Goal: Task Accomplishment & Management: Manage account settings

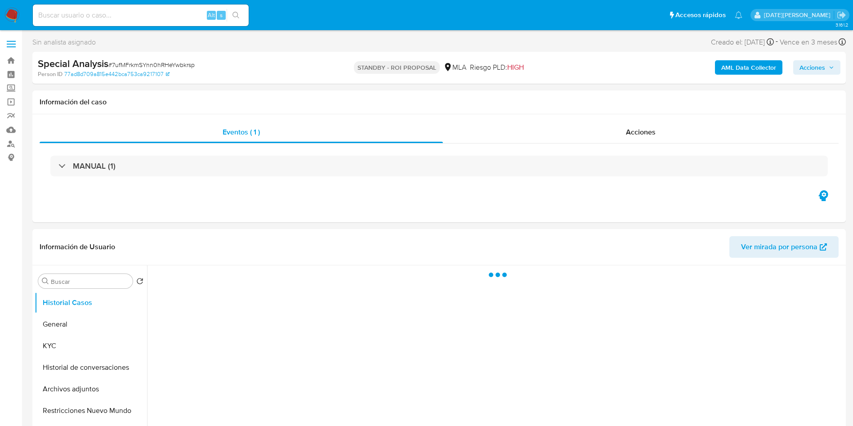
select select "10"
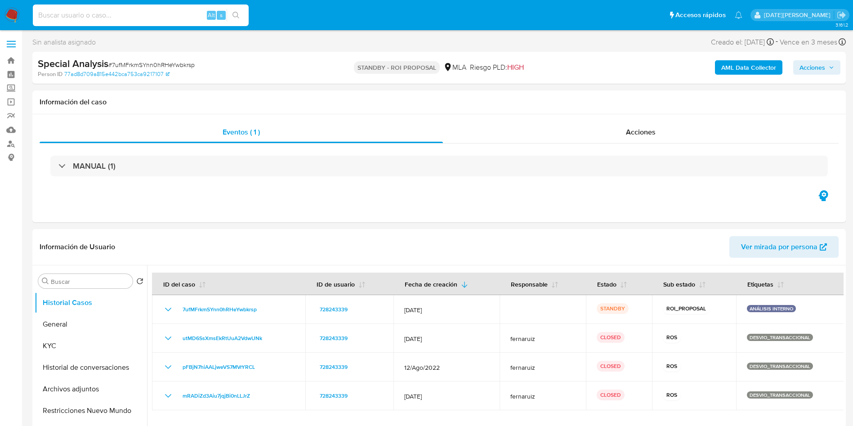
click at [138, 15] on input at bounding box center [141, 15] width 216 height 12
paste input "s6GMnOW9zq57Ibe94P9q85v3"
type input "s6GMnOW9zq57Ibe94P9q85v3"
click at [235, 14] on icon "search-icon" at bounding box center [236, 15] width 7 height 7
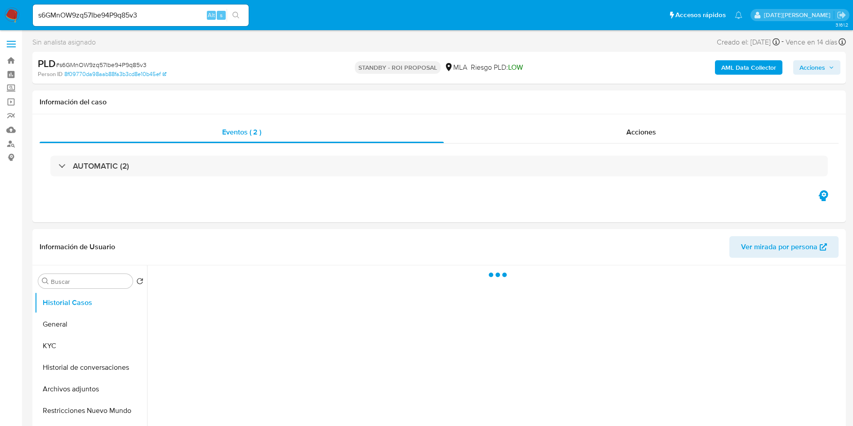
select select "10"
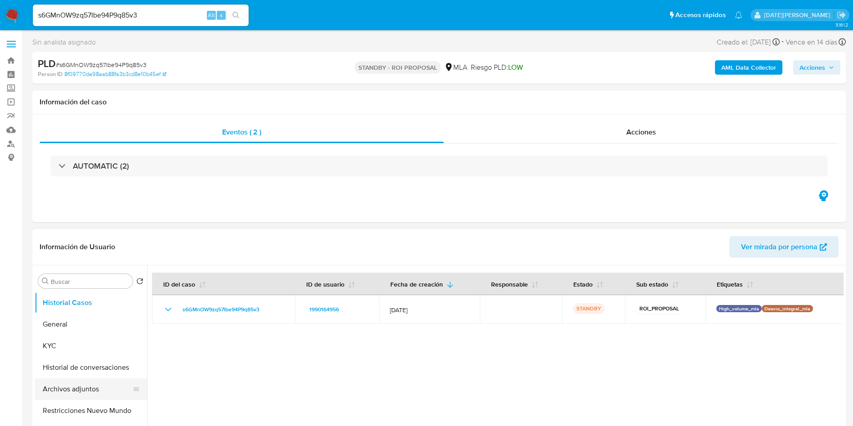
click at [78, 390] on button "Archivos adjuntos" at bounding box center [87, 389] width 105 height 22
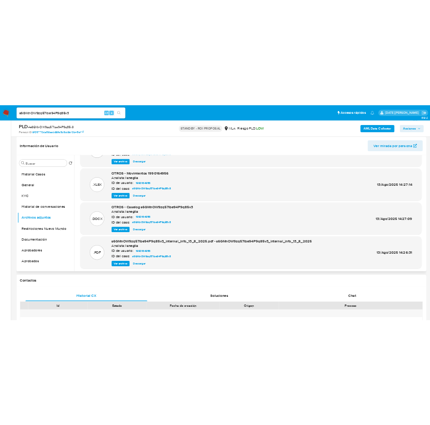
scroll to position [67, 0]
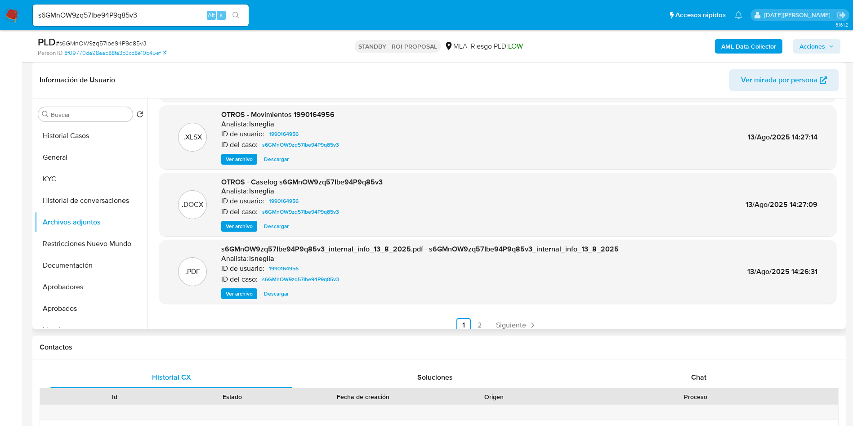
click at [236, 227] on span "Ver archivo" at bounding box center [239, 226] width 27 height 9
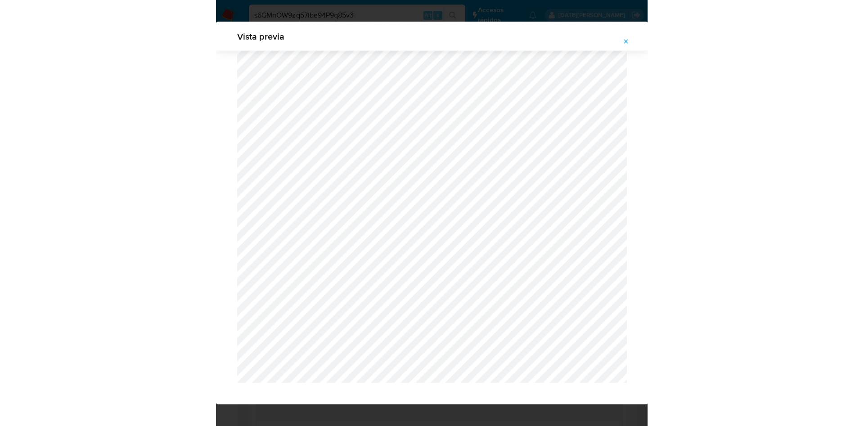
scroll to position [68, 0]
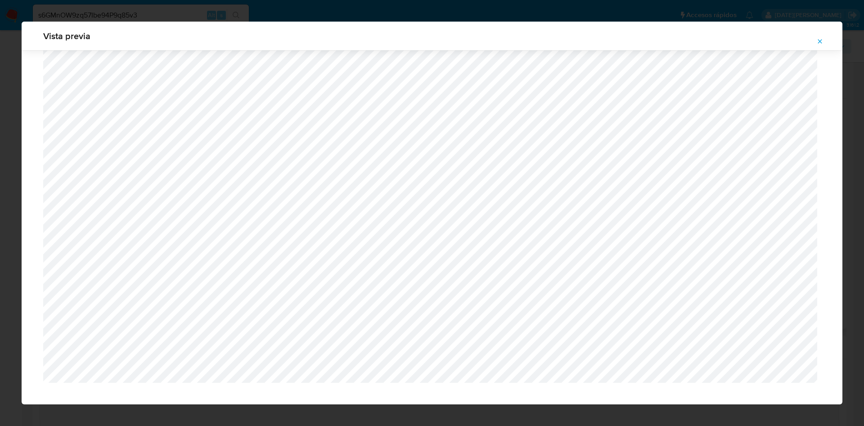
click at [821, 40] on icon "Attachment preview" at bounding box center [820, 41] width 4 height 4
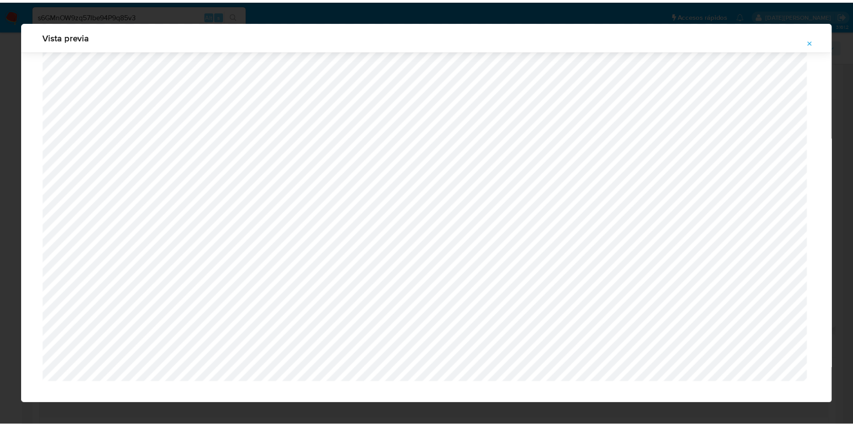
scroll to position [0, 0]
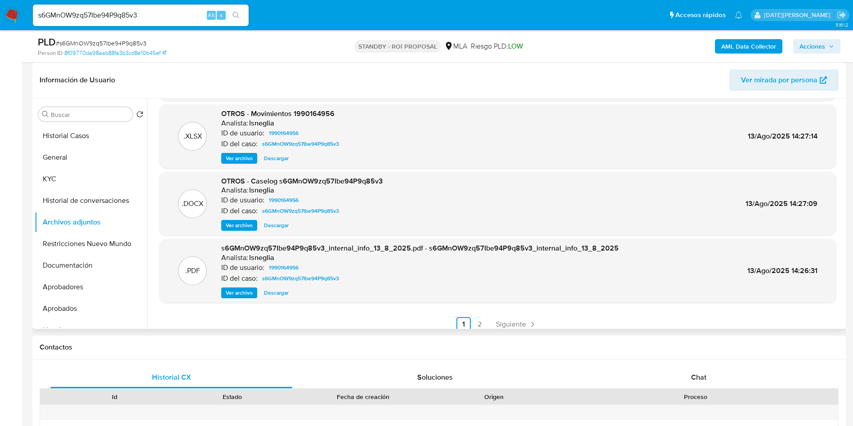
click at [77, 13] on input "s6GMnOW9zq57Ibe94P9q85v3" at bounding box center [141, 15] width 216 height 12
paste input "cYoon5DCt59Y2OjVAL6J33Pw"
type input "cYoon5DCt59Y2OjVAL6J33Pw"
click at [235, 14] on icon "search-icon" at bounding box center [236, 15] width 7 height 7
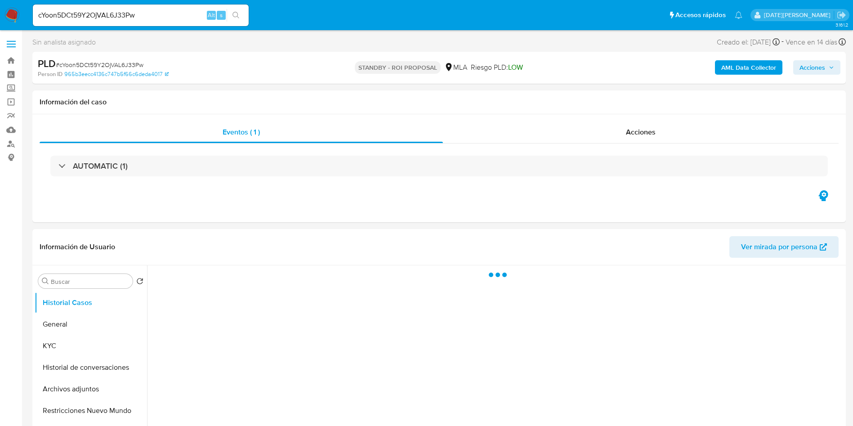
select select "10"
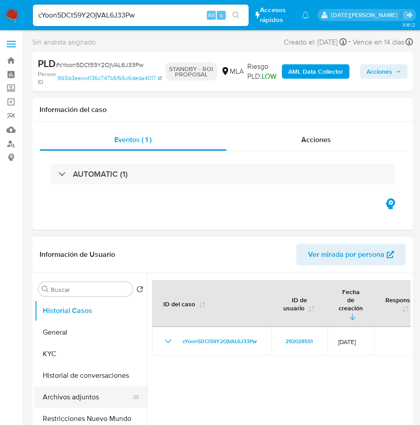
click at [78, 396] on button "Archivos adjuntos" at bounding box center [87, 397] width 105 height 22
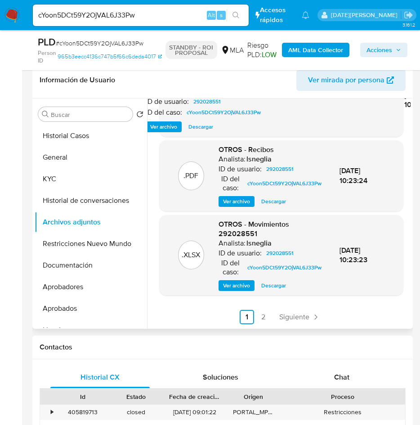
scroll to position [137, 0]
click at [264, 319] on link "2" at bounding box center [263, 317] width 14 height 14
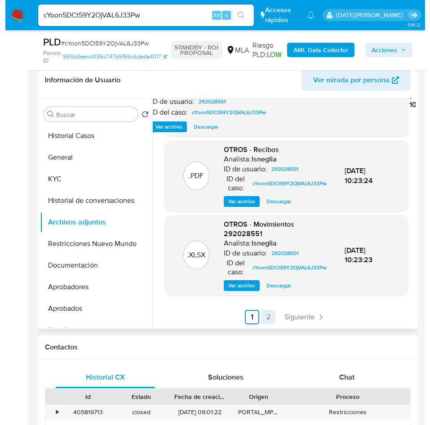
scroll to position [0, 0]
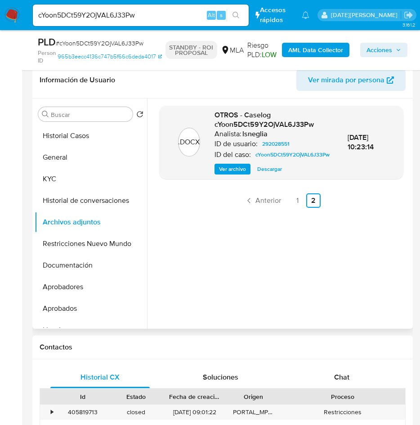
click at [239, 174] on span "Ver archivo" at bounding box center [232, 169] width 27 height 9
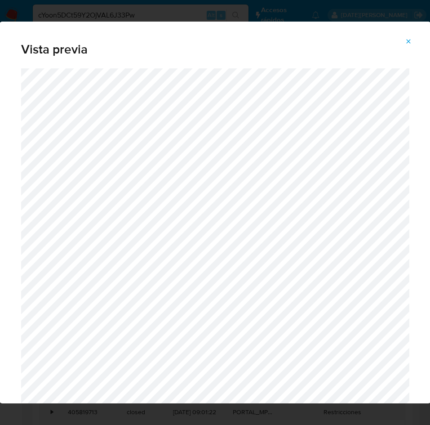
scroll to position [49, 0]
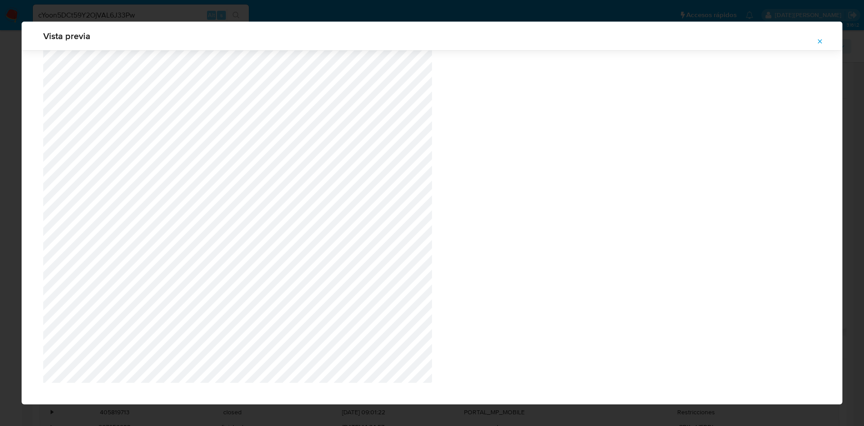
scroll to position [1565, 0]
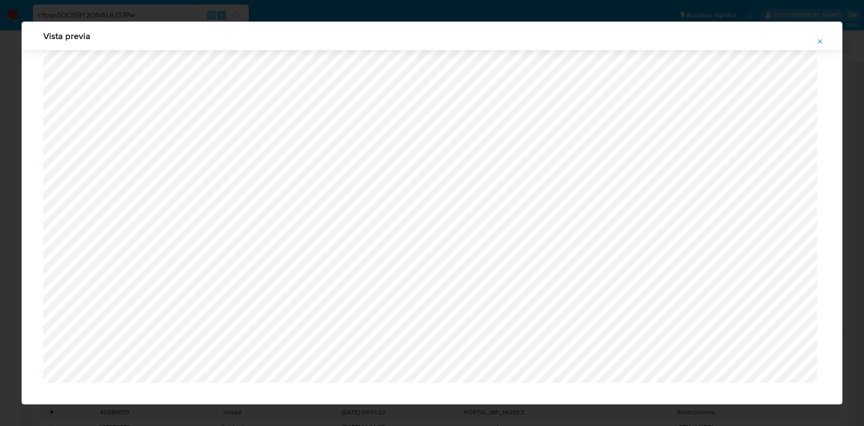
click at [819, 39] on icon "Attachment preview" at bounding box center [819, 41] width 7 height 7
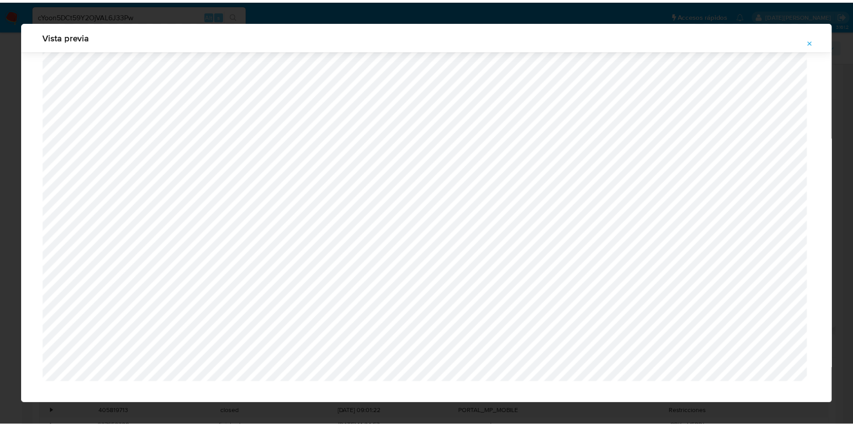
scroll to position [0, 0]
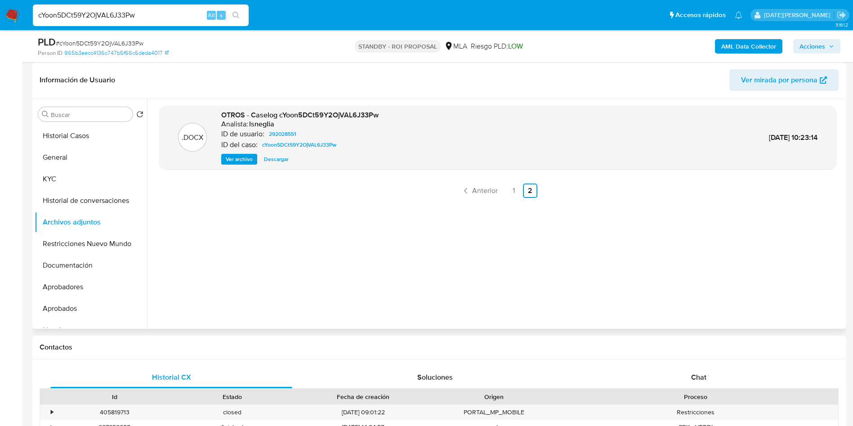
click at [88, 17] on input "cYoon5DCt59Y2OjVAL6J33Pw" at bounding box center [141, 15] width 216 height 12
paste input "Ezr7MXFp1I4UvjDZVfEtYhVR"
type input "Ezr7MXFp1I4UvjDZVfEtYhVR"
click at [239, 12] on icon "search-icon" at bounding box center [236, 15] width 7 height 7
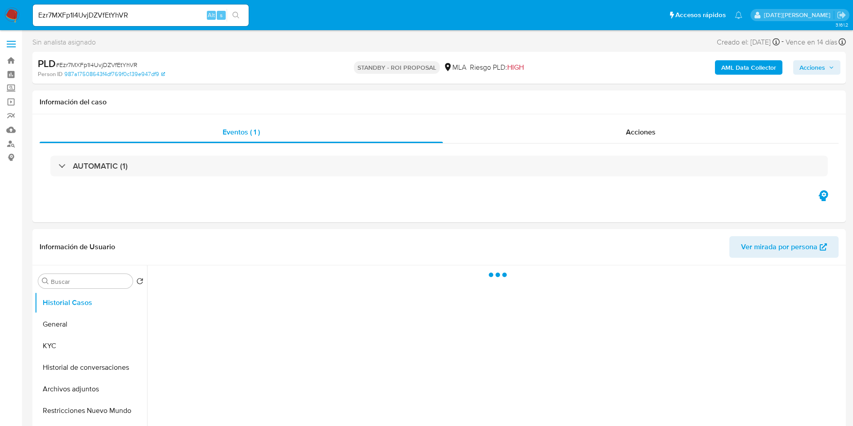
select select "10"
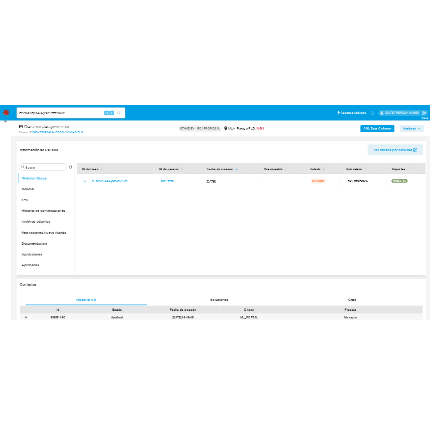
scroll to position [135, 0]
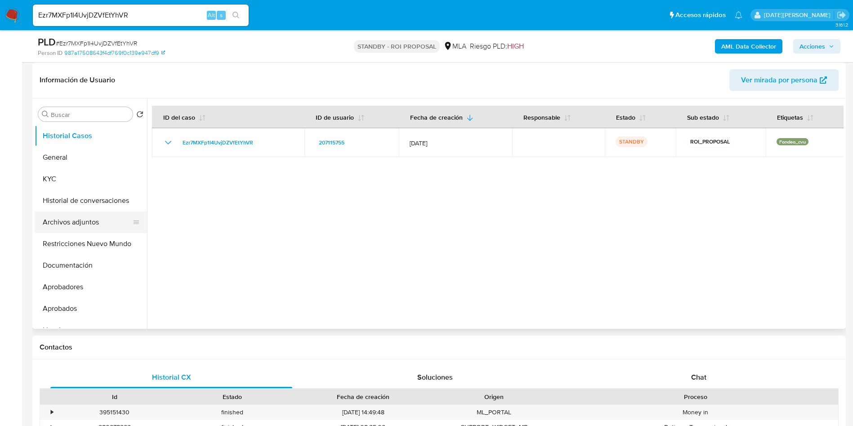
click at [85, 221] on button "Archivos adjuntos" at bounding box center [87, 222] width 105 height 22
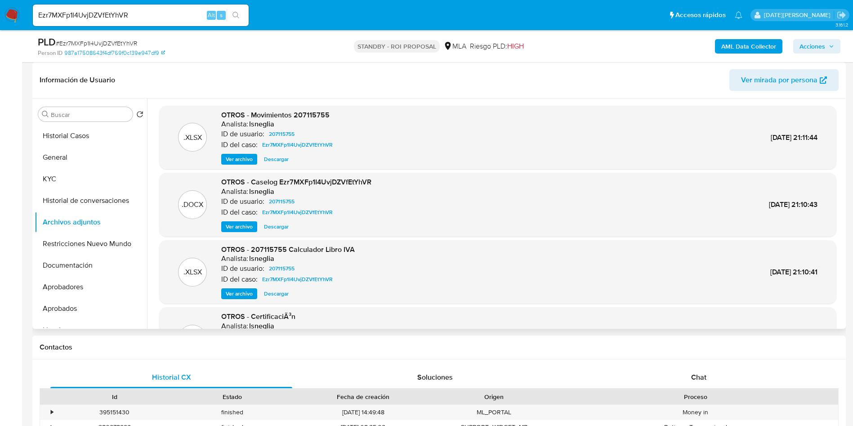
click at [251, 225] on span "Ver archivo" at bounding box center [239, 226] width 27 height 9
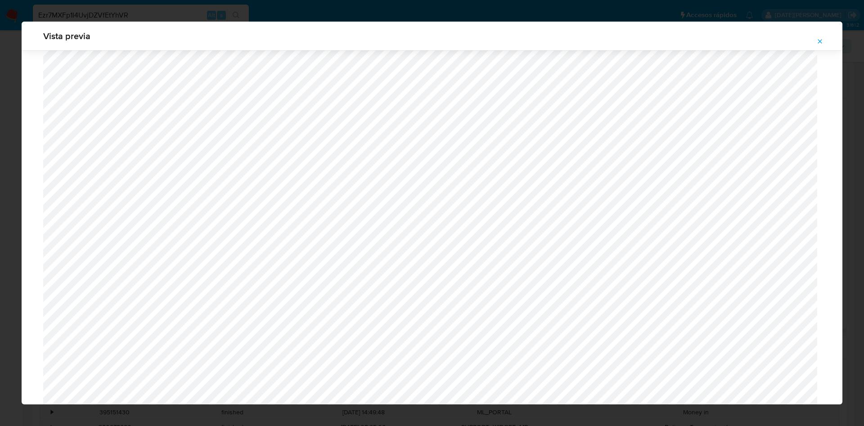
scroll to position [379, 0]
click at [818, 41] on icon "Attachment preview" at bounding box center [819, 41] width 7 height 7
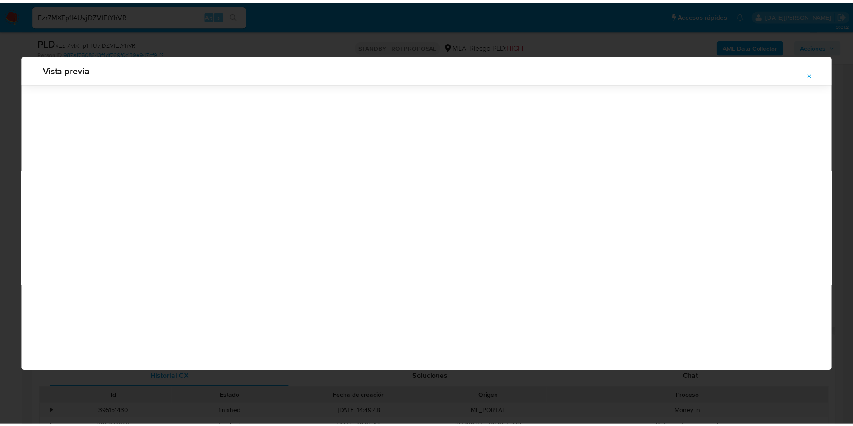
scroll to position [0, 0]
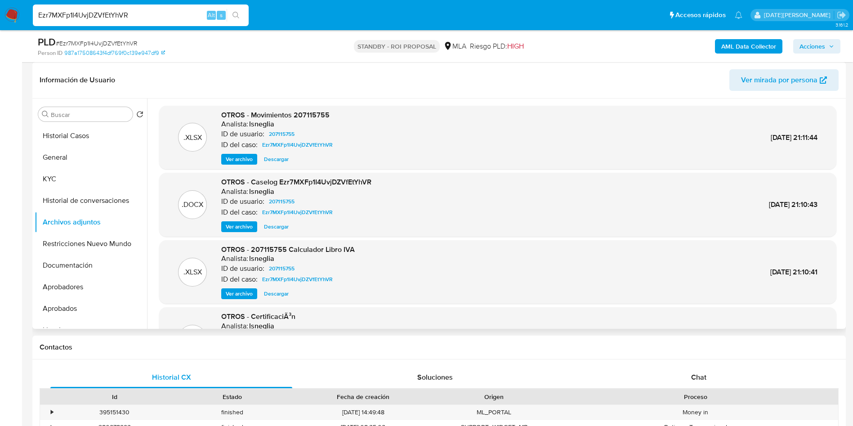
click at [119, 20] on input "Ezr7MXFp1I4UvjDZVfEtYhVR" at bounding box center [141, 15] width 216 height 12
paste input "TsDUWFGWSWBg1NExYPyR6M62"
type input "TsDUWFGWSWBg1NExYPyR6M62"
click at [238, 14] on icon "search-icon" at bounding box center [236, 15] width 7 height 7
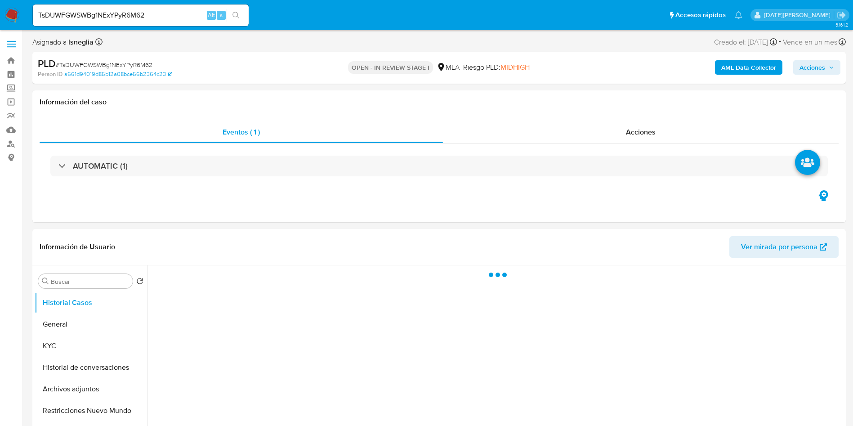
select select "10"
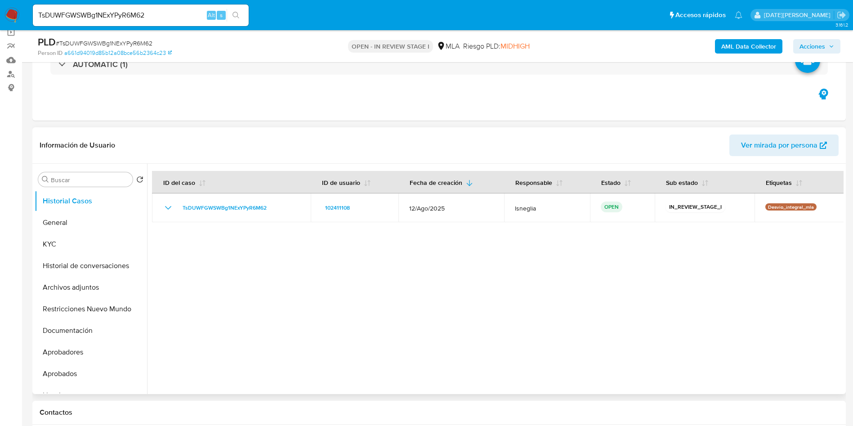
scroll to position [270, 0]
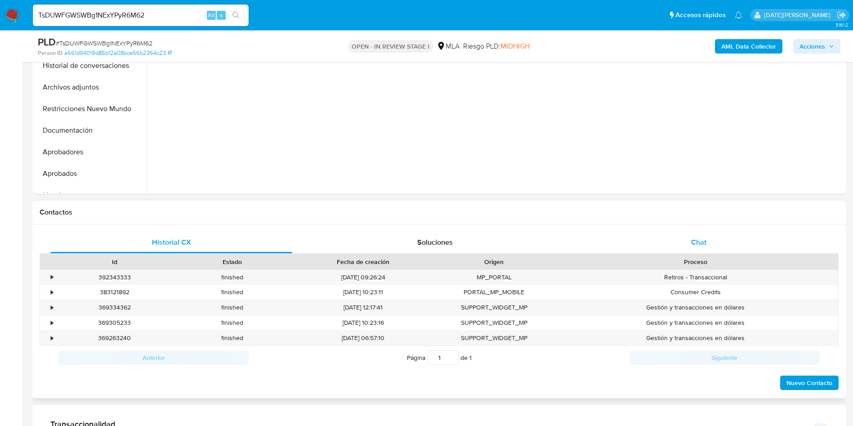
click at [726, 237] on div "Chat" at bounding box center [699, 243] width 242 height 22
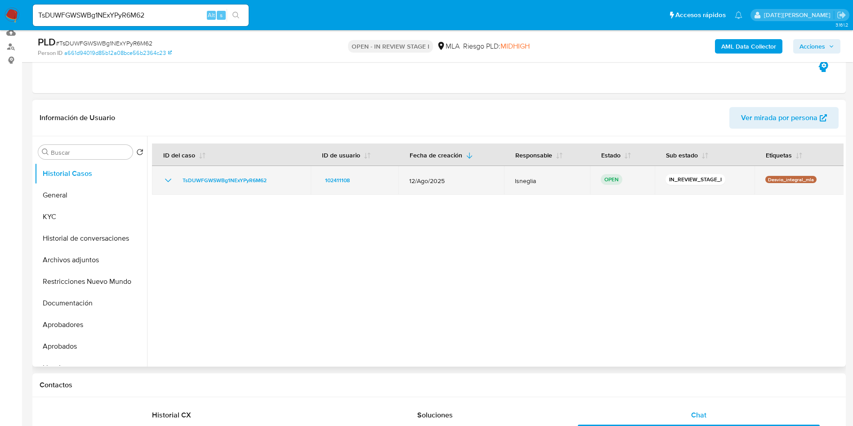
scroll to position [67, 0]
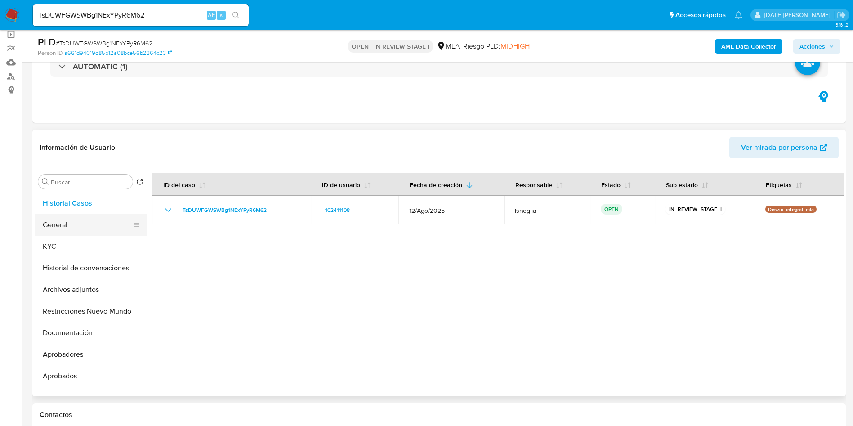
click at [75, 233] on button "General" at bounding box center [87, 225] width 105 height 22
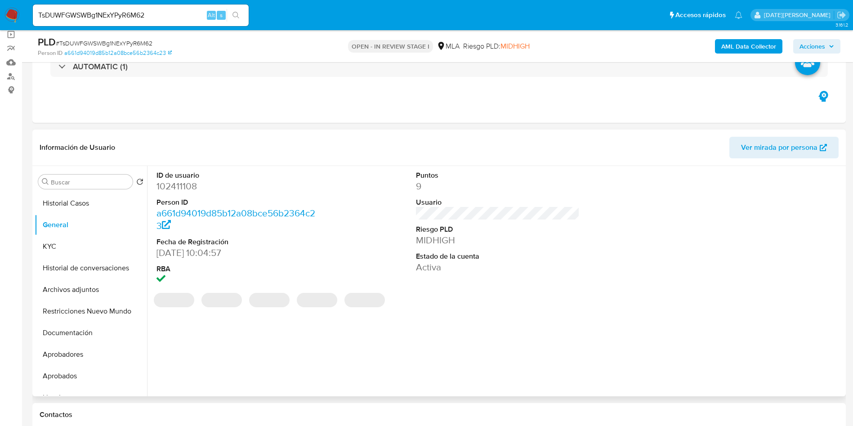
click at [184, 185] on dd "102411108" at bounding box center [239, 186] width 164 height 13
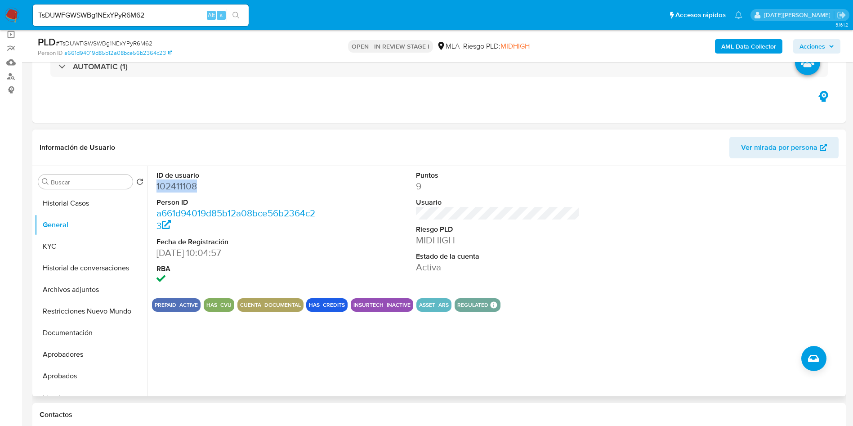
copy dd "102411108"
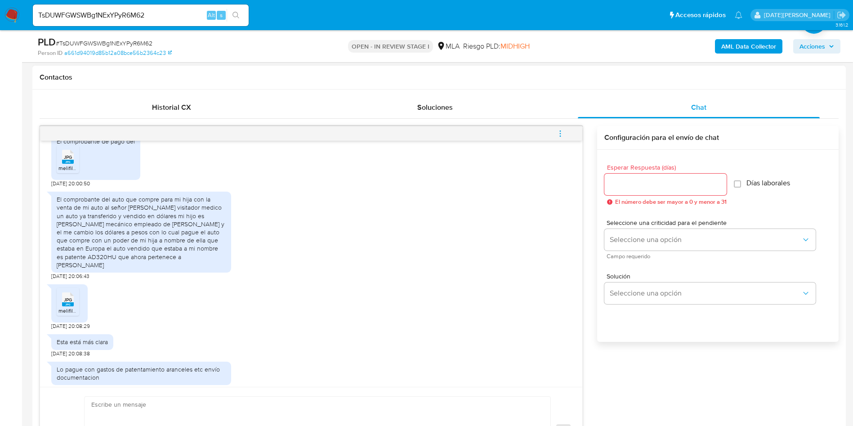
scroll to position [909, 0]
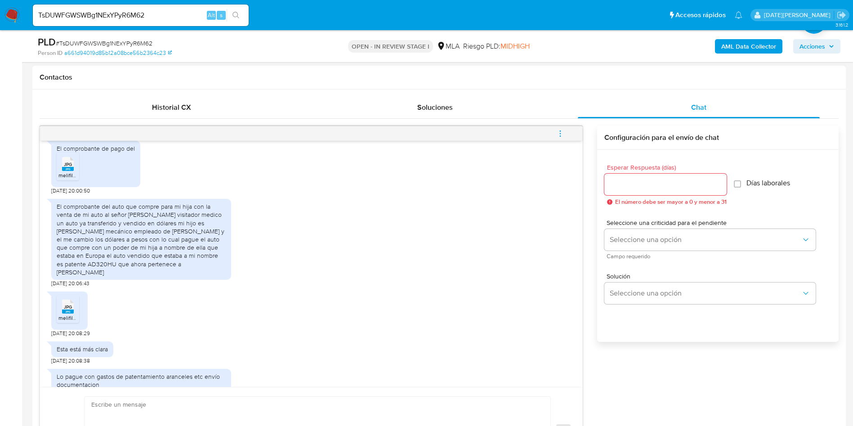
click at [63, 171] on rect at bounding box center [68, 169] width 12 height 4
click at [67, 313] on rect at bounding box center [68, 311] width 12 height 4
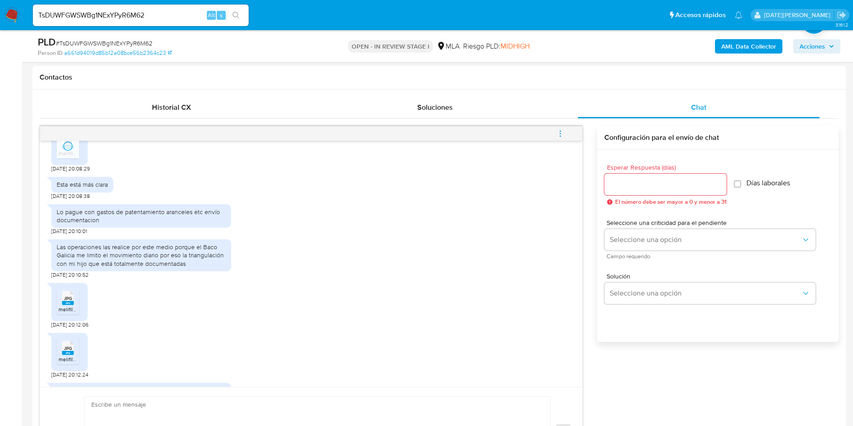
scroll to position [1111, 0]
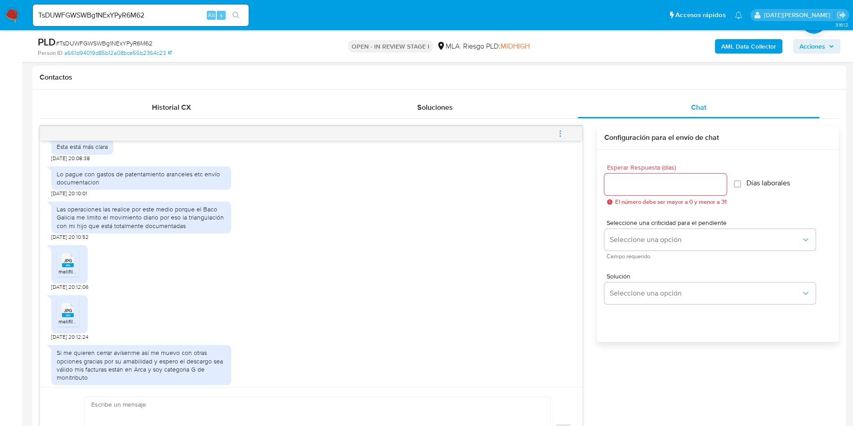
drag, startPoint x: 72, startPoint y: 322, endPoint x: 81, endPoint y: 316, distance: 10.5
click at [72, 267] on rect at bounding box center [68, 265] width 12 height 4
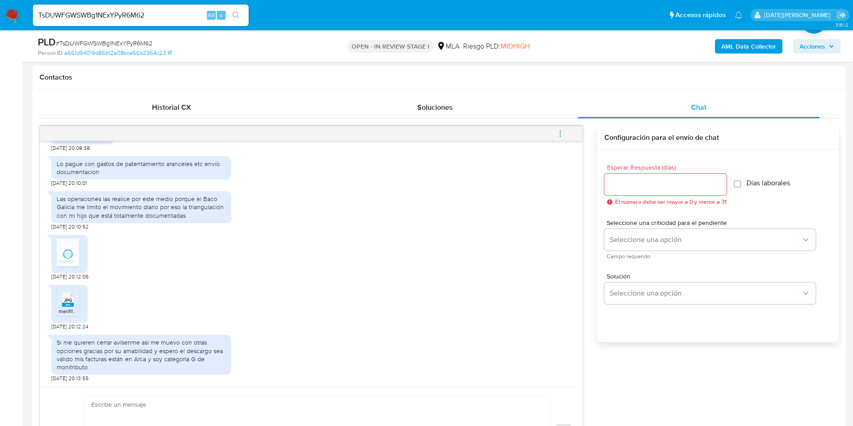
scroll to position [1179, 0]
click at [72, 304] on rect at bounding box center [68, 305] width 12 height 4
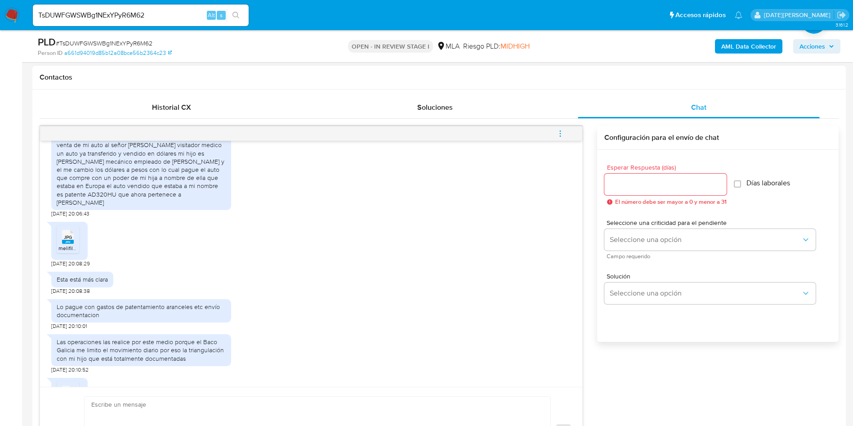
scroll to position [976, 0]
drag, startPoint x: 111, startPoint y: 211, endPoint x: 111, endPoint y: 222, distance: 11.2
click at [111, 209] on div "El comprobante del auto que compre para mi hija con la venta de mi auto al seño…" at bounding box center [141, 172] width 169 height 74
drag, startPoint x: 136, startPoint y: 237, endPoint x: 221, endPoint y: 245, distance: 85.3
click at [221, 209] on div "El comprobante del auto que compre para mi hija con la venta de mi auto al seño…" at bounding box center [141, 172] width 169 height 74
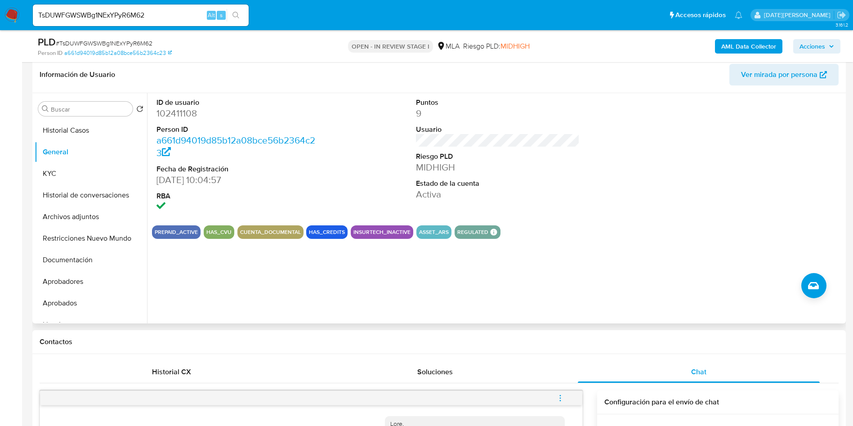
scroll to position [135, 0]
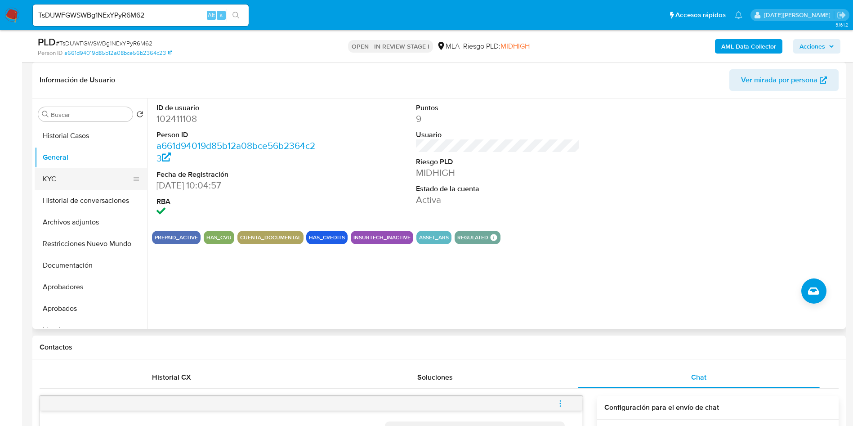
click at [55, 173] on button "KYC" at bounding box center [87, 179] width 105 height 22
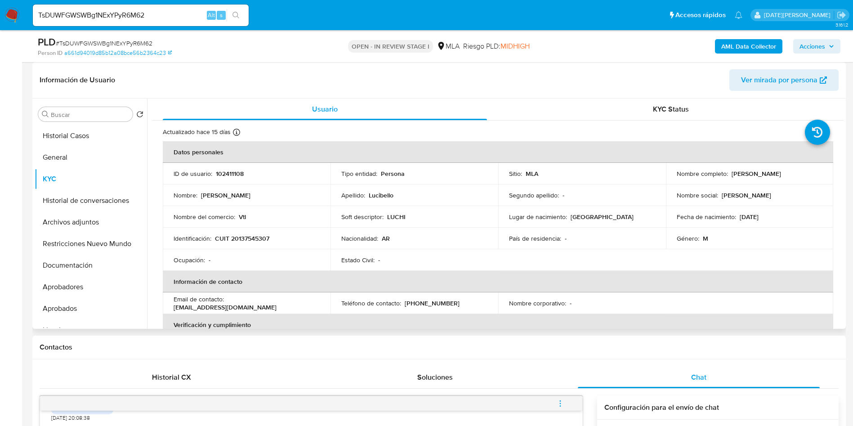
click at [231, 171] on p "102411108" at bounding box center [230, 174] width 28 height 8
copy p "102411108"
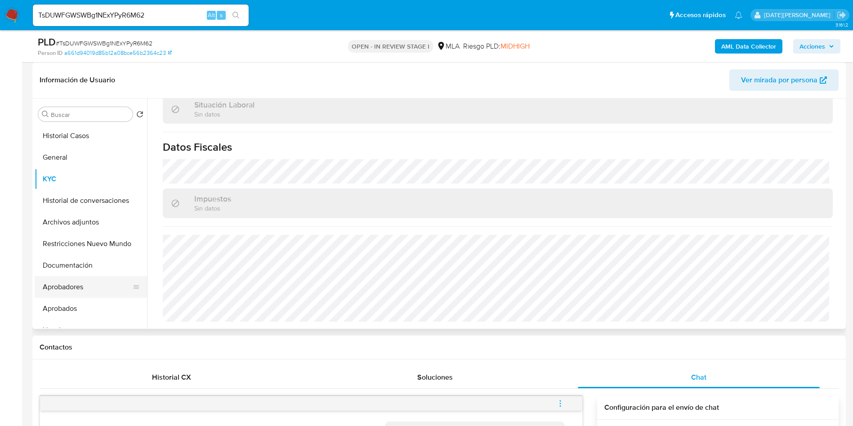
scroll to position [67, 0]
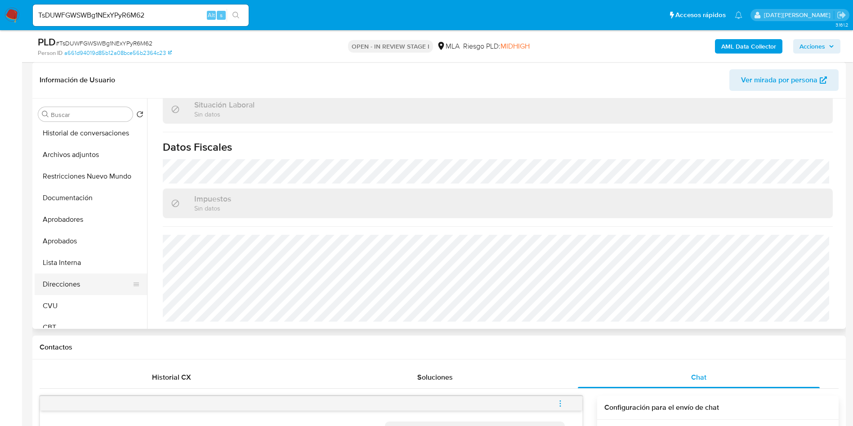
click at [79, 285] on button "Direcciones" at bounding box center [87, 284] width 105 height 22
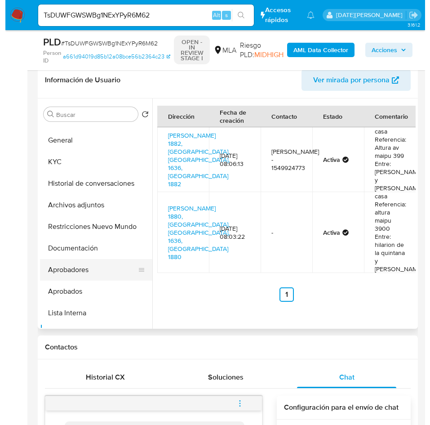
scroll to position [0, 0]
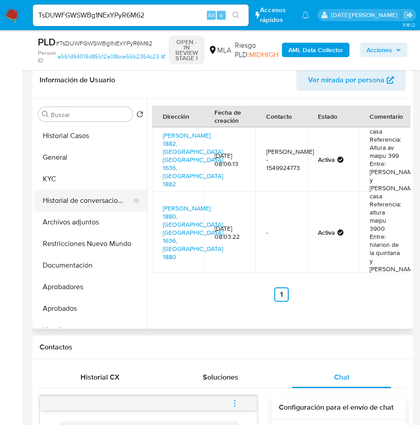
click at [98, 201] on button "Historial de conversaciones" at bounding box center [87, 201] width 105 height 22
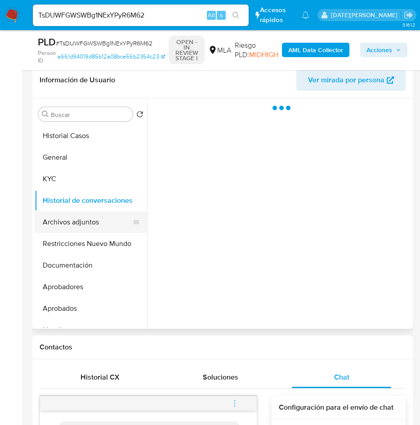
click at [90, 219] on button "Archivos adjuntos" at bounding box center [87, 222] width 105 height 22
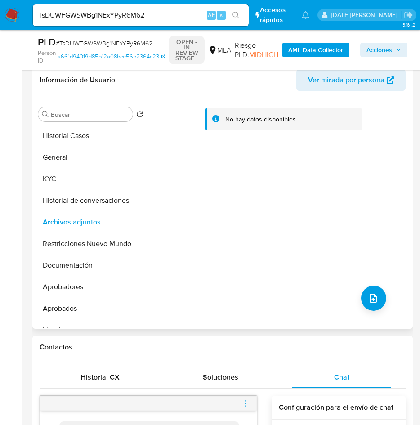
click at [356, 297] on div "No hay datos disponibles" at bounding box center [279, 214] width 264 height 230
click at [371, 302] on icon "upload-file" at bounding box center [373, 298] width 7 height 9
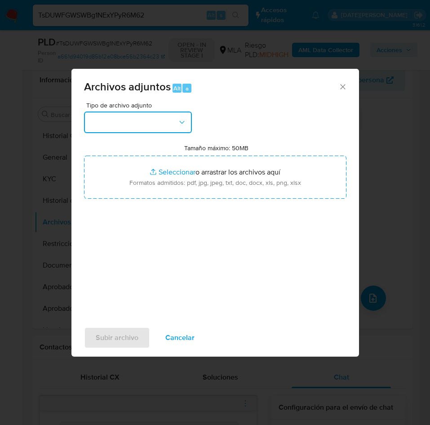
click at [175, 124] on button "button" at bounding box center [138, 123] width 108 height 22
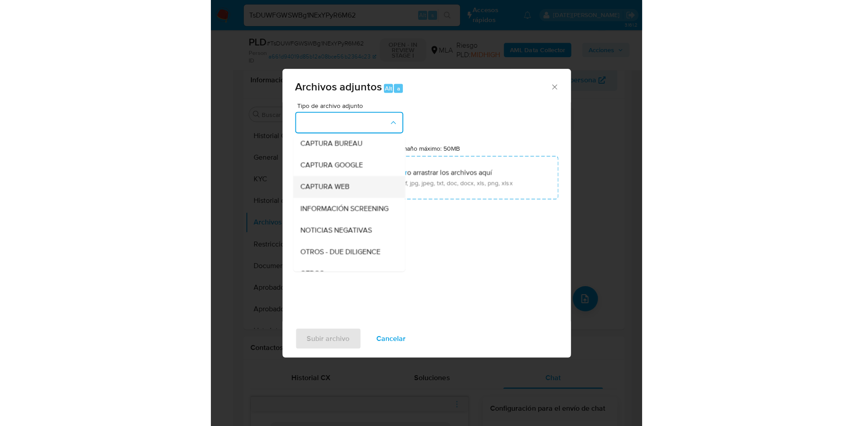
scroll to position [67, 0]
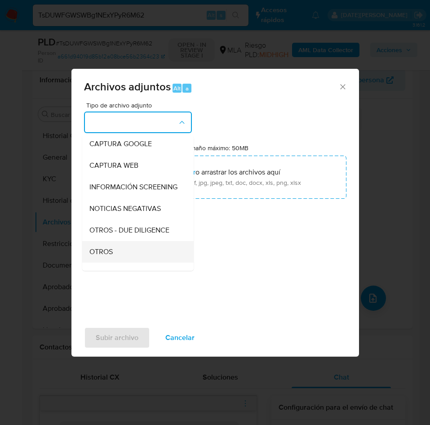
click at [111, 255] on span "OTROS" at bounding box center [101, 251] width 23 height 9
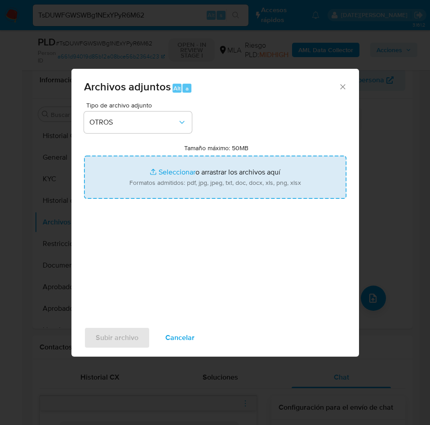
type input "C:\fakepath\102411108 Movimientos.xlsx"
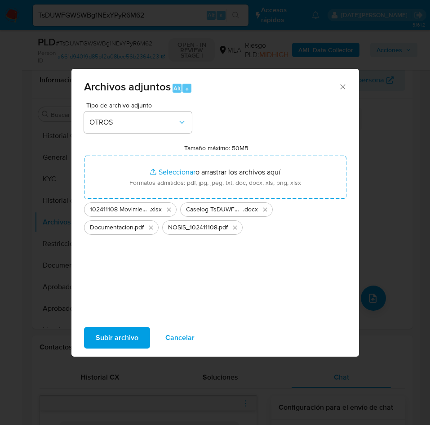
click at [131, 332] on span "Subir archivo" at bounding box center [117, 338] width 43 height 20
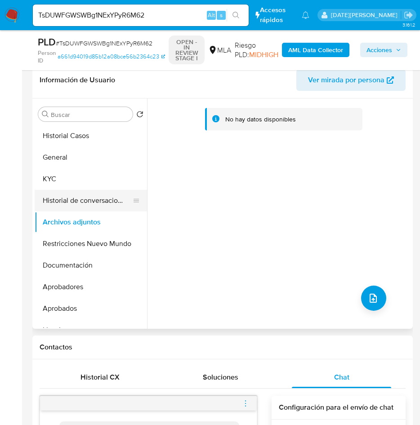
click at [66, 198] on button "Historial de conversaciones" at bounding box center [87, 201] width 105 height 22
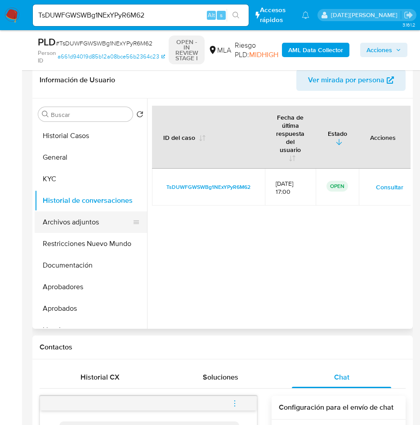
click at [86, 222] on button "Archivos adjuntos" at bounding box center [87, 222] width 105 height 22
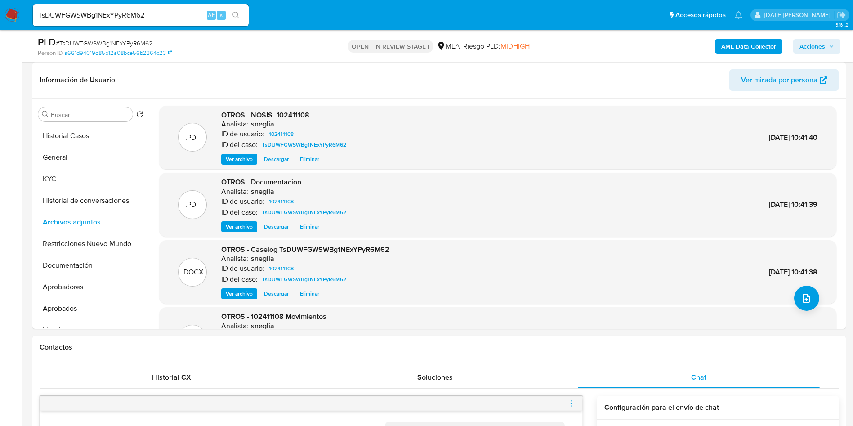
click at [734, 41] on b "AML Data Collector" at bounding box center [748, 46] width 55 height 14
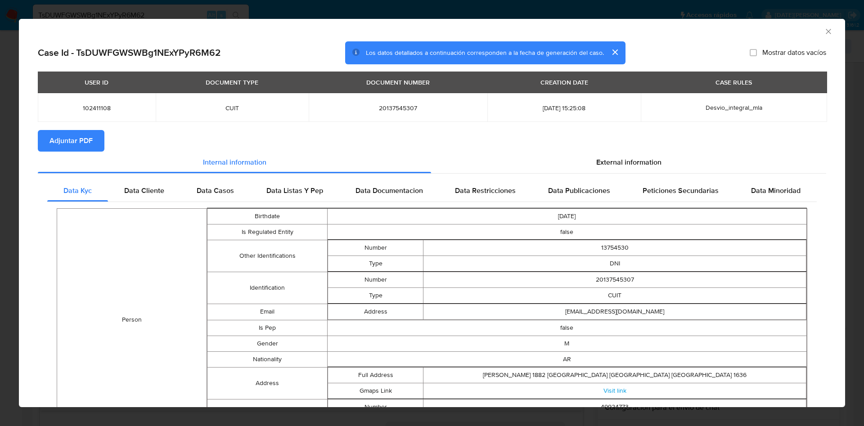
click at [80, 140] on span "Adjuntar PDF" at bounding box center [70, 141] width 43 height 20
click at [824, 31] on icon "Cerrar ventana" at bounding box center [828, 31] width 9 height 9
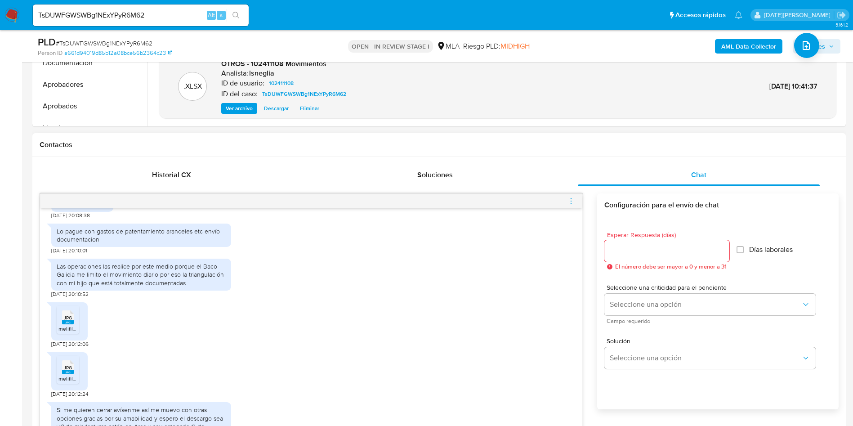
scroll to position [405, 0]
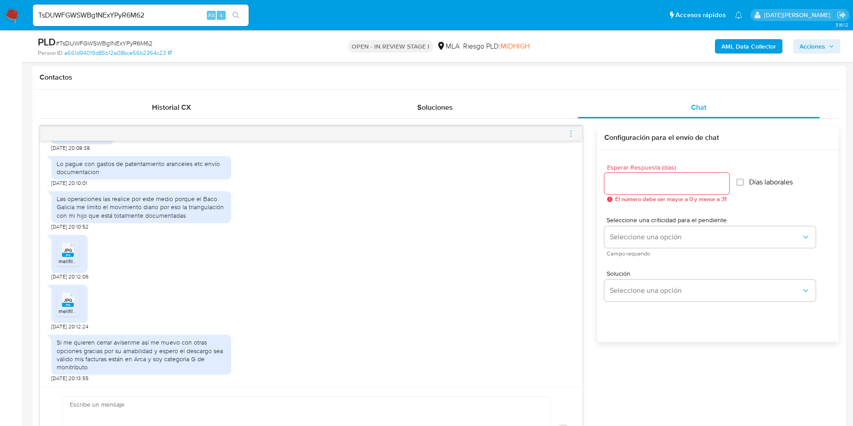
click at [572, 131] on icon "menu-action" at bounding box center [571, 134] width 8 height 8
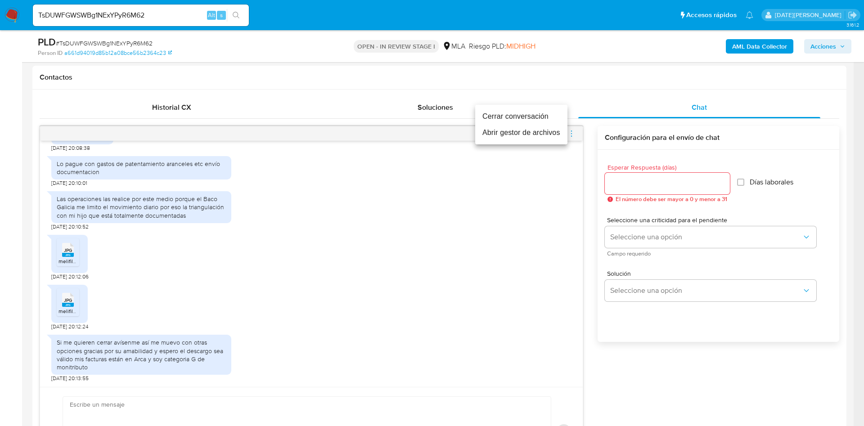
click at [506, 115] on li "Cerrar conversación" at bounding box center [521, 116] width 92 height 16
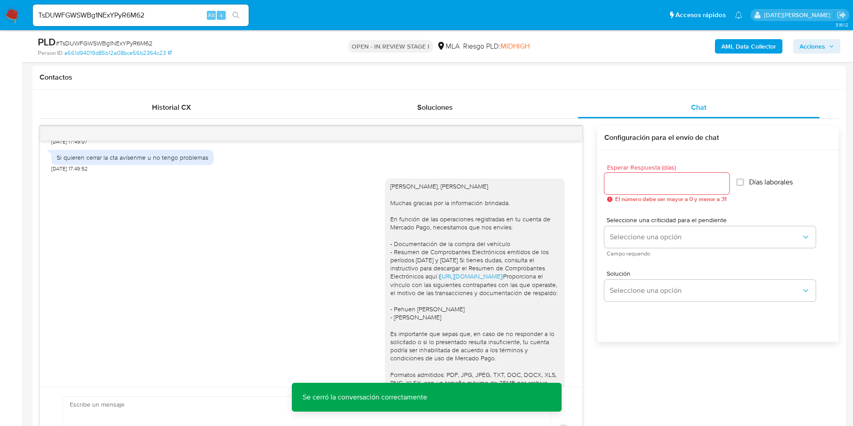
scroll to position [437, 0]
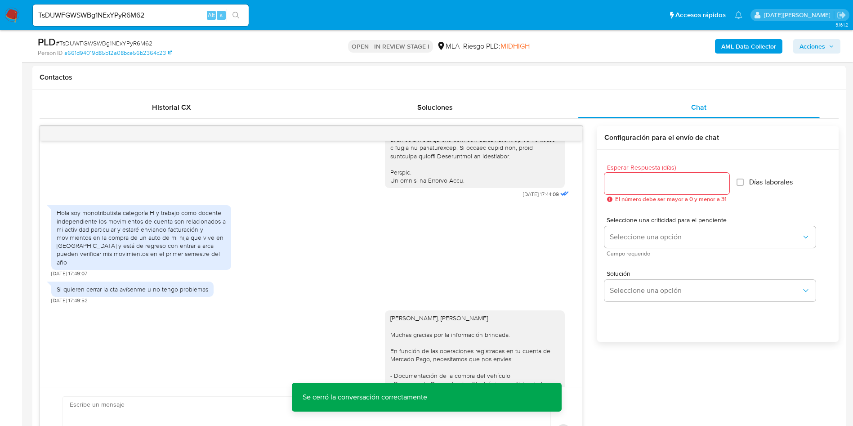
click at [734, 45] on b "AML Data Collector" at bounding box center [748, 46] width 55 height 14
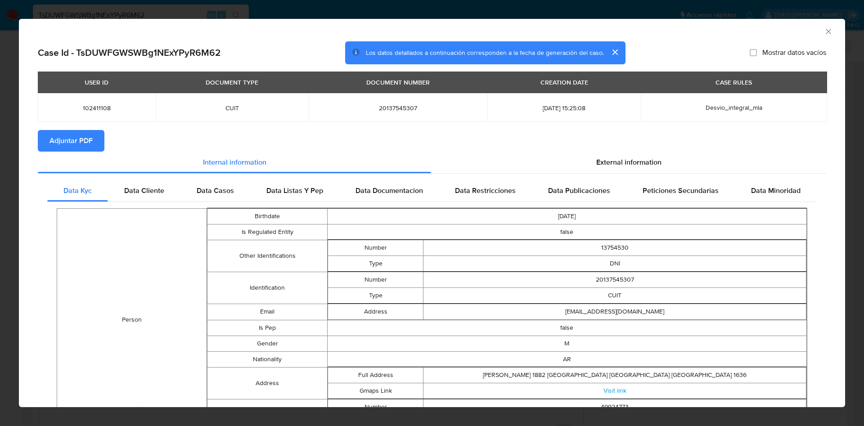
click at [86, 138] on span "Adjuntar PDF" at bounding box center [70, 141] width 43 height 20
click at [127, 192] on span "Data Cliente" at bounding box center [144, 192] width 40 height 10
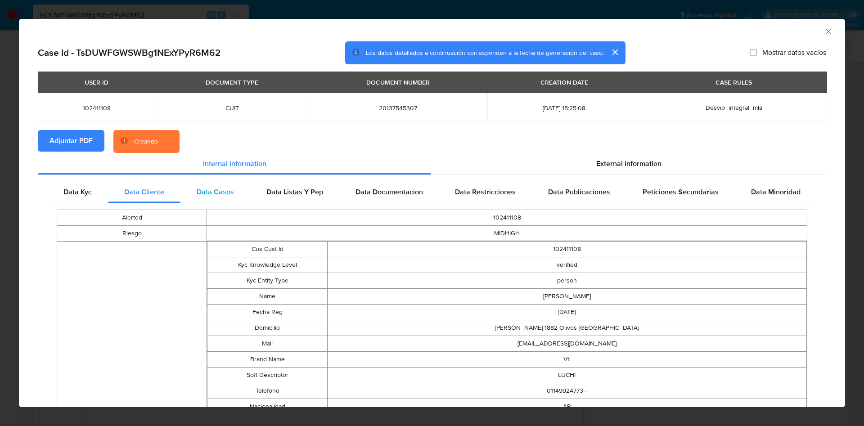
click at [209, 192] on span "Data Casos" at bounding box center [215, 192] width 37 height 10
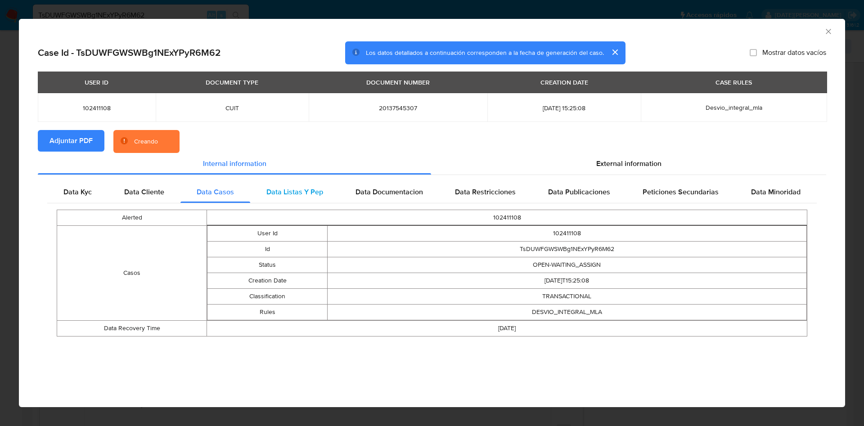
click at [303, 193] on span "Data Listas Y Pep" at bounding box center [294, 192] width 57 height 10
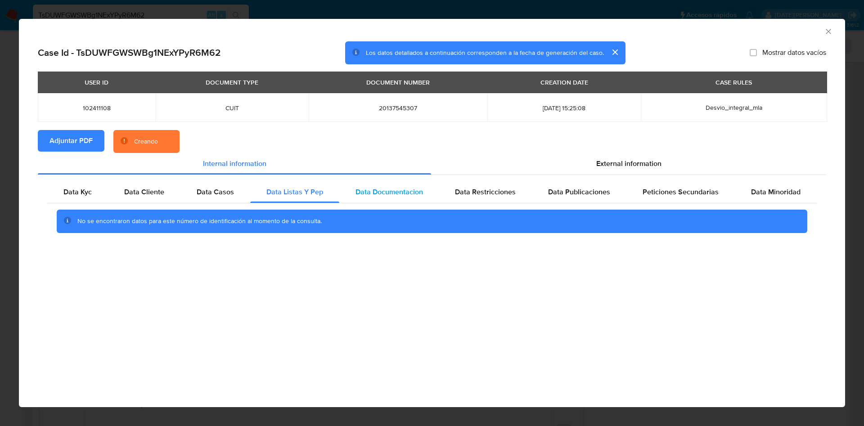
click at [379, 193] on span "Data Documentacion" at bounding box center [388, 192] width 67 height 10
click at [484, 194] on span "Data Restricciones" at bounding box center [485, 192] width 61 height 10
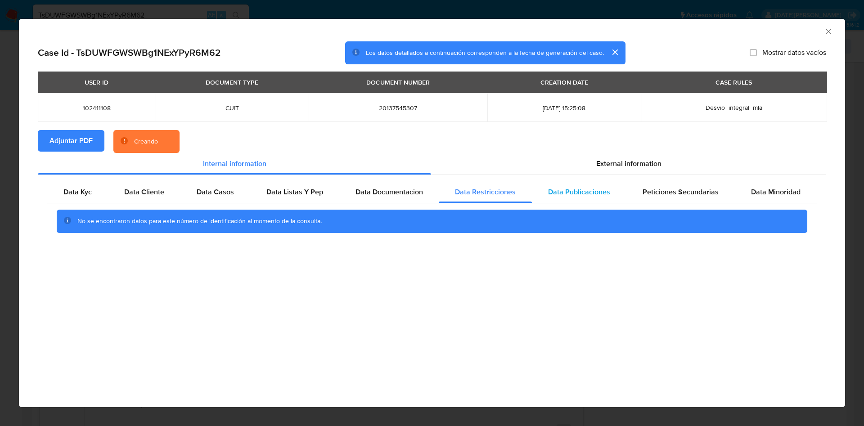
click at [578, 197] on span "Data Publicaciones" at bounding box center [579, 192] width 62 height 10
click at [681, 195] on span "Peticiones Secundarias" at bounding box center [680, 192] width 76 height 10
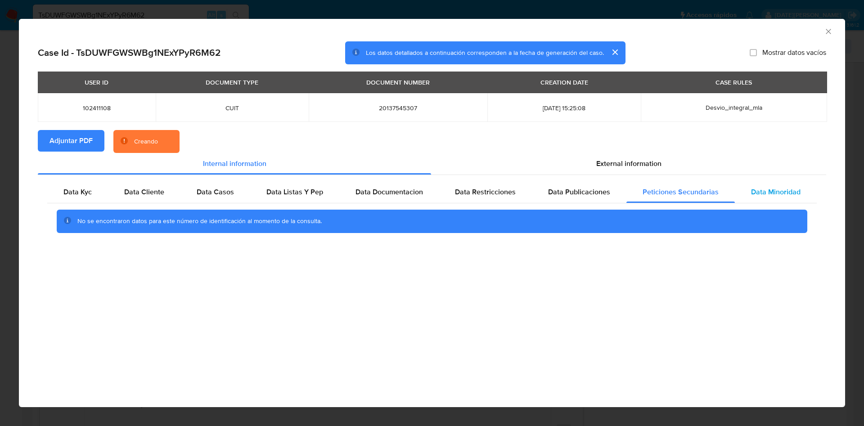
click at [782, 194] on span "Data Minoridad" at bounding box center [775, 192] width 49 height 10
drag, startPoint x: 643, startPoint y: 160, endPoint x: 588, endPoint y: 175, distance: 57.0
click at [642, 160] on span "External information" at bounding box center [628, 163] width 65 height 10
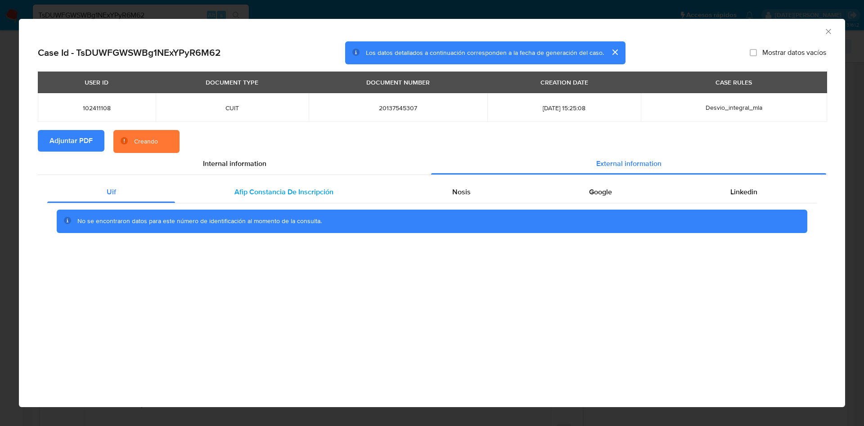
click at [280, 185] on div "Afip Constancia De Inscripción" at bounding box center [283, 192] width 217 height 22
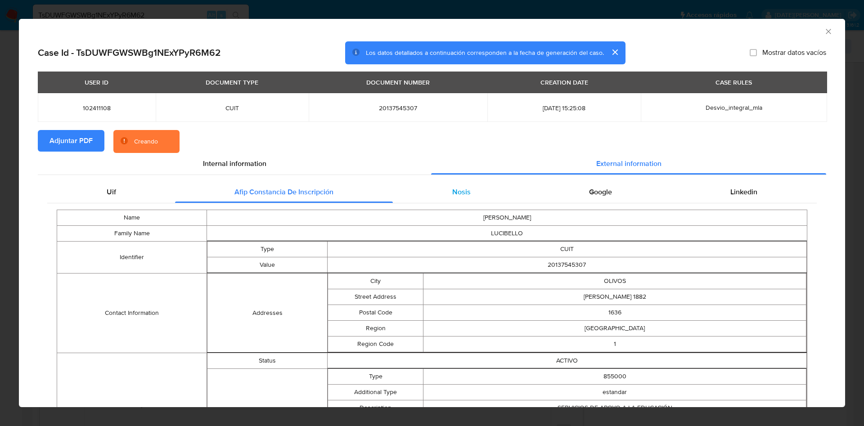
click at [444, 197] on div "Nosis" at bounding box center [461, 192] width 137 height 22
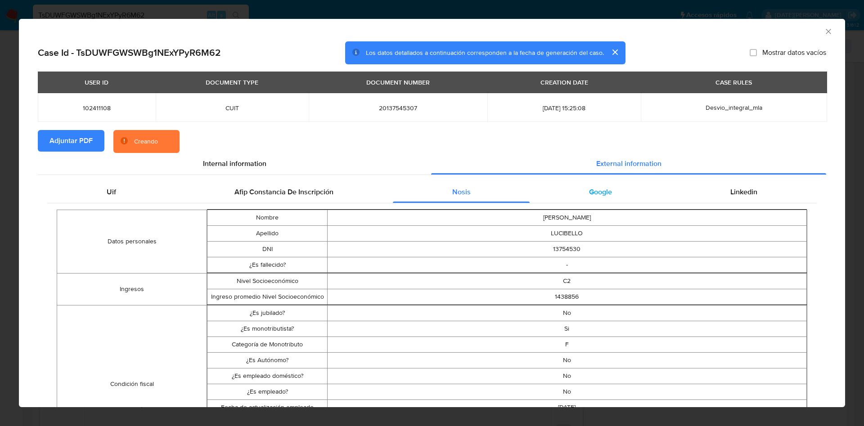
click at [605, 196] on div "Google" at bounding box center [599, 192] width 141 height 22
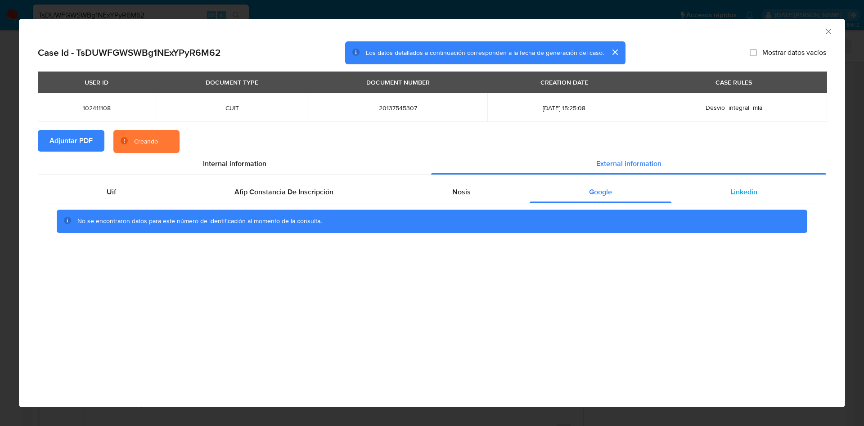
click at [736, 192] on span "Linkedin" at bounding box center [743, 192] width 27 height 10
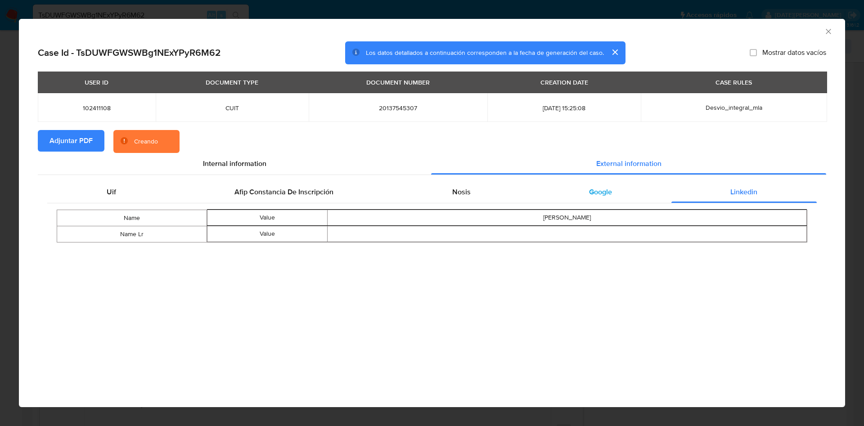
click at [580, 192] on div "Google" at bounding box center [599, 192] width 141 height 22
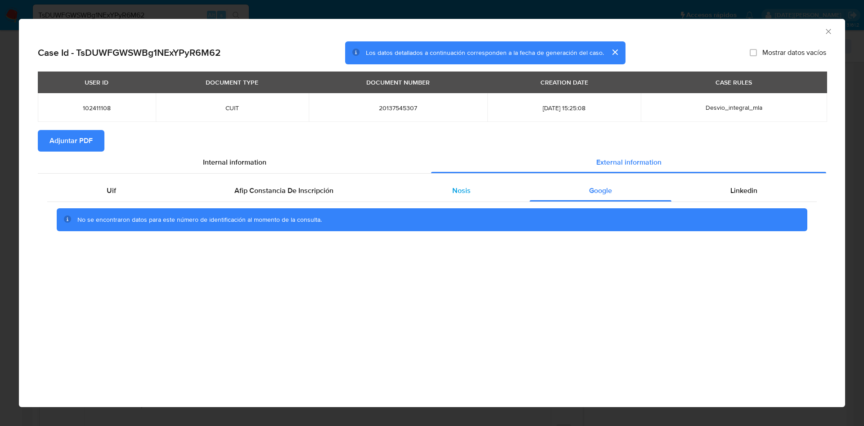
click at [454, 193] on span "Nosis" at bounding box center [461, 190] width 18 height 10
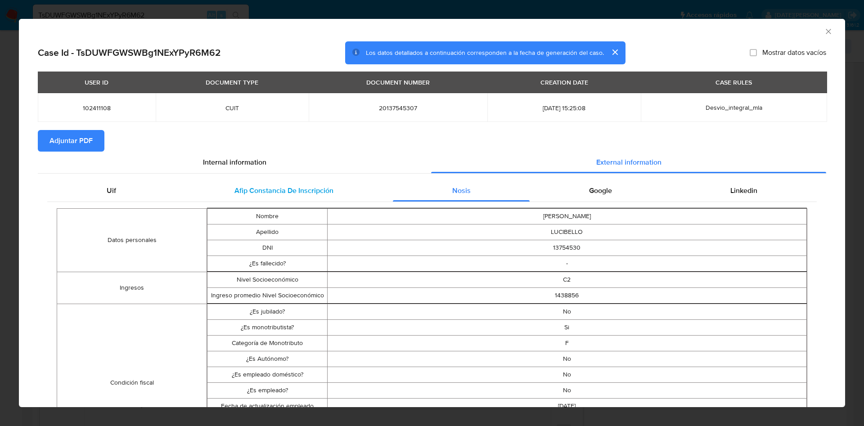
drag, startPoint x: 322, startPoint y: 187, endPoint x: 276, endPoint y: 189, distance: 45.5
click at [319, 187] on span "Afip Constancia De Inscripción" at bounding box center [283, 190] width 99 height 10
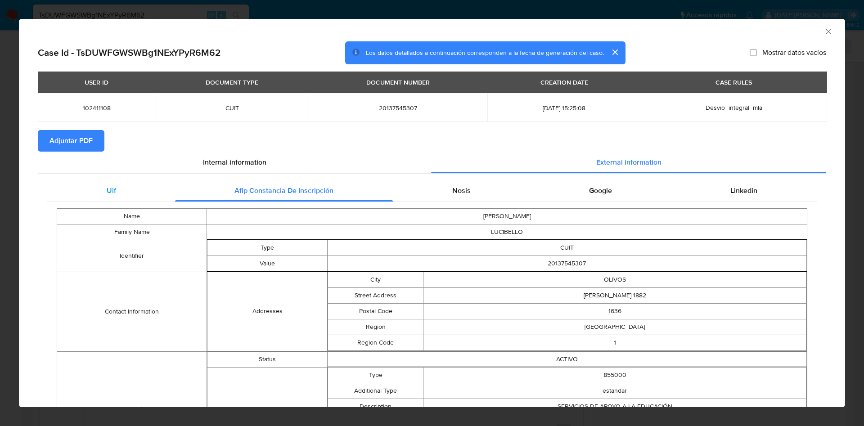
click at [121, 189] on div "Uif" at bounding box center [111, 191] width 128 height 22
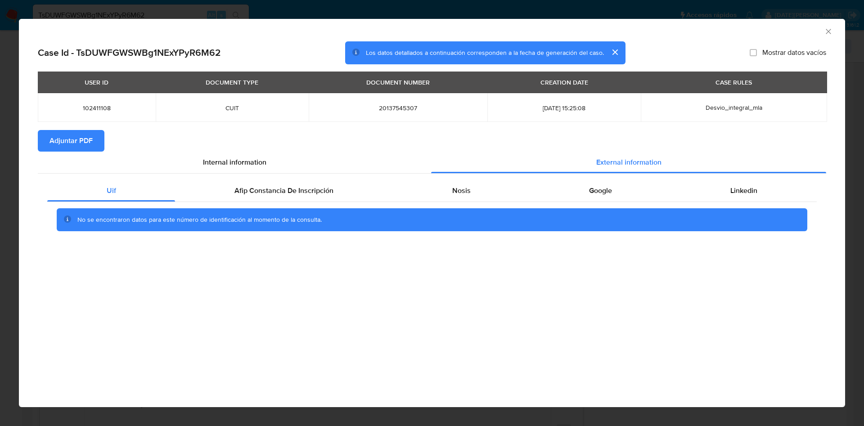
click at [831, 28] on icon "Cerrar ventana" at bounding box center [828, 31] width 9 height 9
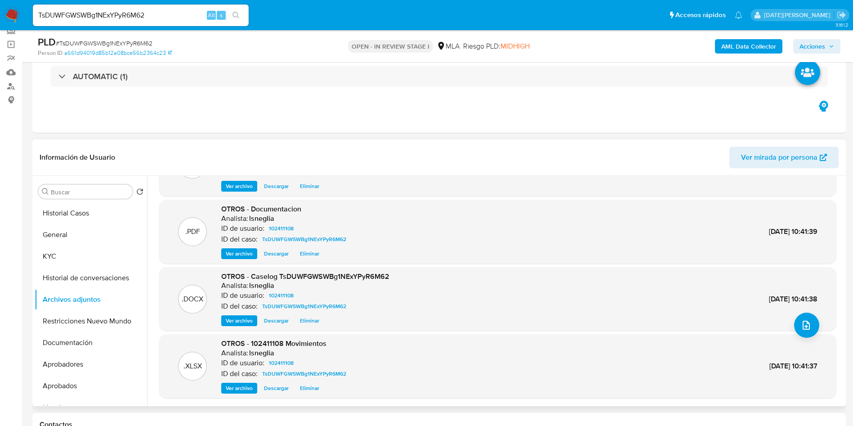
scroll to position [135, 0]
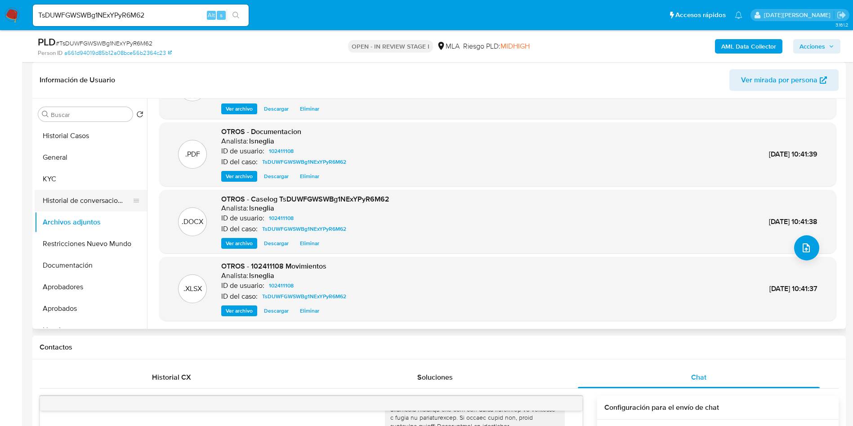
click at [96, 203] on button "Historial de conversaciones" at bounding box center [87, 201] width 105 height 22
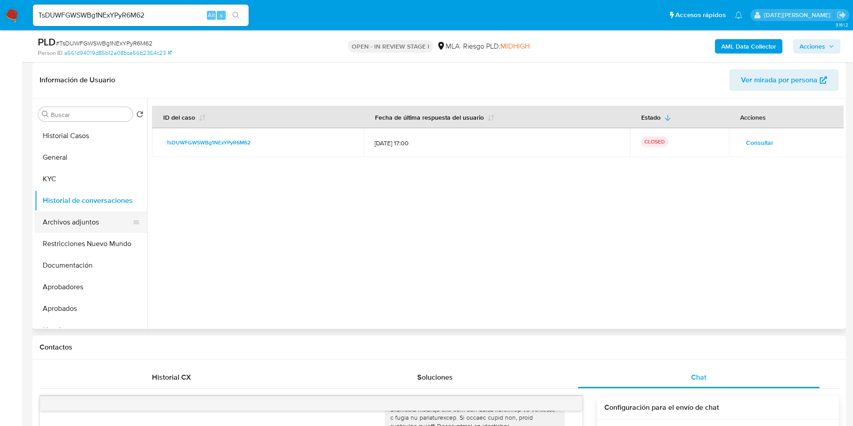
click at [85, 224] on button "Archivos adjuntos" at bounding box center [87, 222] width 105 height 22
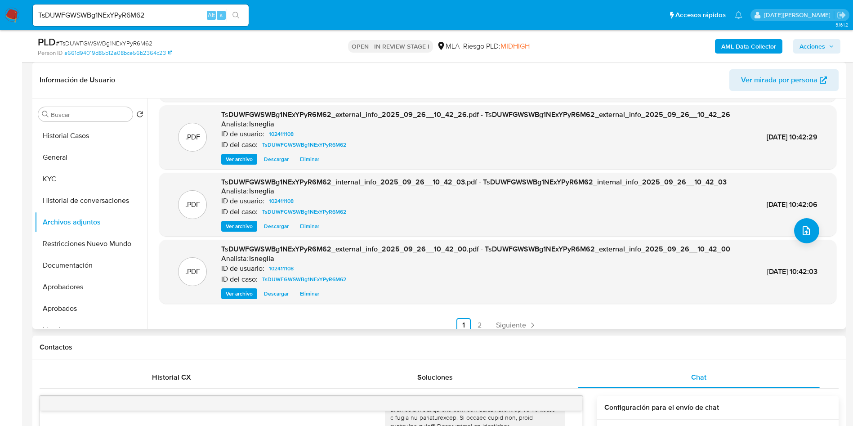
scroll to position [76, 0]
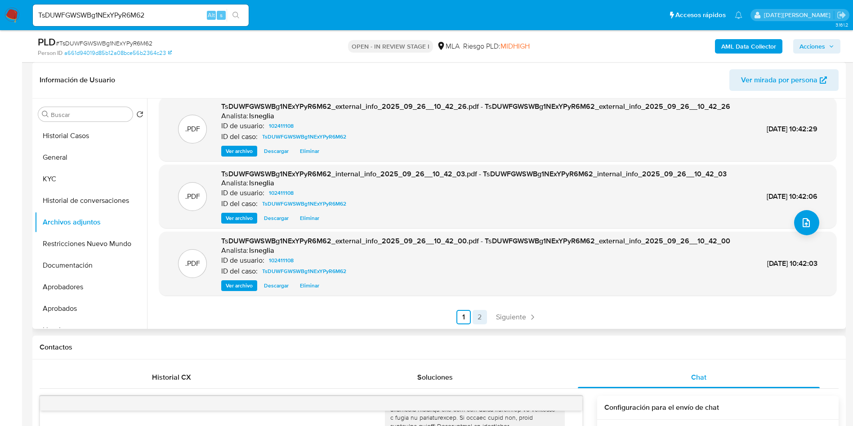
click at [479, 318] on link "2" at bounding box center [480, 317] width 14 height 14
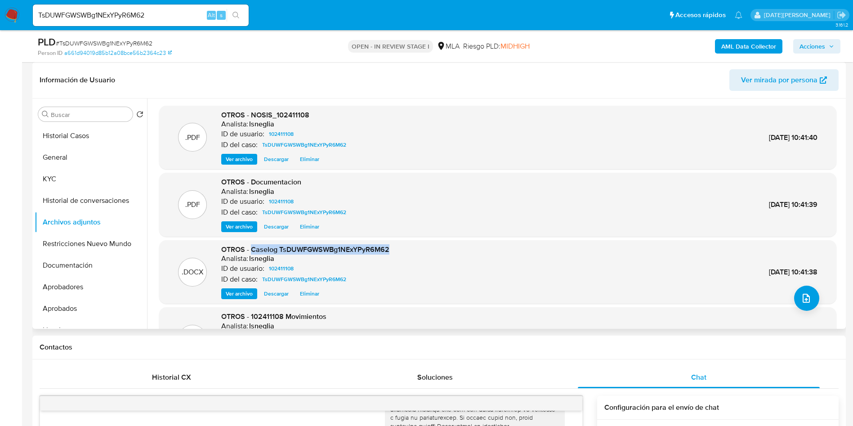
drag, startPoint x: 253, startPoint y: 252, endPoint x: 403, endPoint y: 250, distance: 150.2
click at [403, 250] on div ".DOCX OTROS - Caselog TsDUWFGWSWBg1NExYPyR6M62 Analista: lsneglia ID de usuario…" at bounding box center [498, 272] width 668 height 55
copy span "Caselog TsDUWFGWSWBg1NExYPyR6M62"
click at [67, 237] on button "Restricciones Nuevo Mundo" at bounding box center [87, 244] width 105 height 22
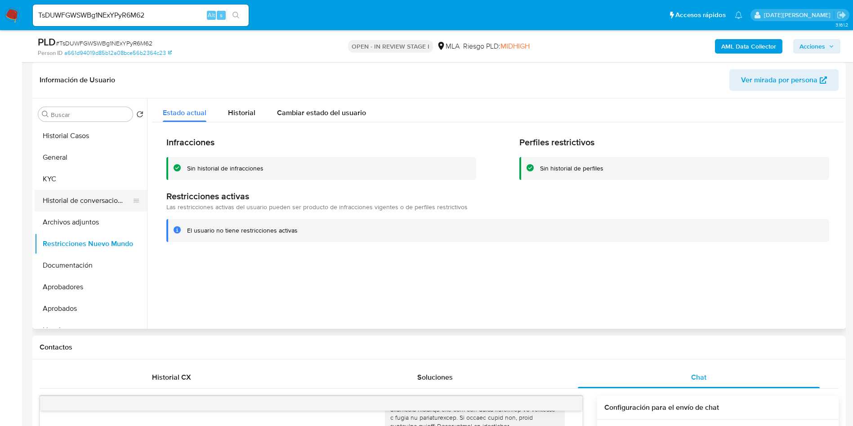
click at [90, 204] on button "Historial de conversaciones" at bounding box center [87, 201] width 105 height 22
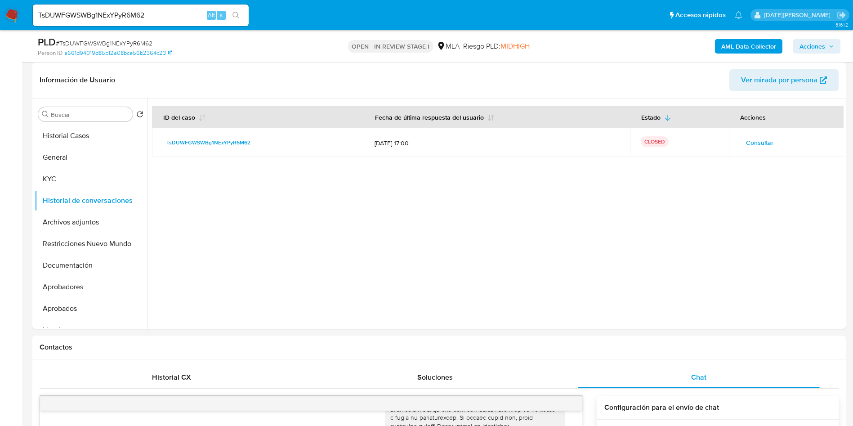
click at [823, 45] on span "Acciones" at bounding box center [813, 46] width 26 height 14
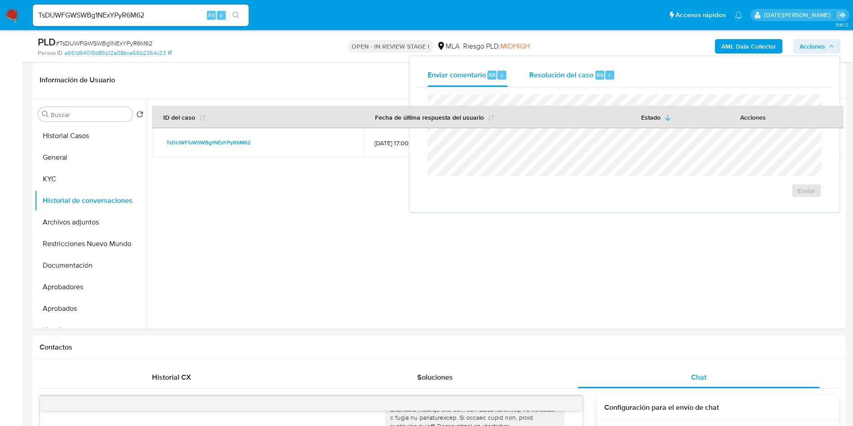
click at [559, 74] on span "Resolución del caso" at bounding box center [561, 74] width 64 height 10
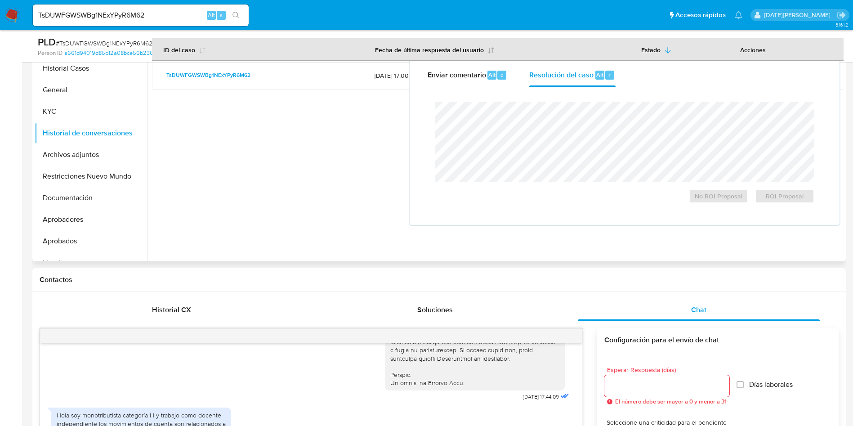
scroll to position [270, 0]
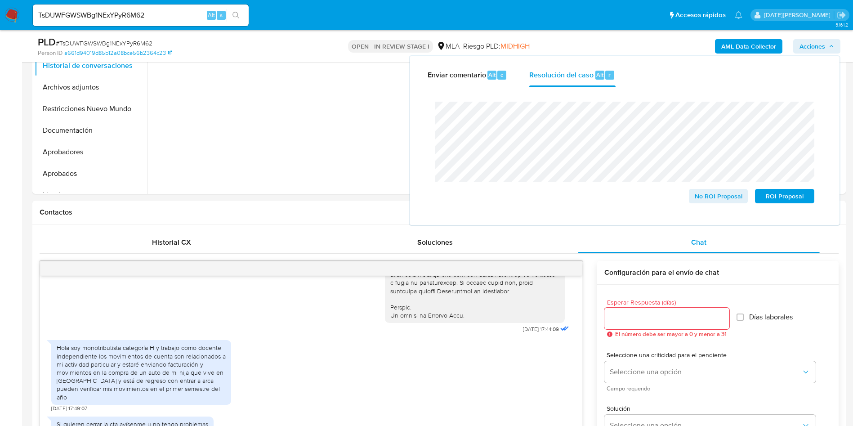
click at [424, 109] on div "Cierre de caso No ROI Proposal ROI Proposal" at bounding box center [625, 152] width 416 height 130
click at [720, 197] on span "No ROI Proposal" at bounding box center [718, 196] width 47 height 13
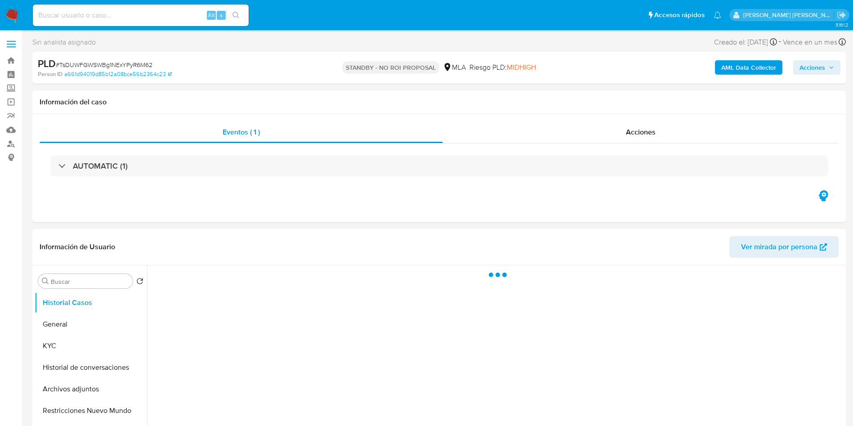
select select "10"
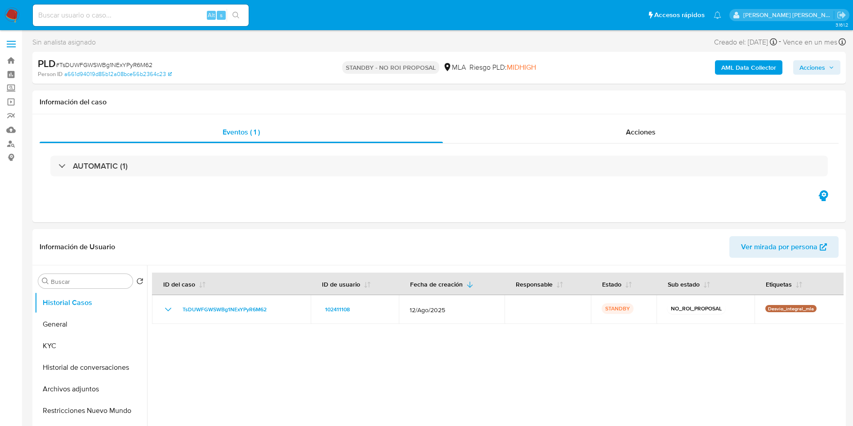
click at [119, 17] on input at bounding box center [141, 15] width 216 height 12
paste input "736At6tNDtiS7mpgEHQjly0U"
type input "736At6tNDtiS7mpgEHQjly0U"
click at [238, 10] on button "search-icon" at bounding box center [236, 15] width 18 height 13
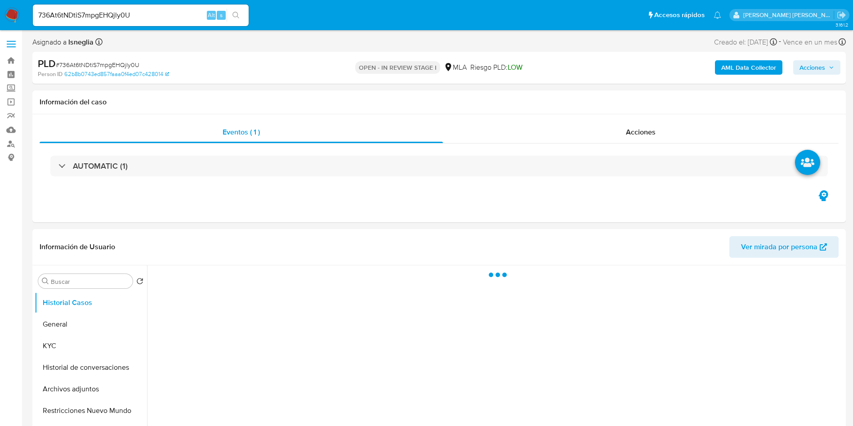
select select "10"
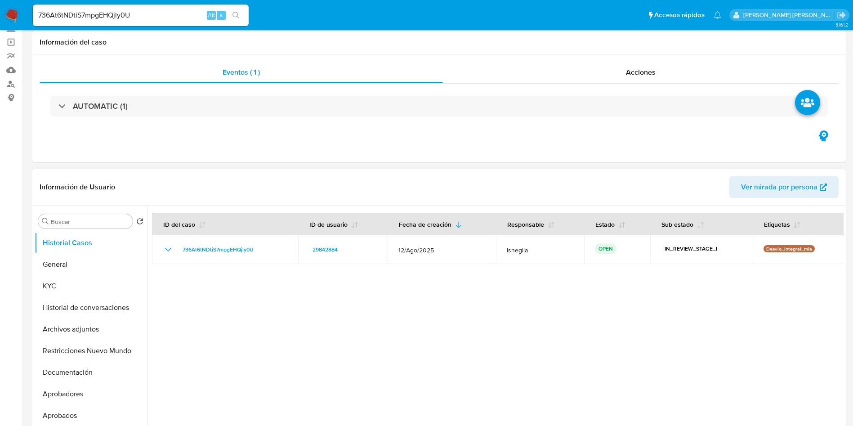
scroll to position [135, 0]
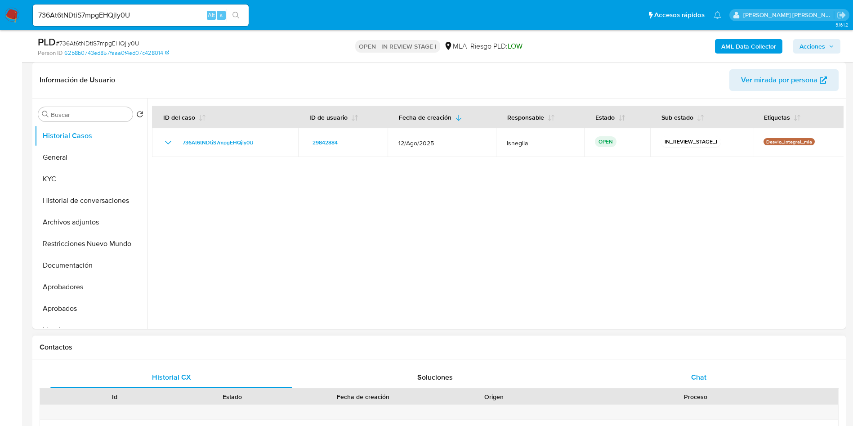
click at [698, 372] on span "Chat" at bounding box center [698, 377] width 15 height 10
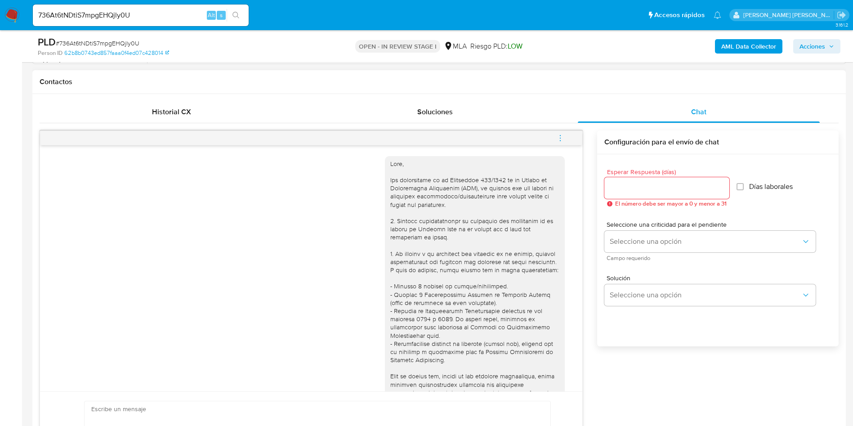
scroll to position [0, 0]
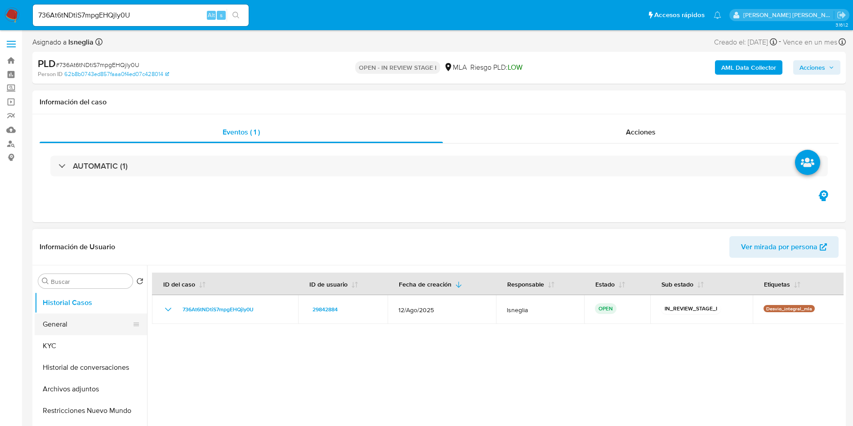
click at [92, 317] on button "General" at bounding box center [87, 324] width 105 height 22
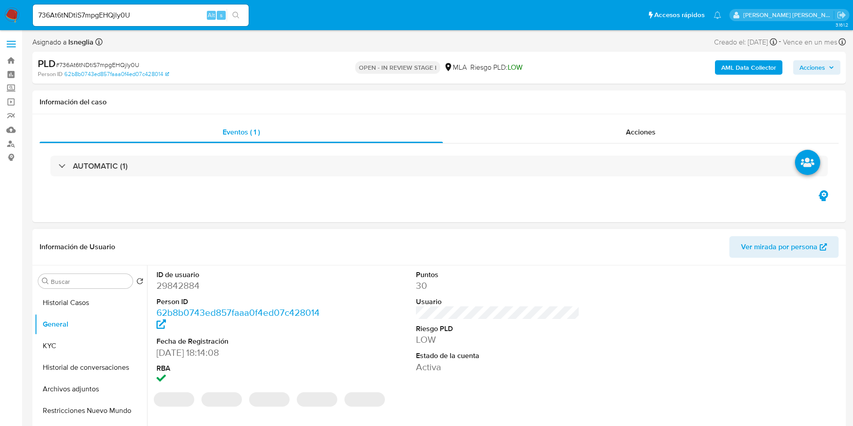
click at [185, 285] on dd "29842884" at bounding box center [239, 285] width 164 height 13
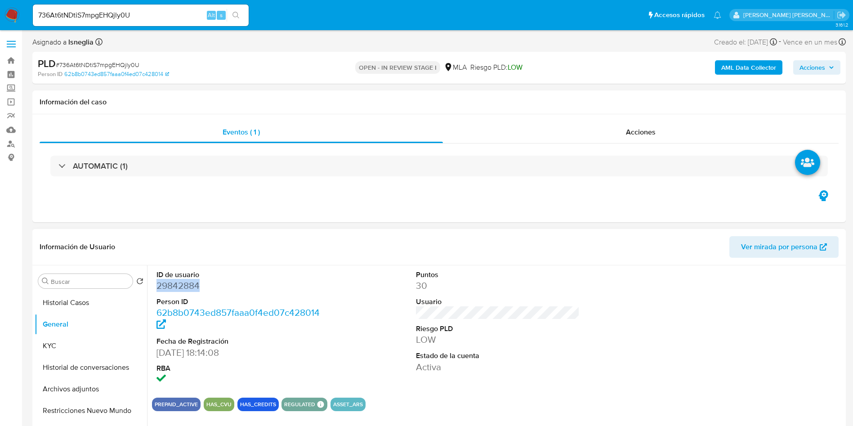
copy dd "29842884"
click at [319, 197] on div "Eventos ( 1 ) Acciones AUTOMATIC (1)" at bounding box center [439, 168] width 814 height 108
click at [177, 288] on dd "29842884" at bounding box center [239, 285] width 164 height 13
copy dd "29842884"
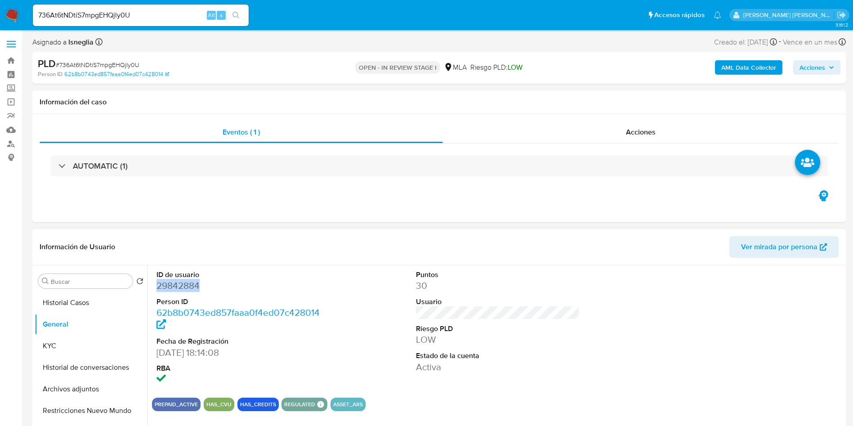
copy dd "29842884"
click at [385, 245] on header "Información de Usuario Ver mirada por persona" at bounding box center [439, 247] width 799 height 22
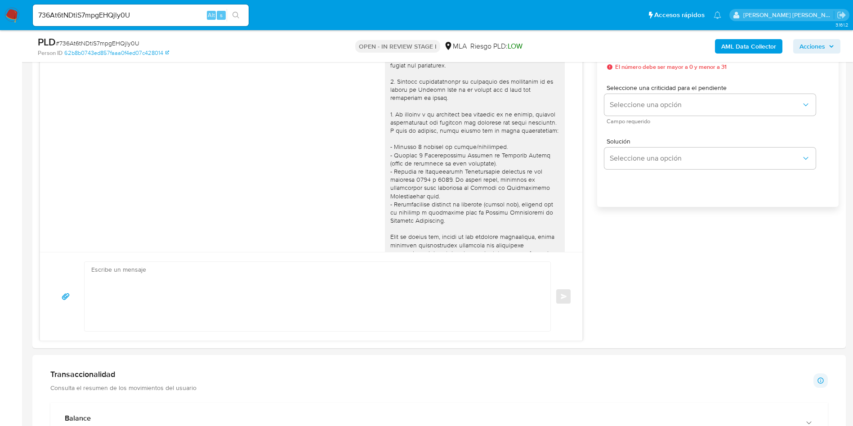
scroll to position [135, 0]
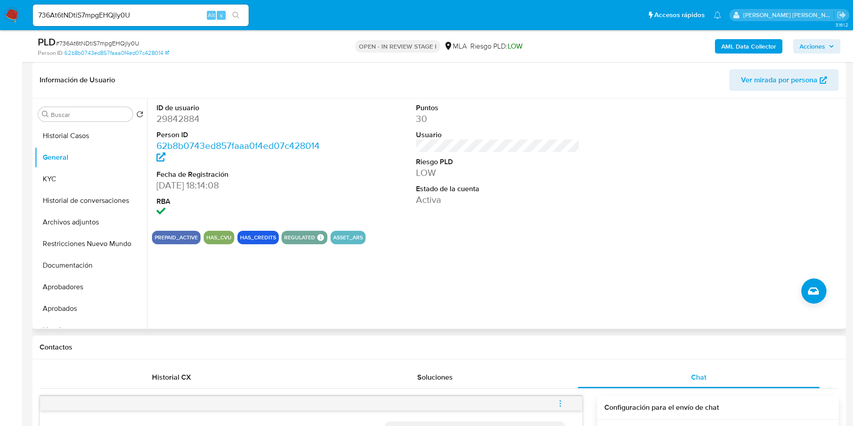
click at [194, 118] on dd "29842884" at bounding box center [239, 118] width 164 height 13
copy dd "29842884"
click at [92, 184] on button "KYC" at bounding box center [87, 179] width 105 height 22
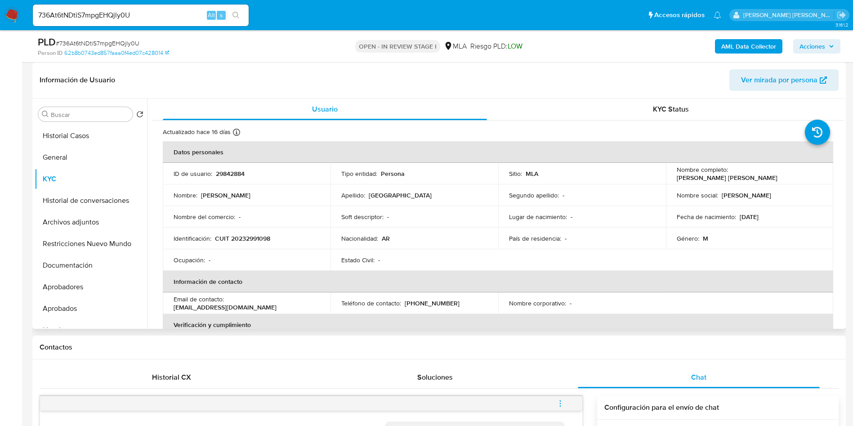
click at [246, 239] on p "CUIT 20232991098" at bounding box center [242, 238] width 55 height 8
copy p "20232991098"
drag, startPoint x: 228, startPoint y: 303, endPoint x: 311, endPoint y: 302, distance: 82.8
click at [311, 302] on div "Email de contacto : djm.grupoadc@gmail.com" at bounding box center [247, 303] width 146 height 16
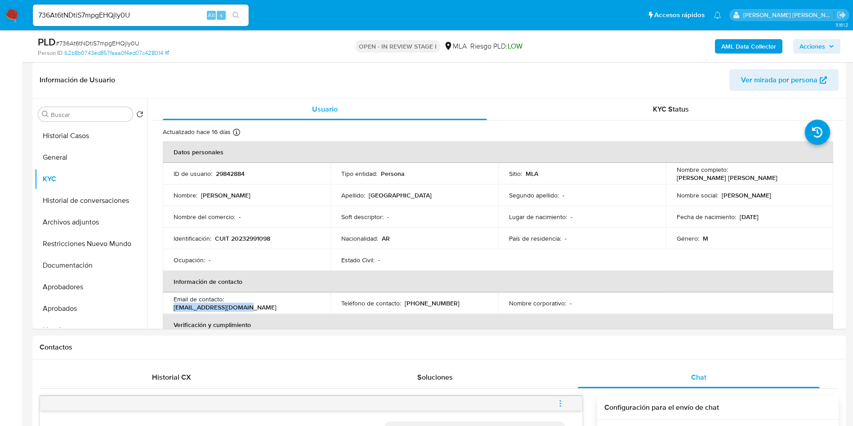
copy p "djm.grupoadc@gmail.com"
drag, startPoint x: 405, startPoint y: 304, endPoint x: 455, endPoint y: 270, distance: 60.3
click at [462, 304] on div "Teléfono de contacto : (11) 76086955" at bounding box center [414, 303] width 146 height 8
copy p "(11) 76086955"
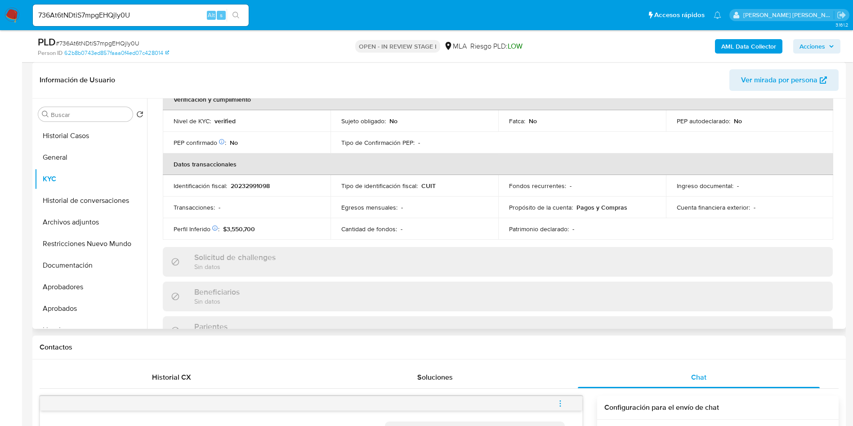
scroll to position [270, 0]
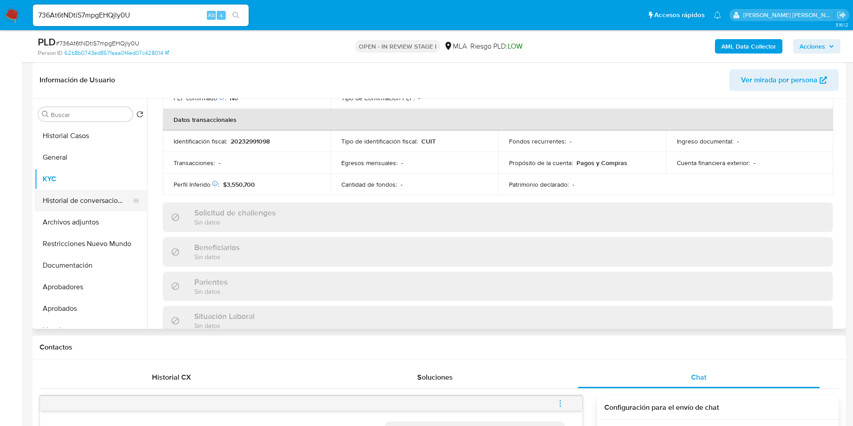
click at [90, 197] on button "Historial de conversaciones" at bounding box center [87, 201] width 105 height 22
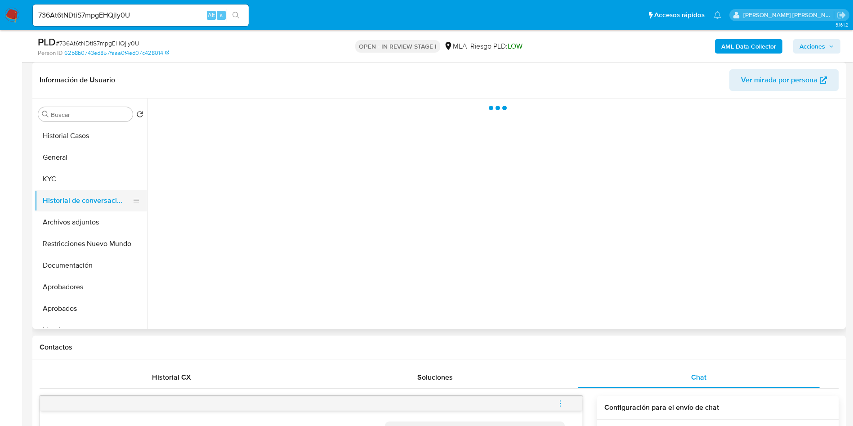
scroll to position [0, 0]
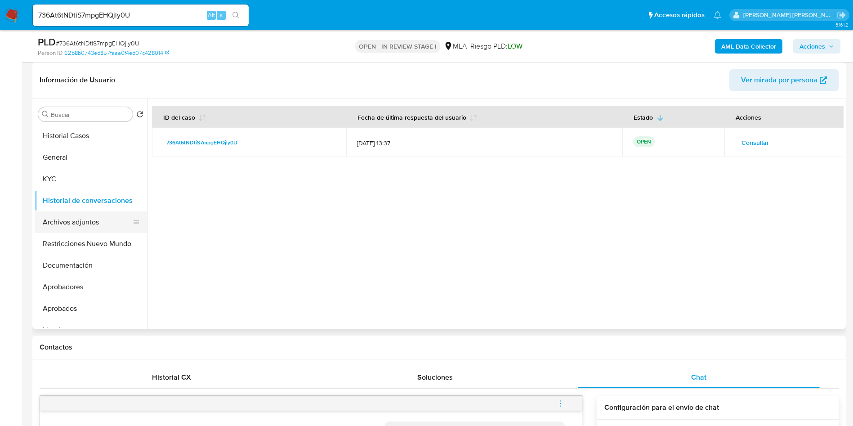
click at [90, 223] on button "Archivos adjuntos" at bounding box center [87, 222] width 105 height 22
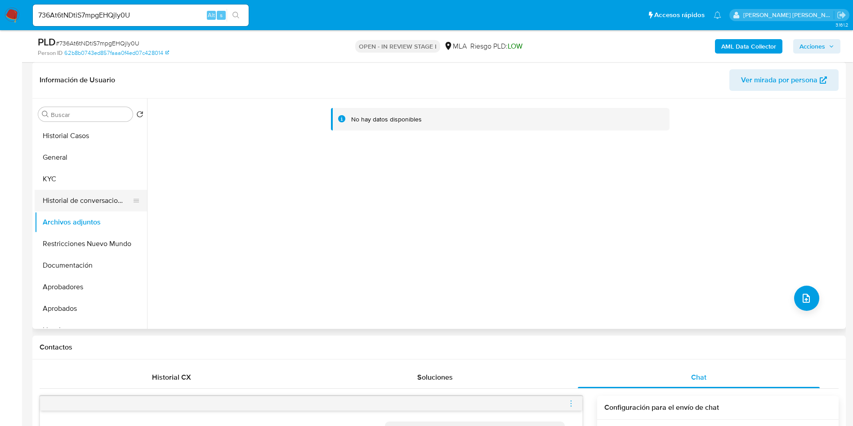
click at [82, 204] on button "Historial de conversaciones" at bounding box center [87, 201] width 105 height 22
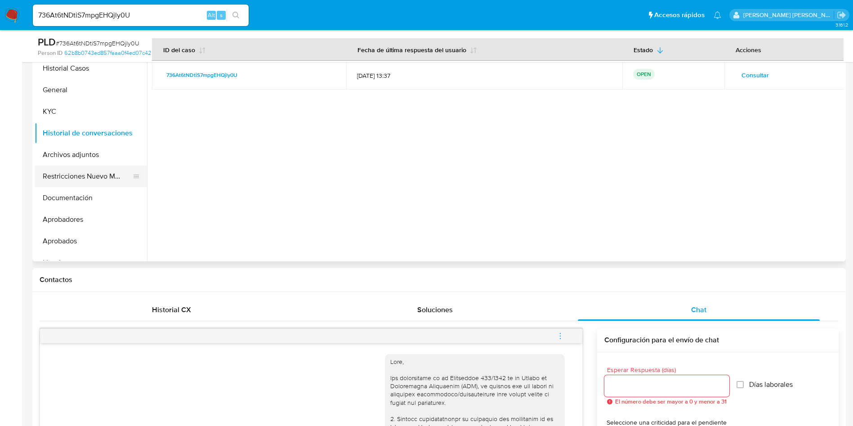
scroll to position [67, 0]
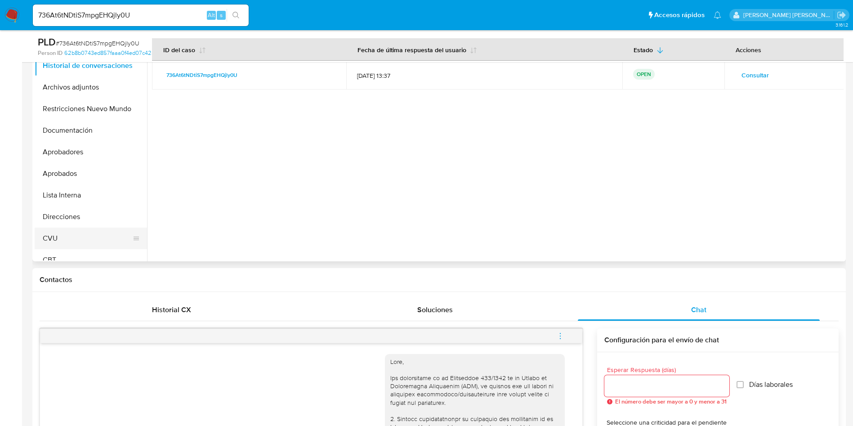
click at [59, 235] on button "CVU" at bounding box center [87, 239] width 105 height 22
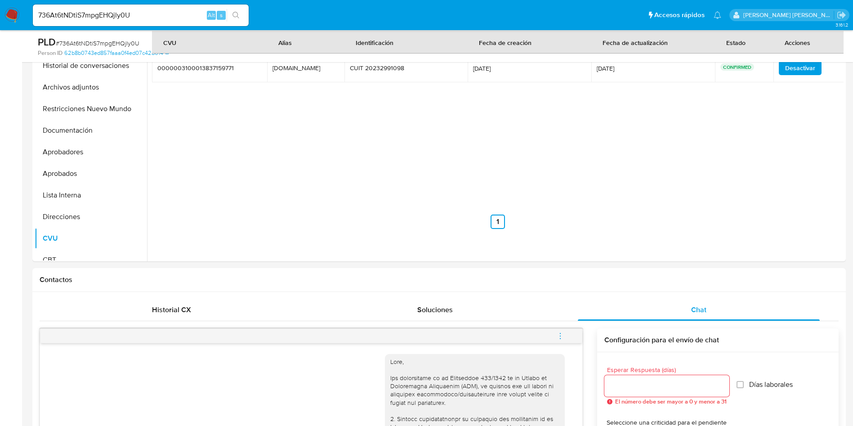
click at [563, 333] on icon "menu-action" at bounding box center [560, 336] width 8 height 8
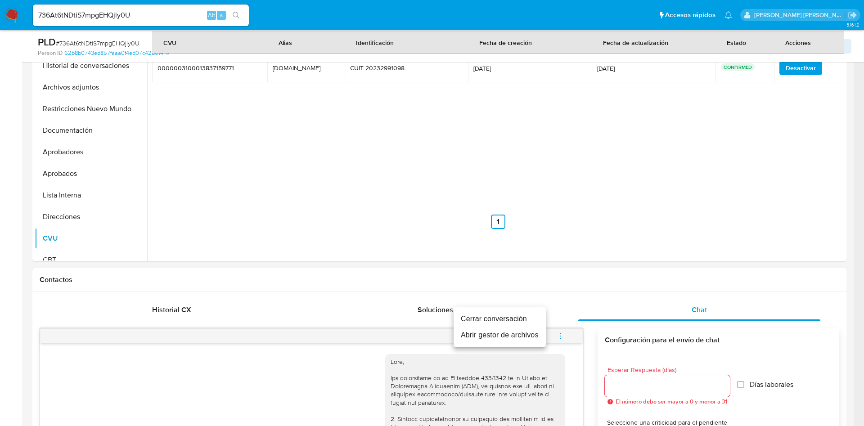
click at [490, 313] on li "Cerrar conversación" at bounding box center [499, 319] width 92 height 16
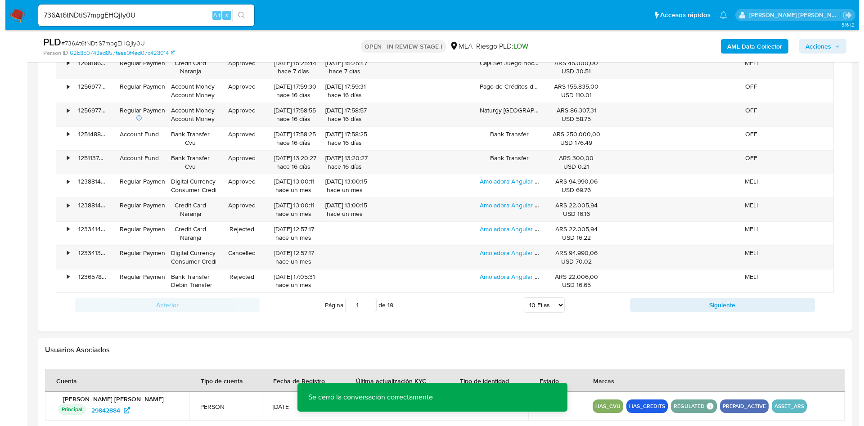
scroll to position [1376, 0]
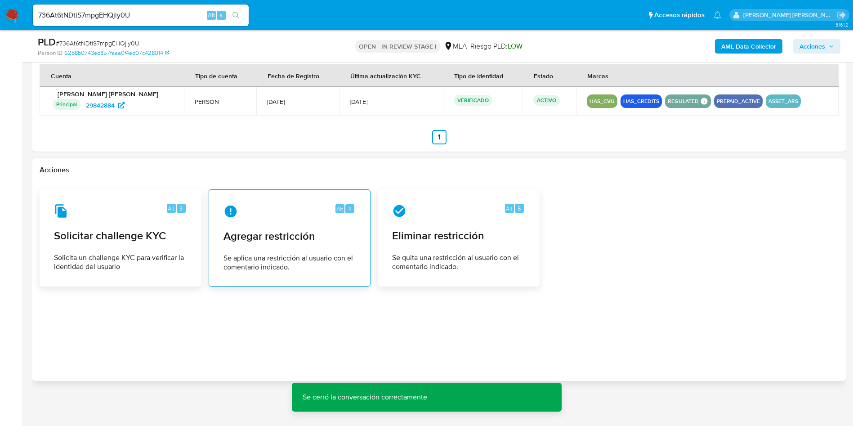
click at [299, 247] on div "Alt 4 Agregar restricción Se aplica una restricción al usuario con el comentari…" at bounding box center [289, 238] width 147 height 82
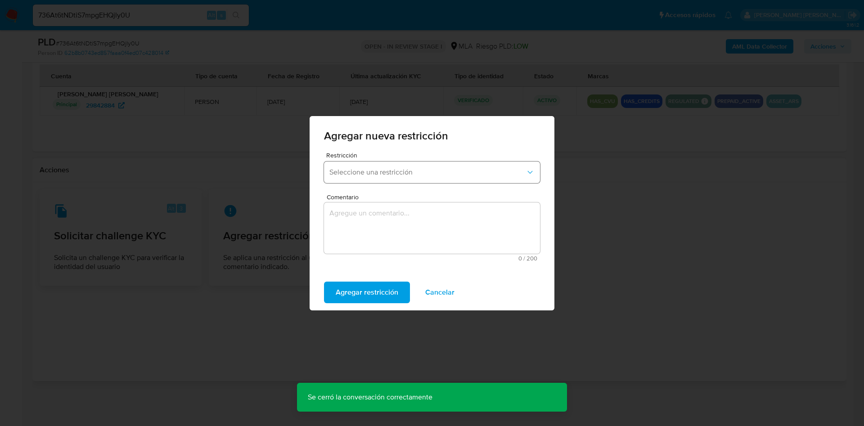
click at [402, 180] on button "Seleccione una restricción" at bounding box center [432, 172] width 216 height 22
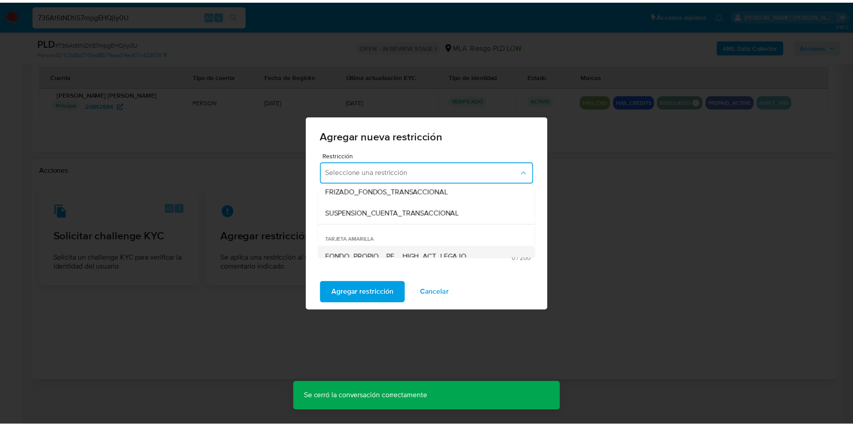
scroll to position [135, 0]
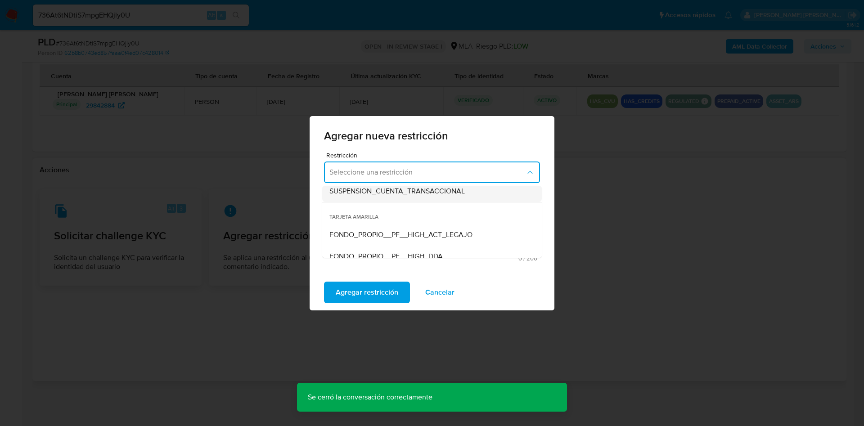
click at [393, 197] on div "SUSPENSION_CUENTA_TRANSACCIONAL" at bounding box center [429, 191] width 200 height 22
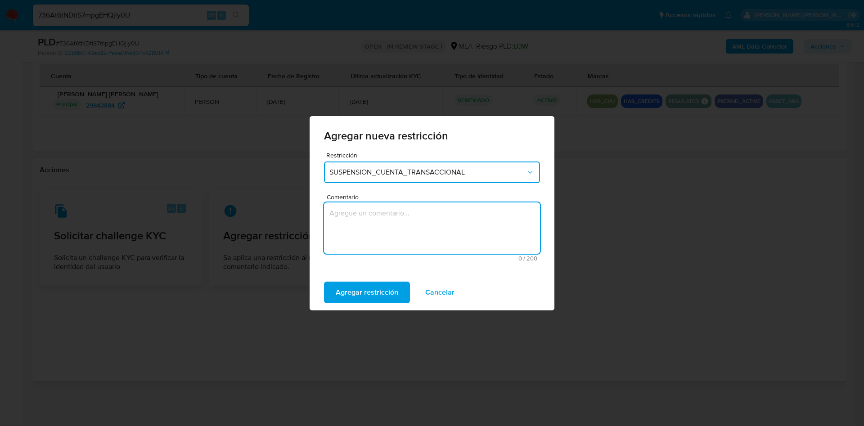
click at [371, 229] on textarea "Comentario" at bounding box center [432, 227] width 216 height 51
type textarea "aml"
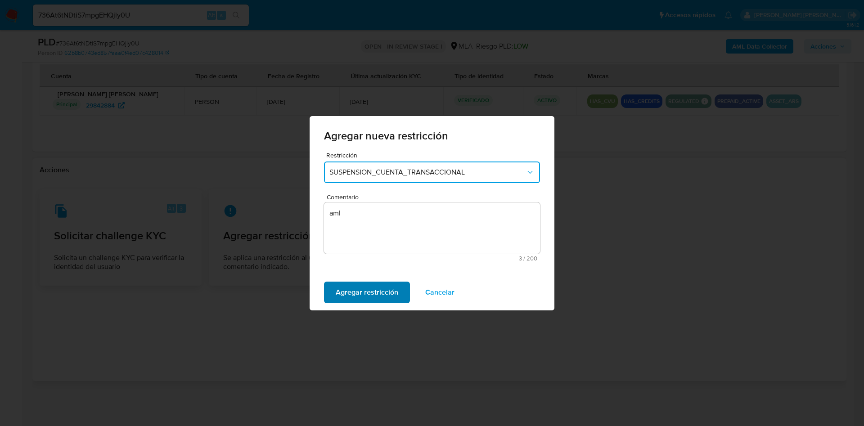
click at [373, 290] on span "Agregar restricción" at bounding box center [367, 292] width 63 height 20
click at [369, 292] on button "Confirmar" at bounding box center [352, 293] width 56 height 22
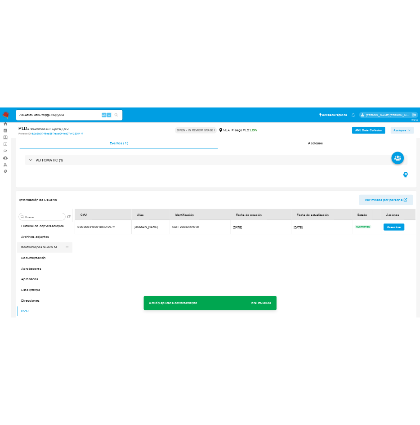
scroll to position [0, 0]
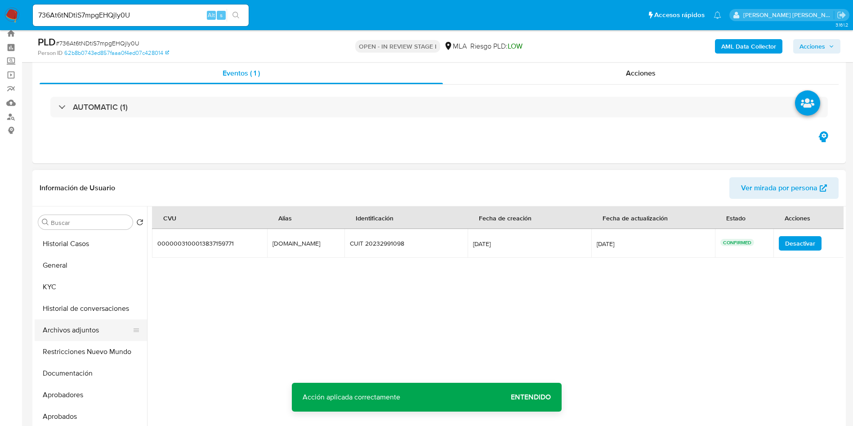
click at [75, 331] on button "Archivos adjuntos" at bounding box center [87, 330] width 105 height 22
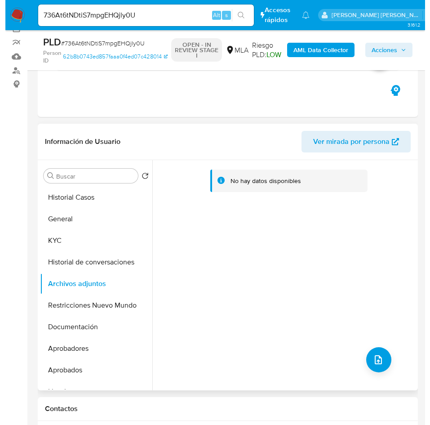
scroll to position [94, 0]
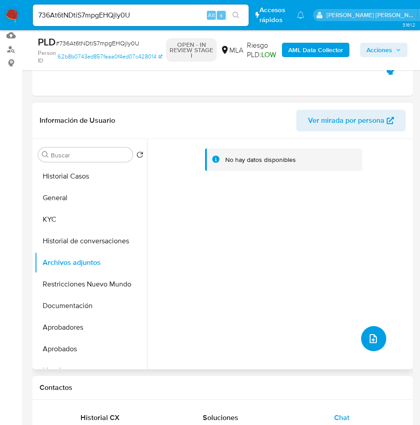
click at [363, 345] on button "upload-file" at bounding box center [373, 338] width 25 height 25
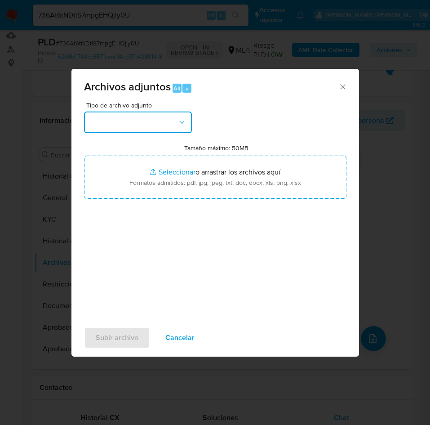
click at [134, 119] on button "button" at bounding box center [138, 123] width 108 height 22
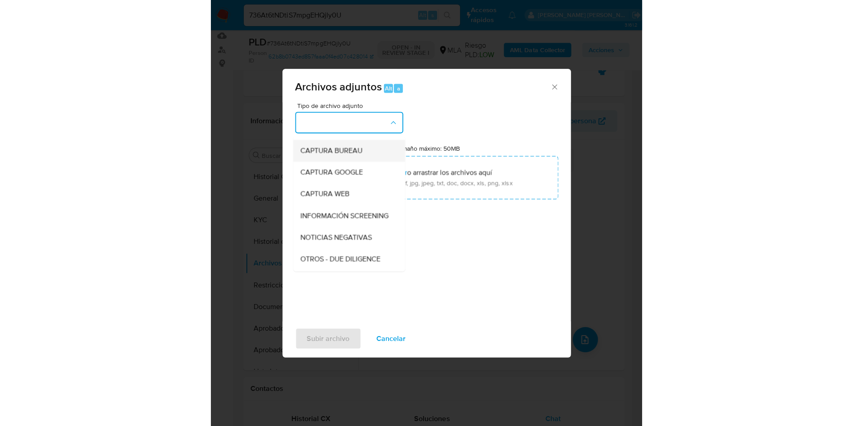
scroll to position [67, 0]
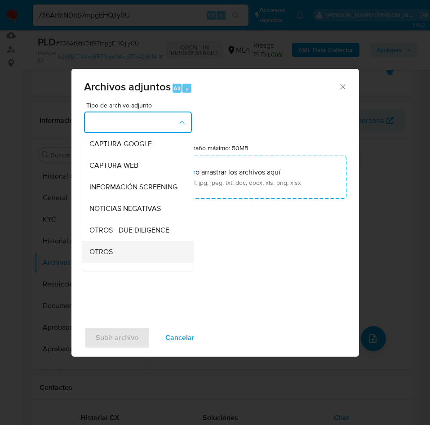
click at [105, 256] on span "OTROS" at bounding box center [101, 251] width 23 height 9
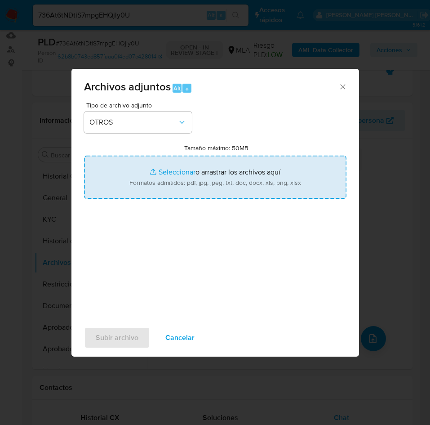
type input "C:\fakepath\Caselog 736At6tNDtiS7mpgEHQjly0U.docx"
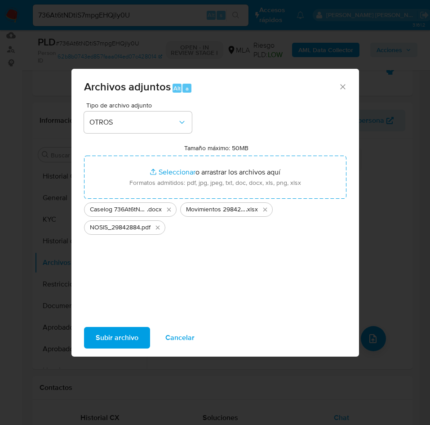
click at [127, 336] on span "Subir archivo" at bounding box center [117, 338] width 43 height 20
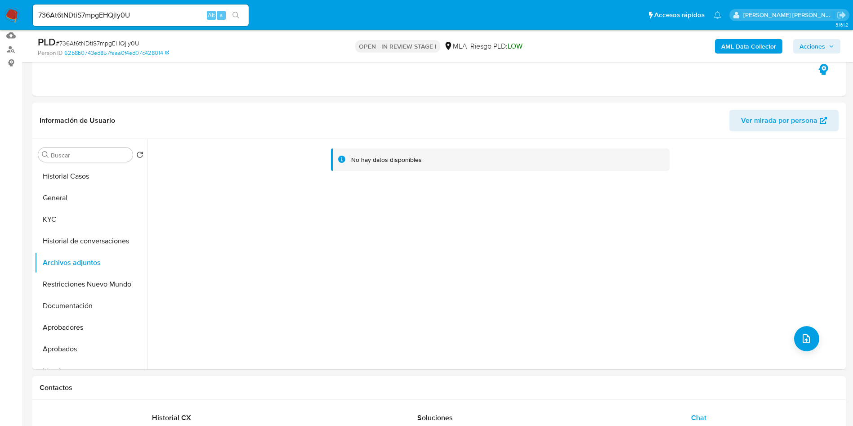
click at [762, 43] on b "AML Data Collector" at bounding box center [748, 46] width 55 height 14
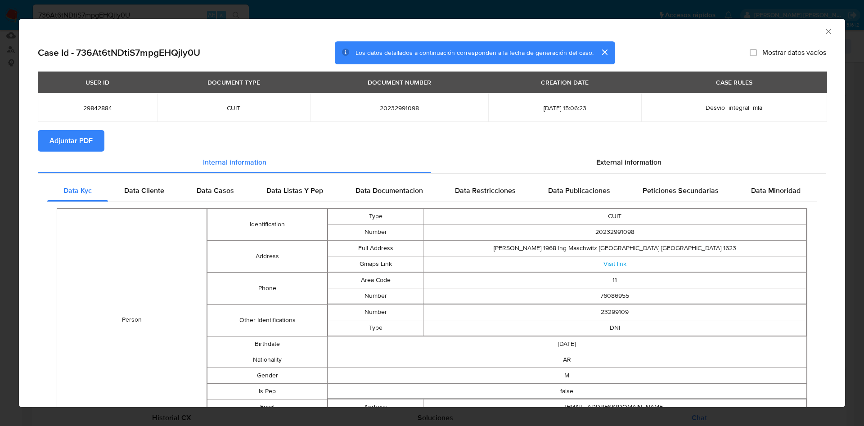
click at [91, 146] on span "Adjuntar PDF" at bounding box center [70, 141] width 43 height 20
click at [156, 198] on div "Data Cliente" at bounding box center [144, 191] width 72 height 22
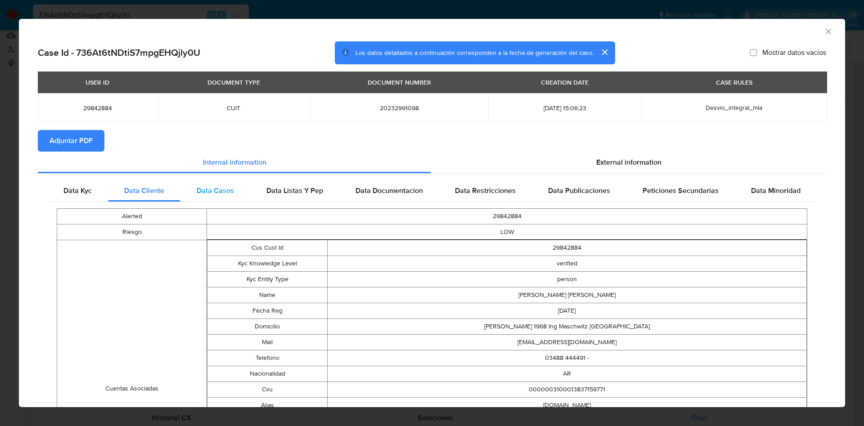
click at [212, 197] on div "Data Casos" at bounding box center [215, 191] width 70 height 22
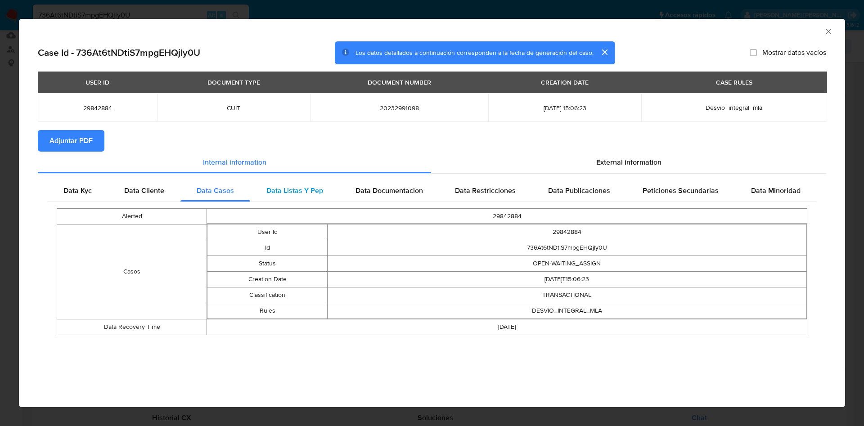
click at [287, 191] on span "Data Listas Y Pep" at bounding box center [294, 190] width 57 height 10
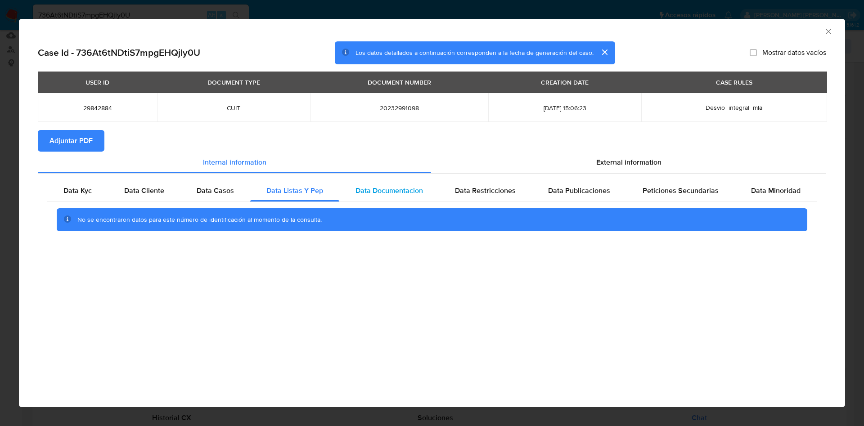
click at [393, 192] on span "Data Documentacion" at bounding box center [388, 190] width 67 height 10
click at [481, 193] on span "Data Restricciones" at bounding box center [485, 190] width 61 height 10
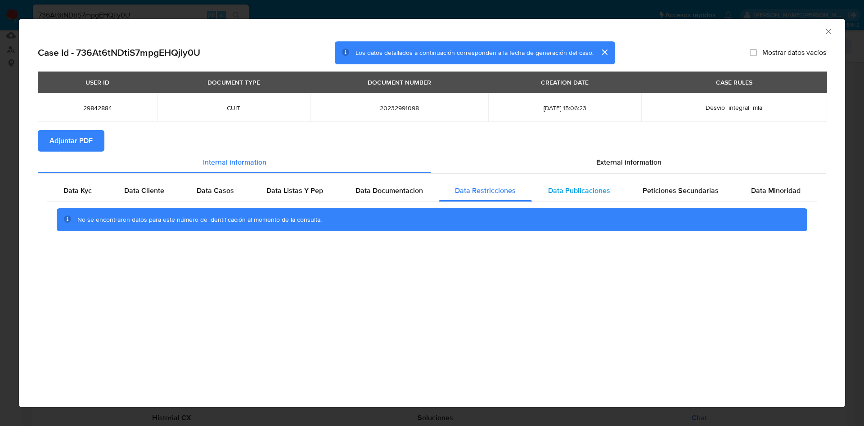
click at [556, 194] on span "Data Publicaciones" at bounding box center [579, 190] width 62 height 10
click at [668, 195] on span "Peticiones Secundarias" at bounding box center [680, 190] width 76 height 10
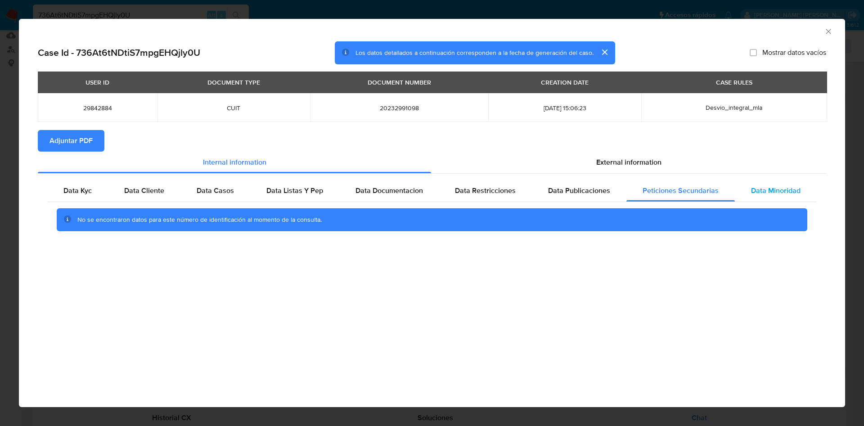
click at [790, 191] on span "Data Minoridad" at bounding box center [775, 190] width 49 height 10
drag, startPoint x: 638, startPoint y: 149, endPoint x: 631, endPoint y: 153, distance: 8.0
click at [638, 149] on section "Adjuntar PDF" at bounding box center [432, 141] width 788 height 22
click at [625, 159] on span "External information" at bounding box center [628, 162] width 65 height 10
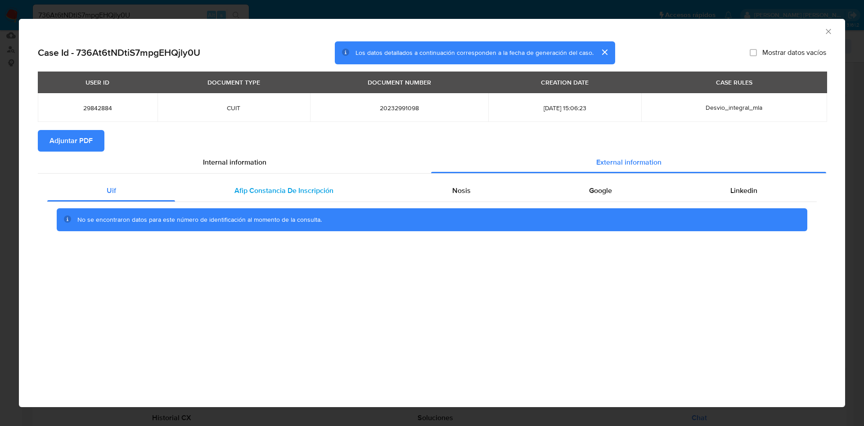
click at [273, 179] on div "Uif Afip Constancia De Inscripción Nosis Google Linkedin No se encontraron dato…" at bounding box center [432, 209] width 788 height 71
click at [300, 186] on span "Afip Constancia De Inscripción" at bounding box center [283, 190] width 99 height 10
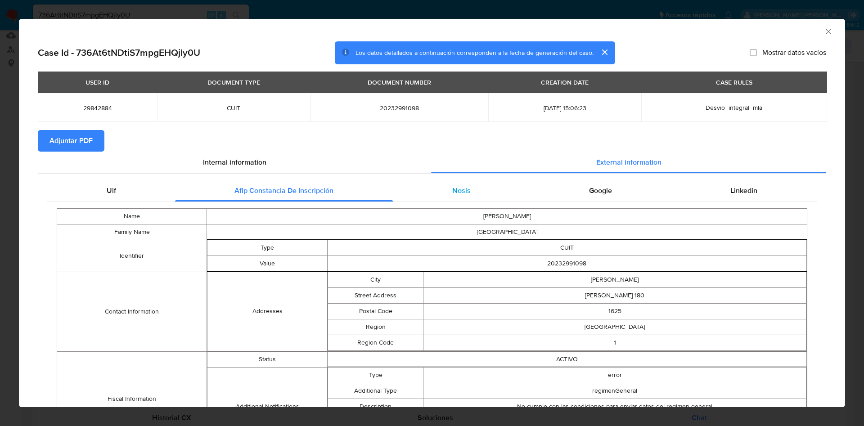
click at [470, 188] on div "Nosis" at bounding box center [461, 191] width 137 height 22
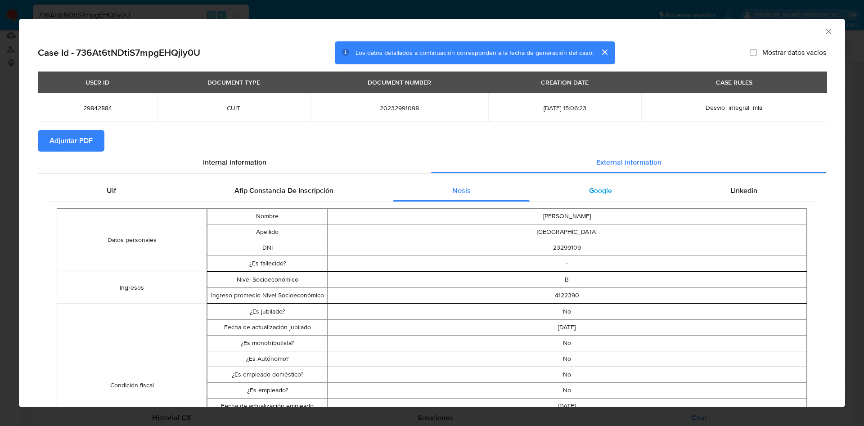
click at [594, 188] on span "Google" at bounding box center [600, 190] width 23 height 10
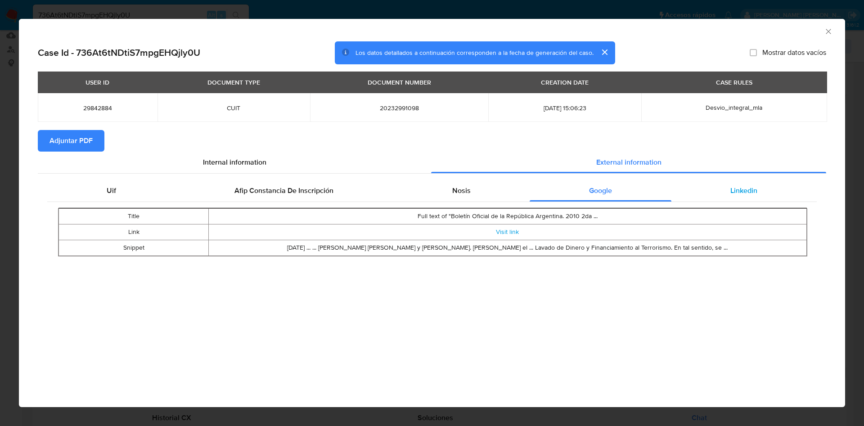
click at [754, 189] on span "Linkedin" at bounding box center [743, 190] width 27 height 10
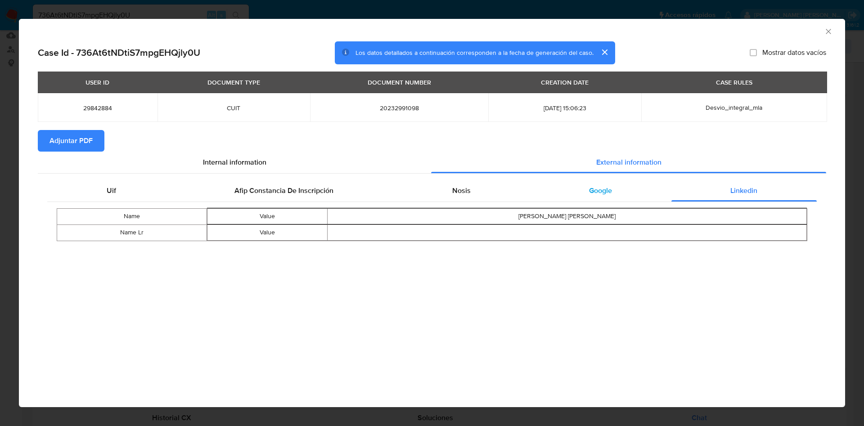
drag, startPoint x: 556, startPoint y: 190, endPoint x: 576, endPoint y: 193, distance: 20.0
click at [556, 191] on div "Google" at bounding box center [599, 191] width 141 height 22
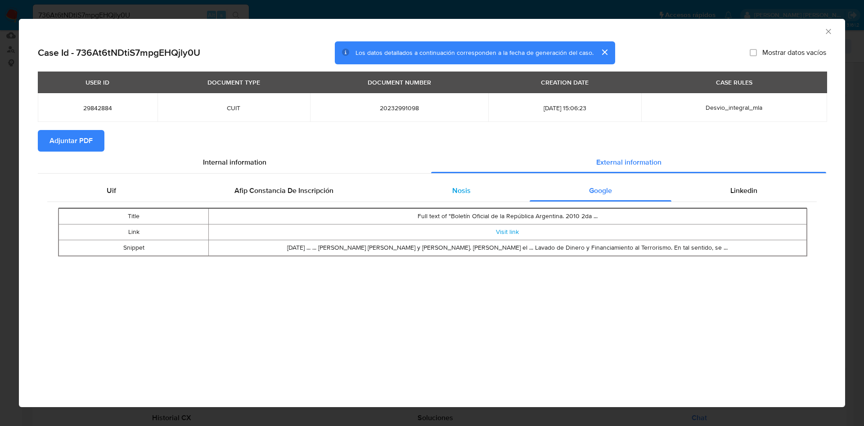
click at [468, 187] on span "Nosis" at bounding box center [461, 190] width 18 height 10
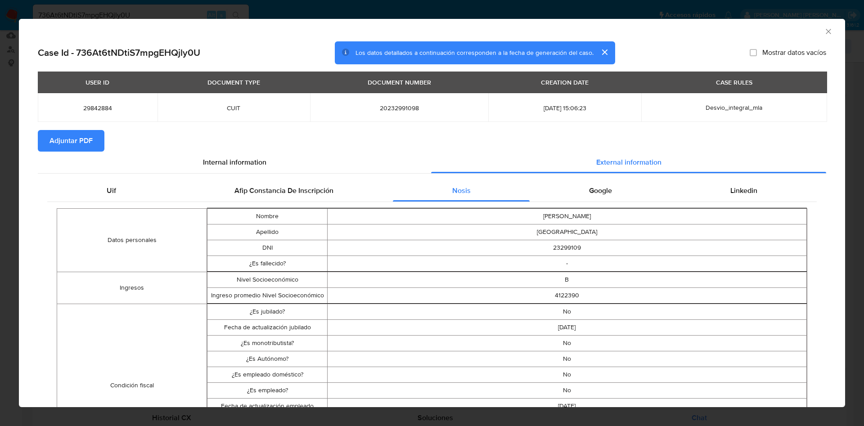
drag, startPoint x: 326, startPoint y: 185, endPoint x: 238, endPoint y: 203, distance: 89.5
click at [325, 185] on span "Afip Constancia De Inscripción" at bounding box center [283, 190] width 99 height 10
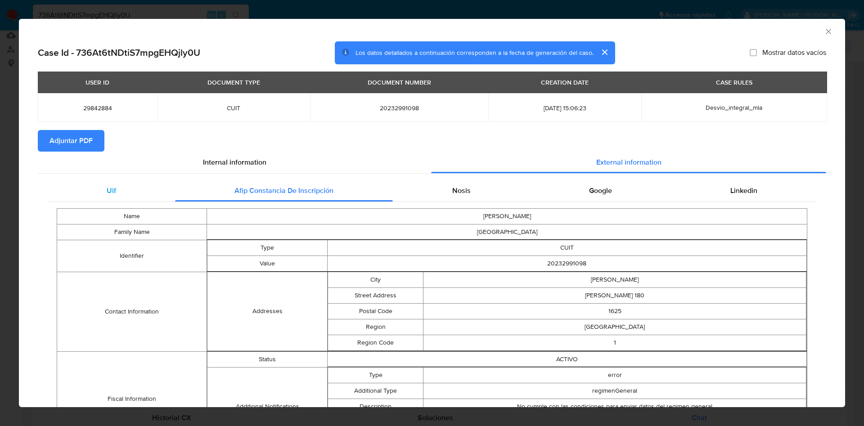
click at [125, 193] on div "Uif" at bounding box center [111, 191] width 128 height 22
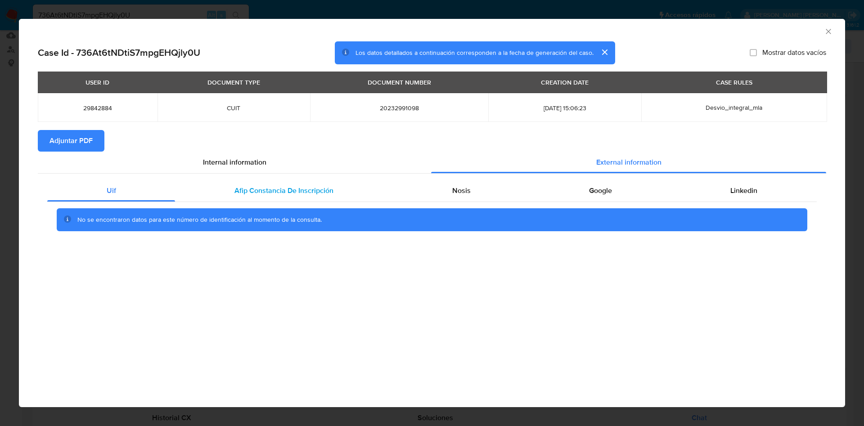
click at [227, 182] on div "Afip Constancia De Inscripción" at bounding box center [283, 191] width 217 height 22
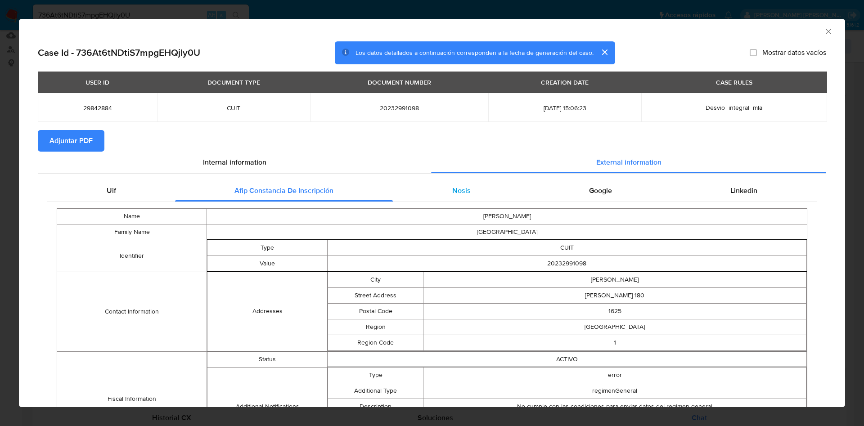
click at [440, 193] on div "Nosis" at bounding box center [461, 191] width 137 height 22
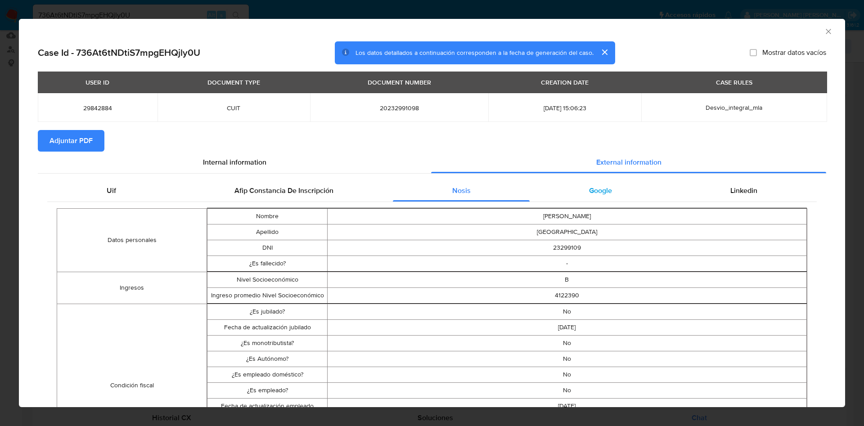
click at [567, 195] on div "Google" at bounding box center [599, 191] width 141 height 22
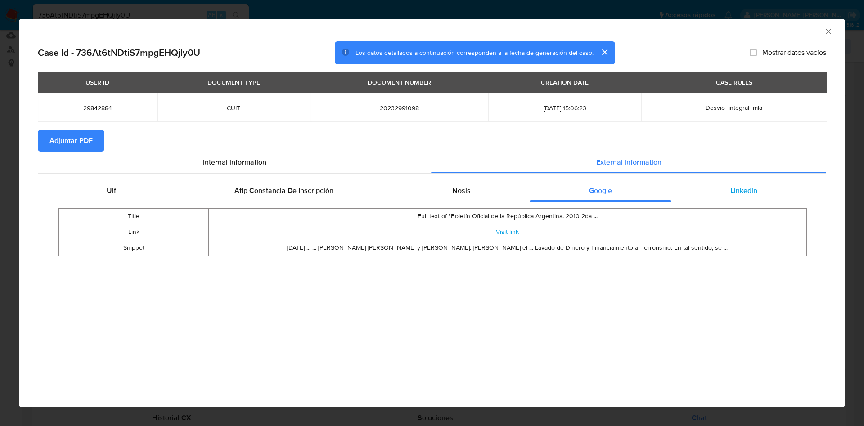
click at [742, 192] on span "Linkedin" at bounding box center [743, 190] width 27 height 10
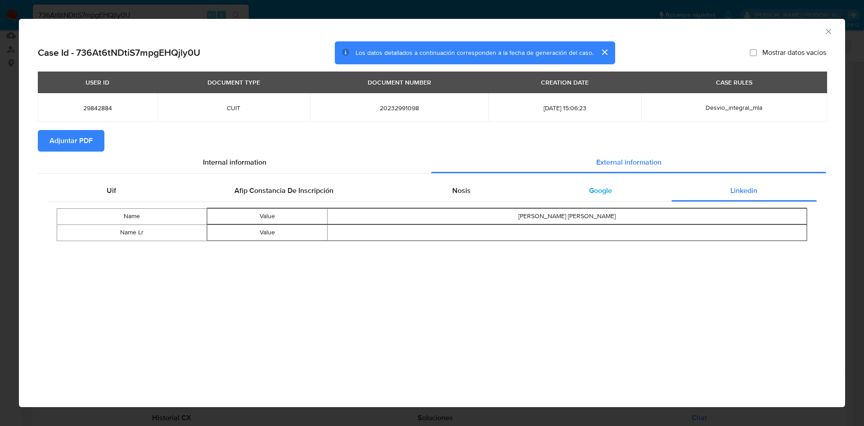
click at [573, 197] on div "Google" at bounding box center [599, 191] width 141 height 22
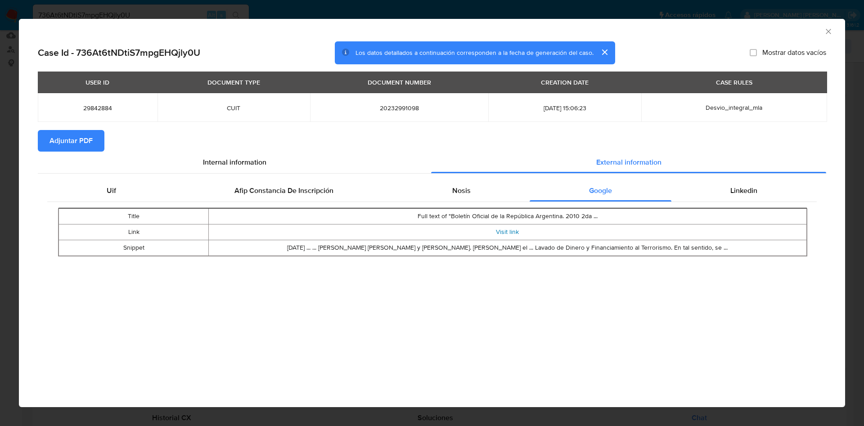
click at [510, 233] on link "Visit link" at bounding box center [507, 231] width 23 height 9
click at [826, 33] on icon "Cerrar ventana" at bounding box center [828, 31] width 9 height 9
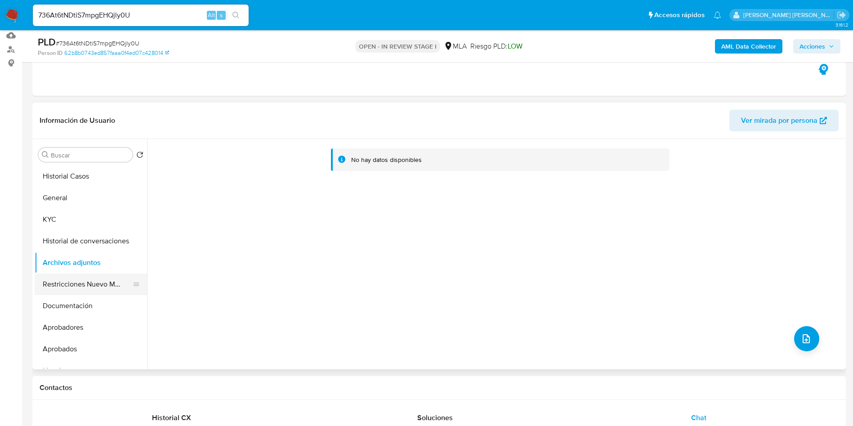
click at [96, 275] on button "Restricciones Nuevo Mundo" at bounding box center [87, 284] width 105 height 22
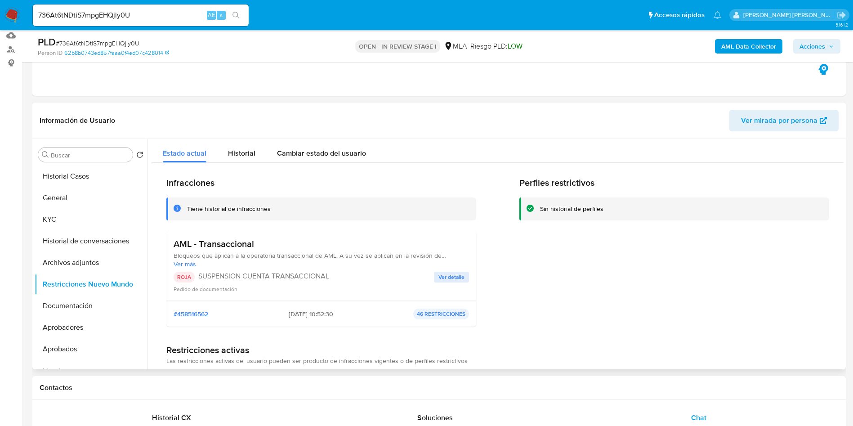
click at [810, 114] on span "Ver mirada por persona" at bounding box center [779, 121] width 76 height 22
click at [82, 269] on button "Archivos adjuntos" at bounding box center [87, 263] width 105 height 22
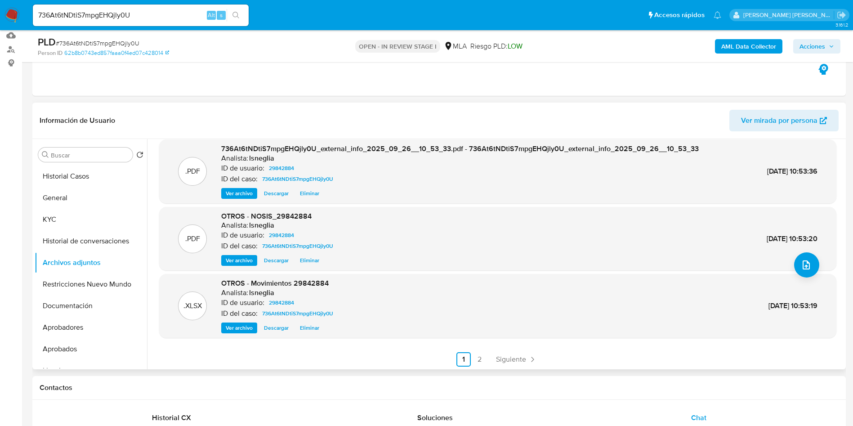
scroll to position [76, 0]
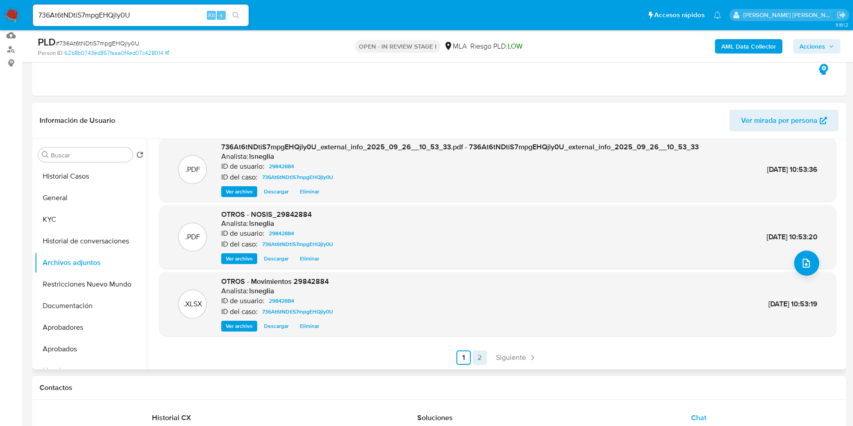
click at [479, 363] on link "2" at bounding box center [480, 357] width 14 height 14
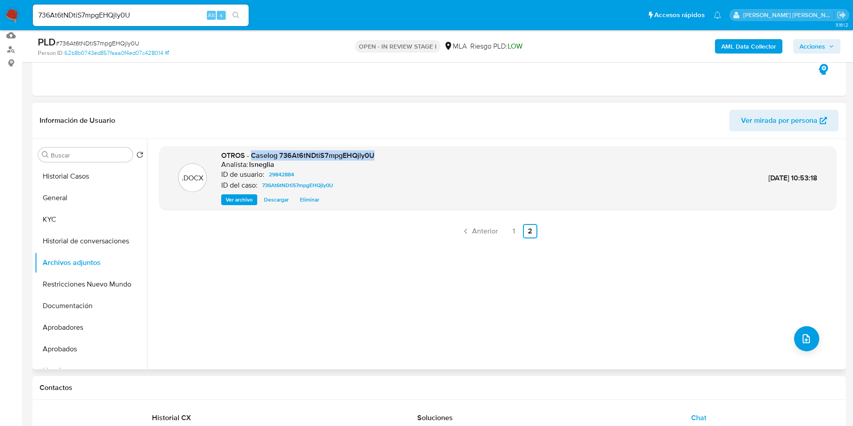
drag, startPoint x: 252, startPoint y: 155, endPoint x: 373, endPoint y: 153, distance: 121.0
click at [373, 153] on div ".DOCX OTROS - Caselog 736At6tNDtiS7mpgEHQjly0U Analista: lsneglia ID de usuario…" at bounding box center [498, 178] width 668 height 55
copy span "Caselog 736At6tNDtiS7mpgEHQjly0U"
click at [101, 242] on button "Historial de conversaciones" at bounding box center [87, 241] width 105 height 22
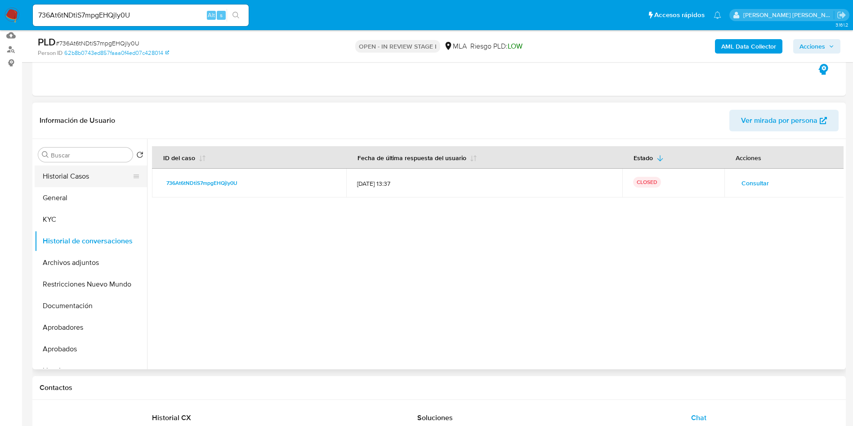
click at [69, 175] on button "Historial Casos" at bounding box center [87, 177] width 105 height 22
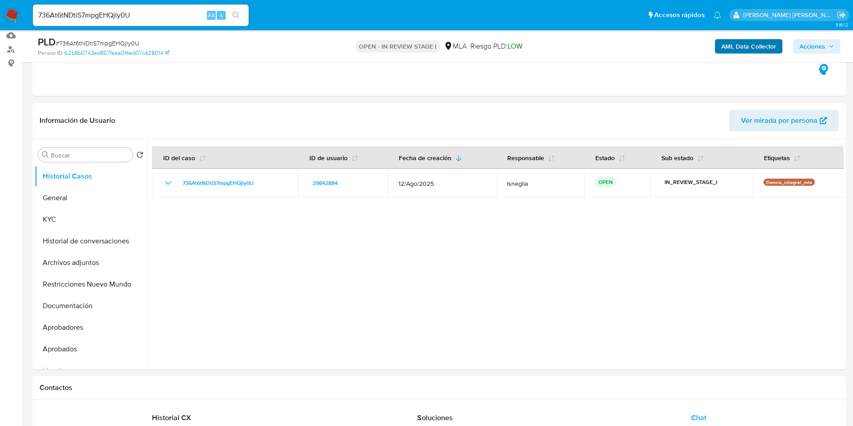
drag, startPoint x: 812, startPoint y: 47, endPoint x: 750, endPoint y: 48, distance: 62.5
click at [812, 46] on span "Acciones" at bounding box center [813, 46] width 26 height 14
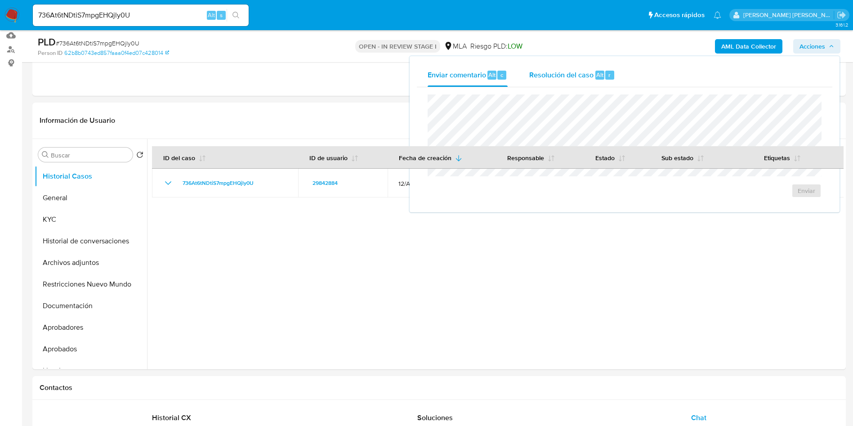
click at [560, 73] on span "Resolución del caso" at bounding box center [561, 74] width 64 height 10
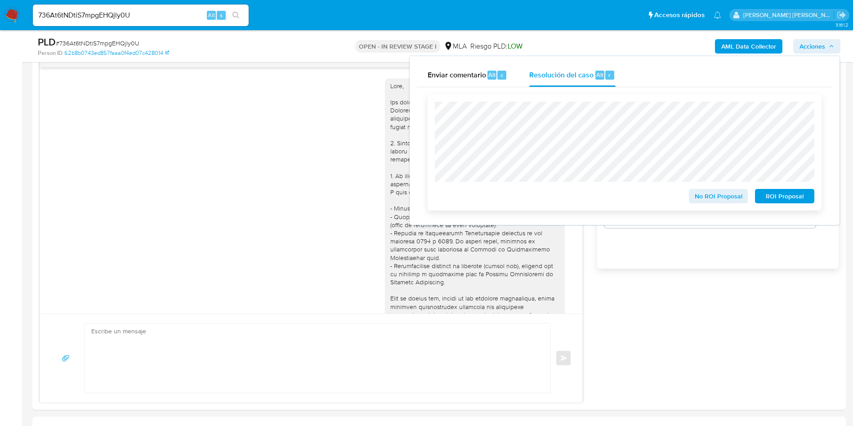
scroll to position [499, 0]
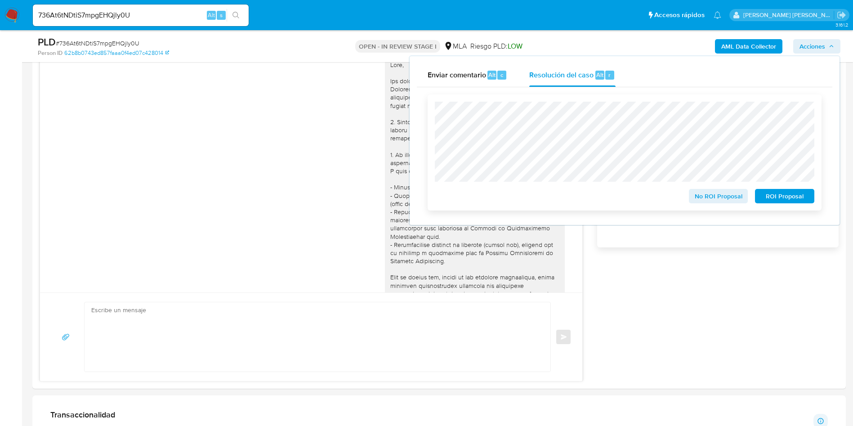
click at [780, 200] on span "ROI Proposal" at bounding box center [784, 196] width 47 height 13
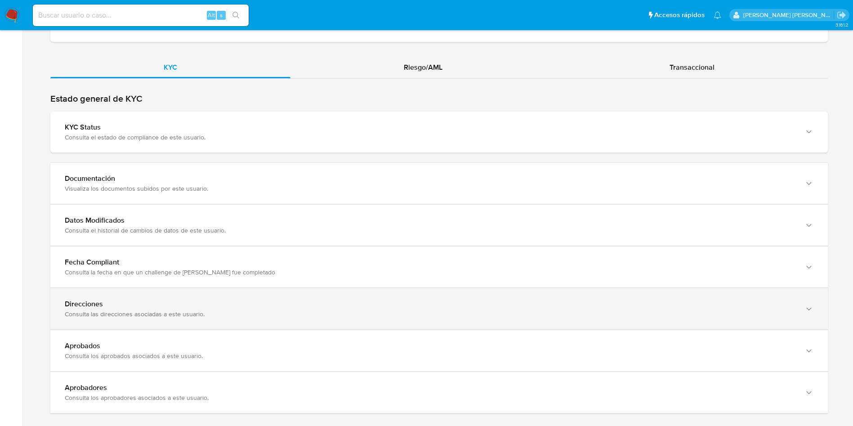
scroll to position [857, 0]
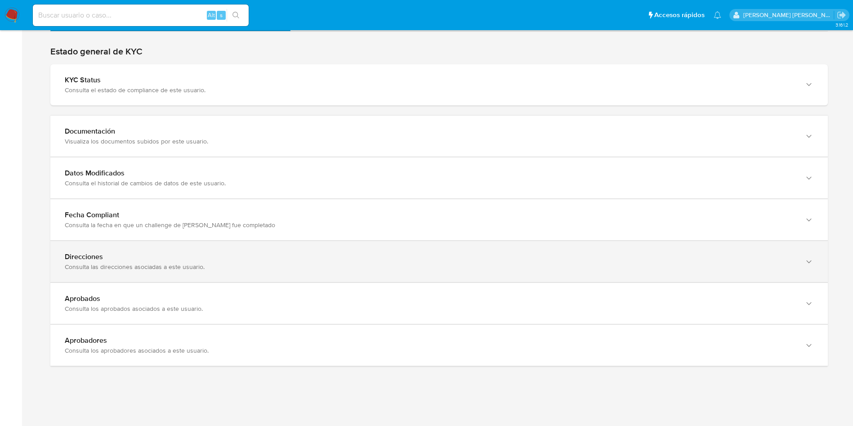
click at [204, 259] on div "Direcciones" at bounding box center [430, 256] width 731 height 9
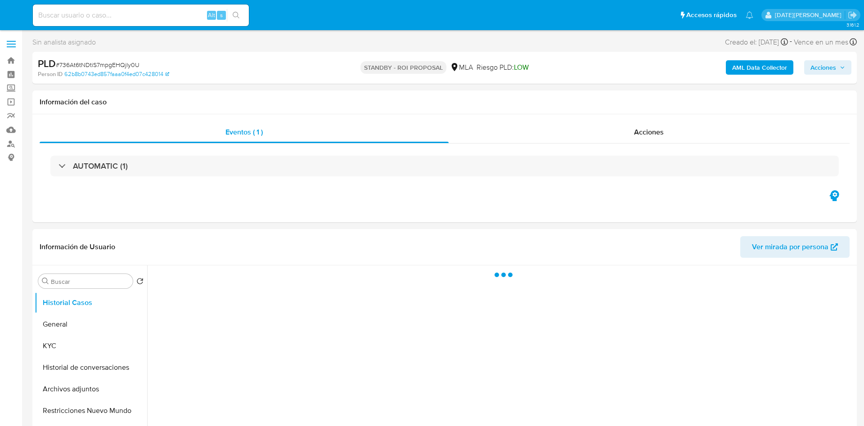
select select "10"
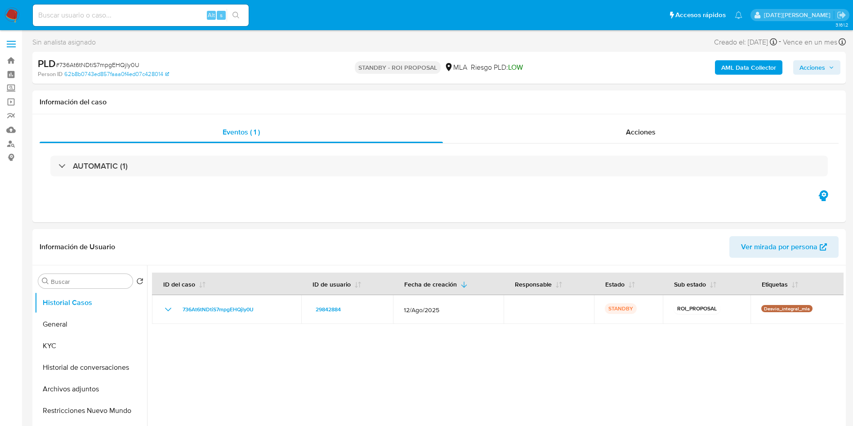
click at [144, 12] on input at bounding box center [141, 15] width 216 height 12
paste input "b4QdsFJ7BiVamIsfjGiNxsn9"
type input "b4QdsFJ7BiVamIsfjGiNxsn9"
click at [233, 9] on button "search-icon" at bounding box center [236, 15] width 18 height 13
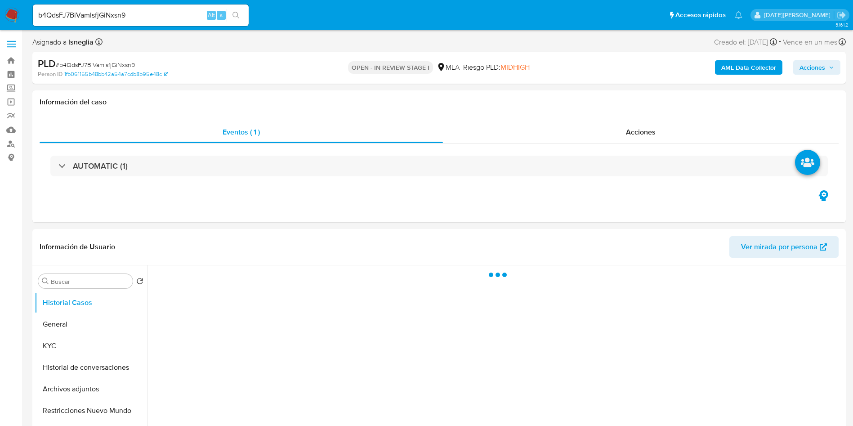
select select "10"
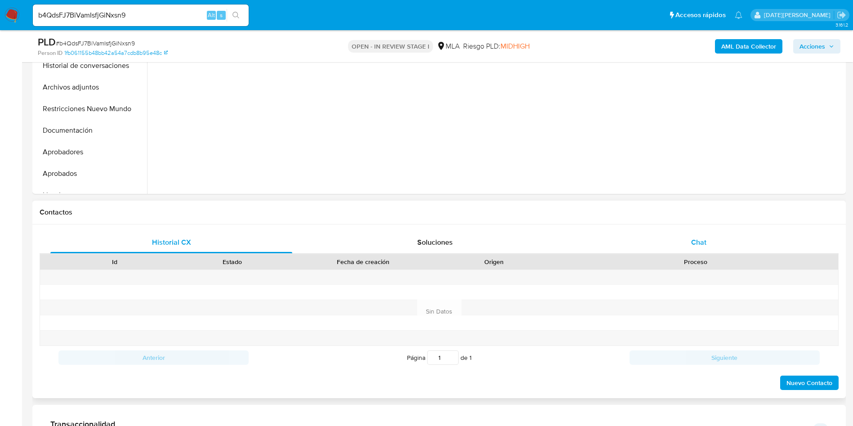
click at [708, 237] on div "Chat" at bounding box center [699, 243] width 242 height 22
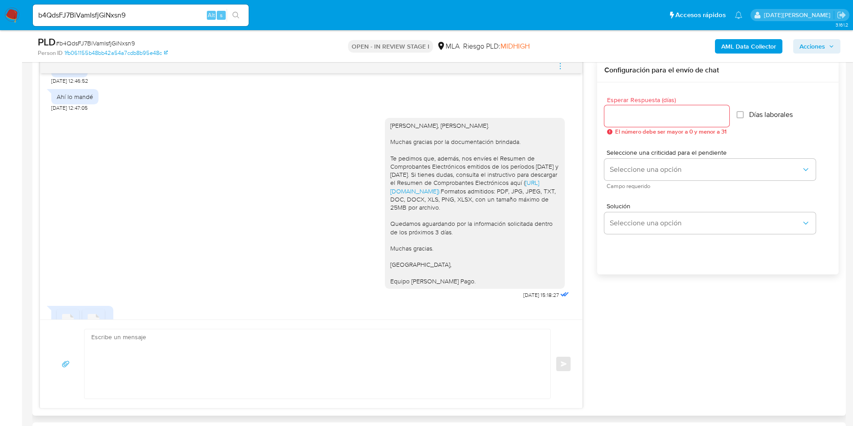
scroll to position [765, 0]
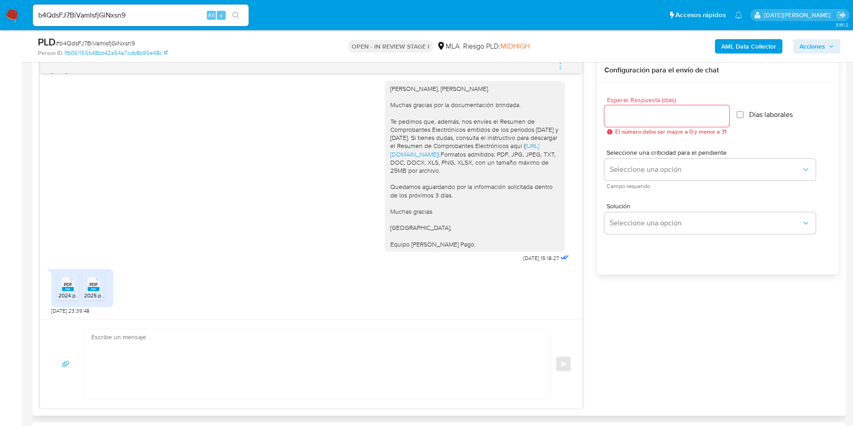
click at [63, 295] on span "2024.pdf" at bounding box center [69, 295] width 22 height 8
click at [94, 290] on rect at bounding box center [94, 289] width 12 height 4
click at [219, 362] on textarea at bounding box center [315, 363] width 448 height 69
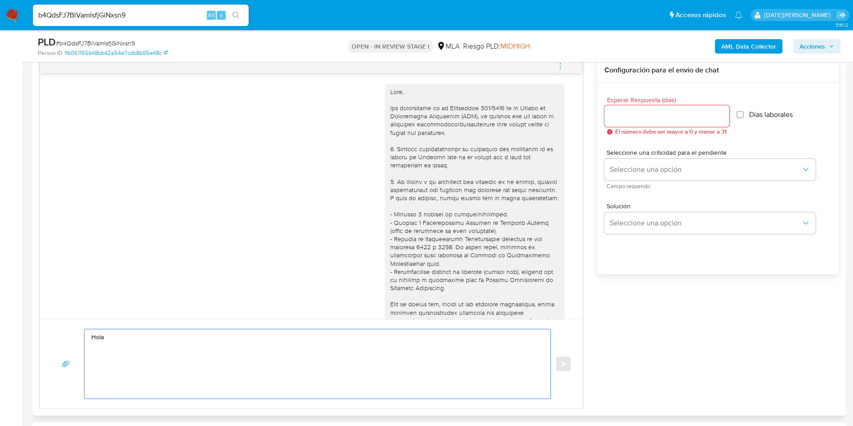
scroll to position [67, 0]
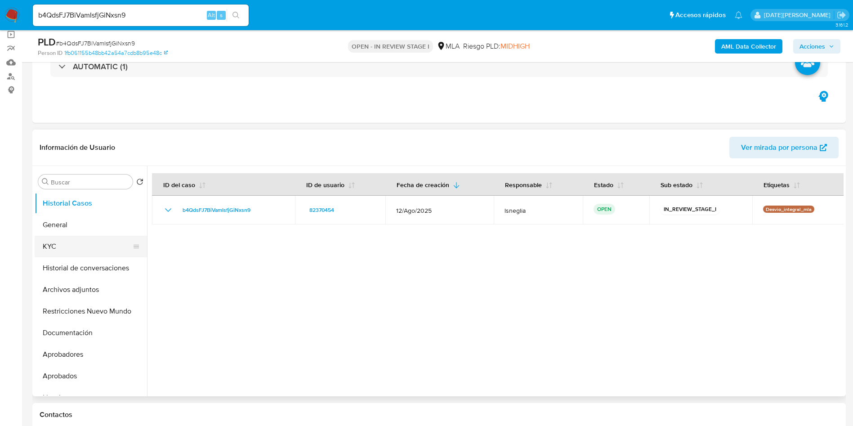
click at [90, 248] on button "KYC" at bounding box center [87, 247] width 105 height 22
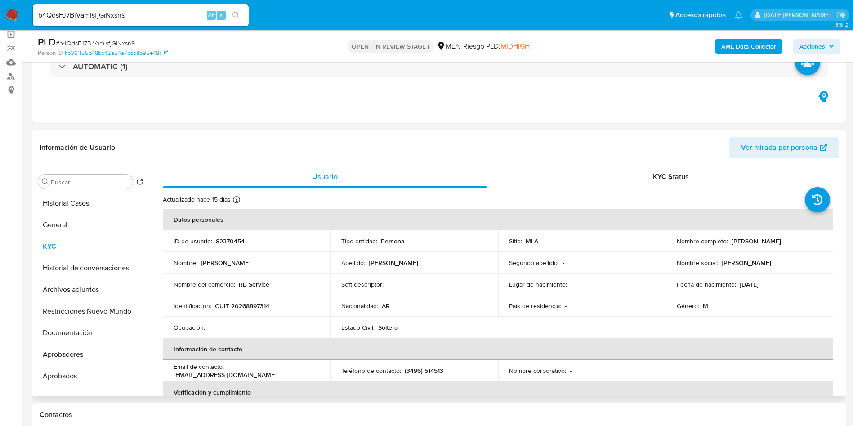
drag, startPoint x: 674, startPoint y: 246, endPoint x: 778, endPoint y: 248, distance: 103.9
click at [778, 248] on td "Nombre completo : Rodolfo Daniel Facundo Barbetta" at bounding box center [750, 241] width 168 height 22
copy p "[PERSON_NAME] [PERSON_NAME]"
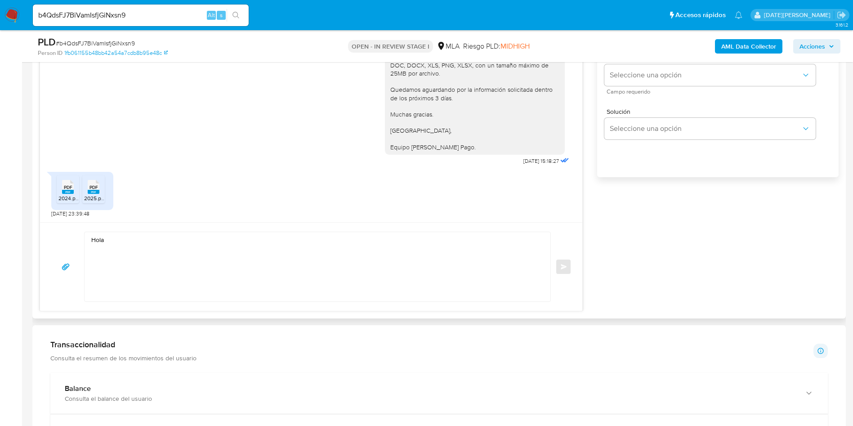
scroll to position [540, 0]
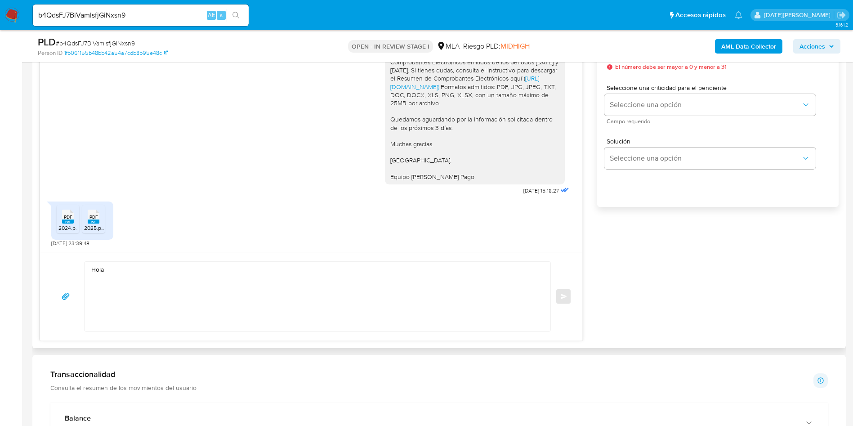
click at [216, 278] on textarea "Hola" at bounding box center [315, 296] width 448 height 69
paste textarea "[PERSON_NAME] [PERSON_NAME]"
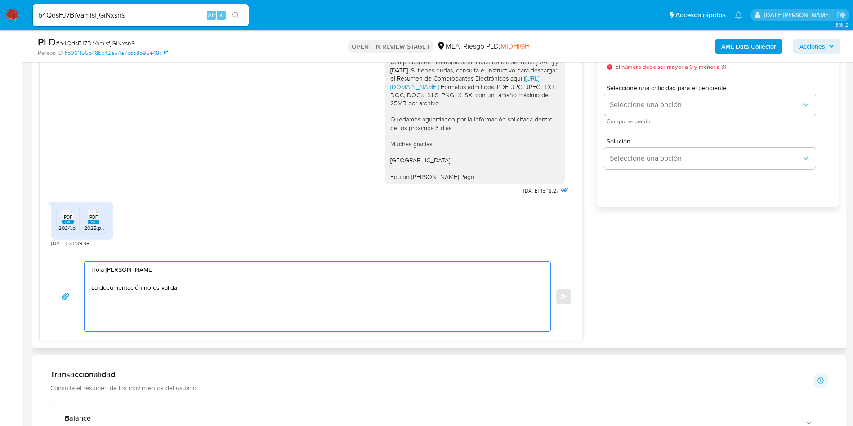
click at [240, 288] on textarea "Hola Rodolfo Daniel Facundo Barbetta La documentación no es válida" at bounding box center [315, 296] width 448 height 69
click at [315, 271] on textarea "Hola Rodolfo Daniel Facundo Barbetta La documentación no es válida," at bounding box center [315, 296] width 448 height 69
click at [261, 308] on textarea "Hola Rodolfo Daniel Facundo Barbetta Muchas gracias por la respuesta. La docume…" at bounding box center [315, 296] width 448 height 69
paste textarea "[PERSON_NAME] [PERSON_NAME]"
drag, startPoint x: 227, startPoint y: 308, endPoint x: 358, endPoint y: 304, distance: 130.5
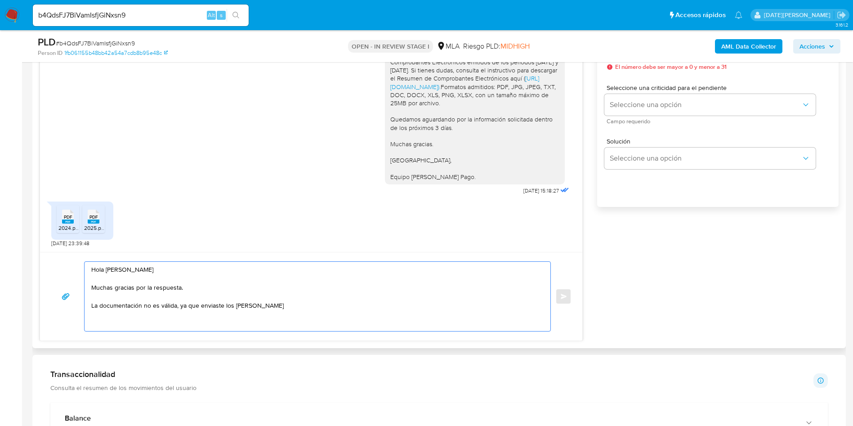
click at [358, 304] on textarea "Hola Rodolfo Daniel Facundo Barbetta Muchas gracias por la respuesta. La docume…" at bounding box center [315, 296] width 448 height 69
click at [286, 311] on textarea "Hola Rodolfo Daniel Facundo Barbetta Muchas gracias por la respuesta. La docume…" at bounding box center [315, 296] width 448 height 69
click at [296, 307] on textarea "Hola Rodolfo Daniel Facundo Barbetta Muchas gracias por la respuesta. La docume…" at bounding box center [315, 296] width 448 height 69
click at [0, 0] on lt-strong "i" at bounding box center [0, 0] width 0 height 0
click at [376, 305] on textarea "Hola Rodolfo Daniel Facundo Barbetta Muchas gracias por la respuesta. La docume…" at bounding box center [315, 296] width 448 height 69
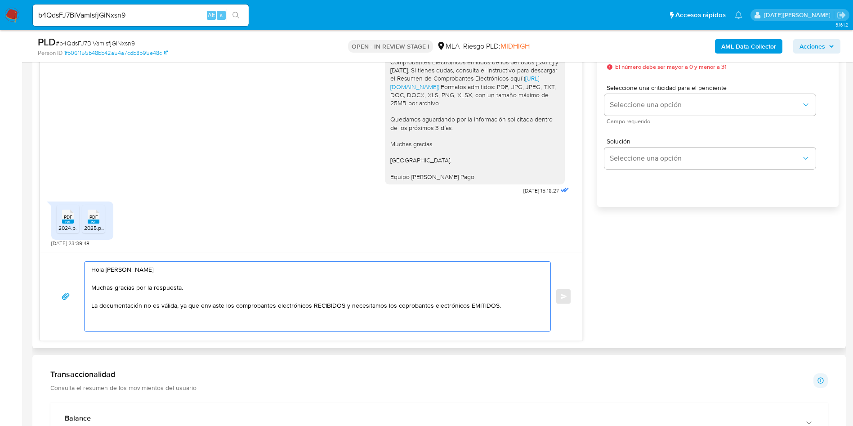
click at [334, 304] on textarea "Hola Rodolfo Daniel Facundo Barbetta Muchas gracias por la respuesta. La docume…" at bounding box center [315, 296] width 448 height 69
click at [363, 308] on textarea "Hola Rodolfo Daniel Facundo Barbetta Muchas gracias por la respuesta. La docume…" at bounding box center [315, 296] width 448 height 69
click at [327, 306] on textarea "Hola Rodolfo Daniel Facundo Barbetta Muchas gracias por la respuesta. La docume…" at bounding box center [315, 296] width 448 height 69
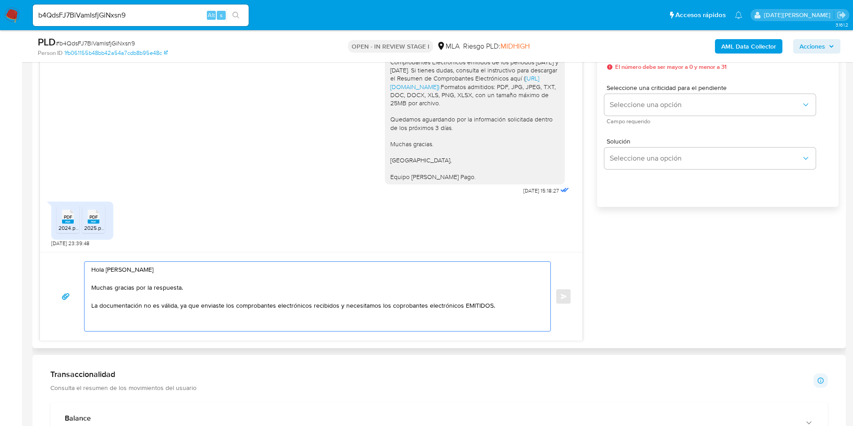
click at [398, 306] on textarea "Hola Rodolfo Daniel Facundo Barbetta Muchas gracias por la respuesta. La docume…" at bounding box center [315, 296] width 448 height 69
click at [0, 0] on lt-span "co m probantes" at bounding box center [0, 0] width 0 height 0
click at [479, 304] on textarea "Hola Rodolfo Daniel Facundo Barbetta Muchas gracias por la respuesta. La docume…" at bounding box center [315, 296] width 448 height 69
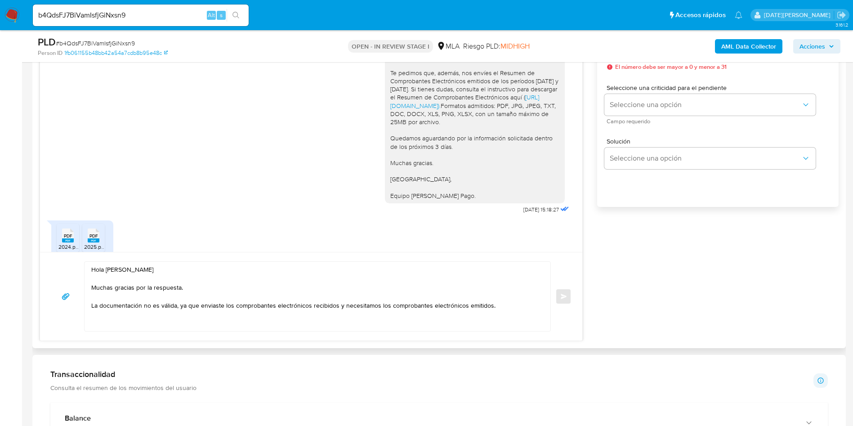
drag, startPoint x: 399, startPoint y: 105, endPoint x: 511, endPoint y: 121, distance: 113.7
click at [511, 121] on div "Hola, Rodolfo Daniel Facundo Barbetta. Muchas gracias por la documentación brin…" at bounding box center [474, 118] width 169 height 164
copy div "Si tienes dudas, consulta el instructivo para descargar el Resumen de Comproban…"
click at [510, 304] on textarea "Hola Rodolfo Daniel Facundo Barbetta Muchas gracias por la respuesta. La docume…" at bounding box center [315, 296] width 448 height 69
paste textarea "Si tienes dudas, consulta el instructivo para descargar el Resumen de Comproban…"
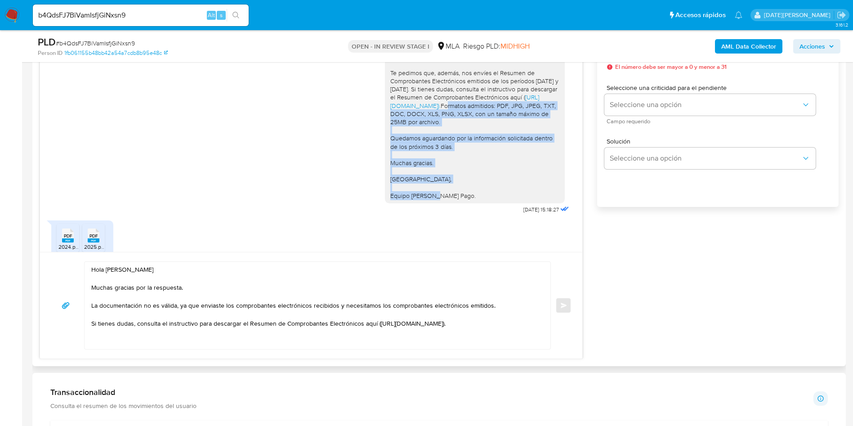
drag, startPoint x: 380, startPoint y: 140, endPoint x: 458, endPoint y: 218, distance: 110.4
click at [458, 203] on div "Hola, Rodolfo Daniel Facundo Barbetta. Muchas gracias por la documentación brin…" at bounding box center [475, 117] width 180 height 171
copy div "Formatos admitidos: PDF, JPG, JPEG, TXT, DOC, DOCX, XLS, PNG, XLSX, con un tama…"
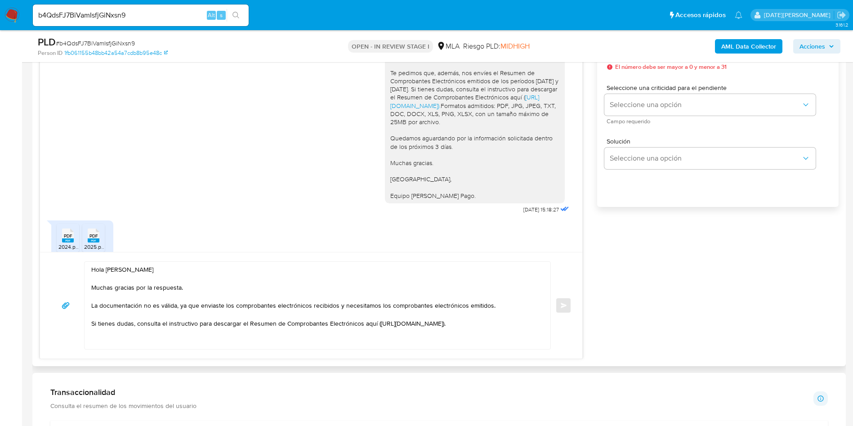
click at [139, 345] on textarea "Hola Rodolfo Daniel Facundo Barbetta Muchas gracias por la respuesta. La docume…" at bounding box center [315, 305] width 448 height 87
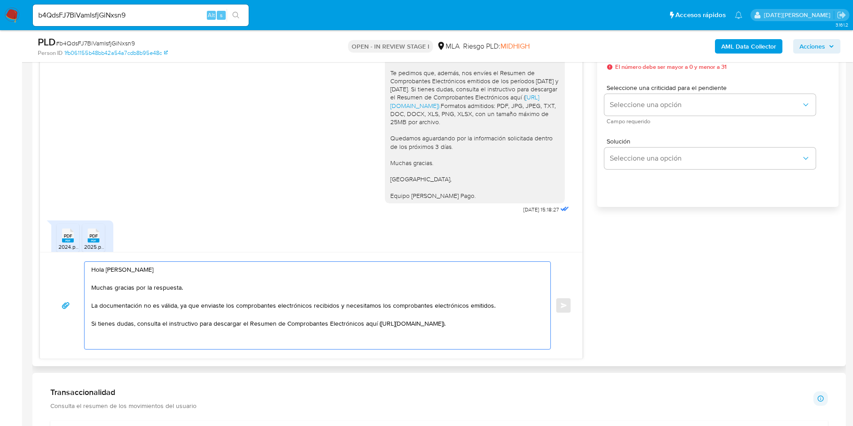
paste textarea "Formatos admitidos: PDF, JPG, JPEG, TXT, DOC, DOCX, XLS, PNG, XLSX, con un tama…"
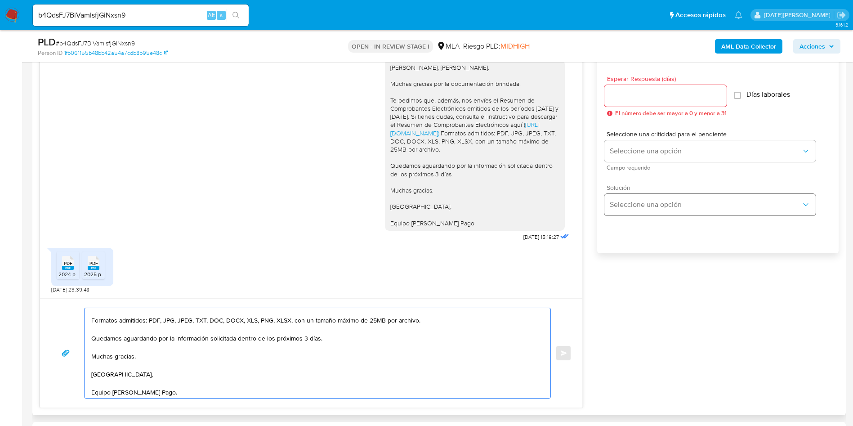
scroll to position [472, 0]
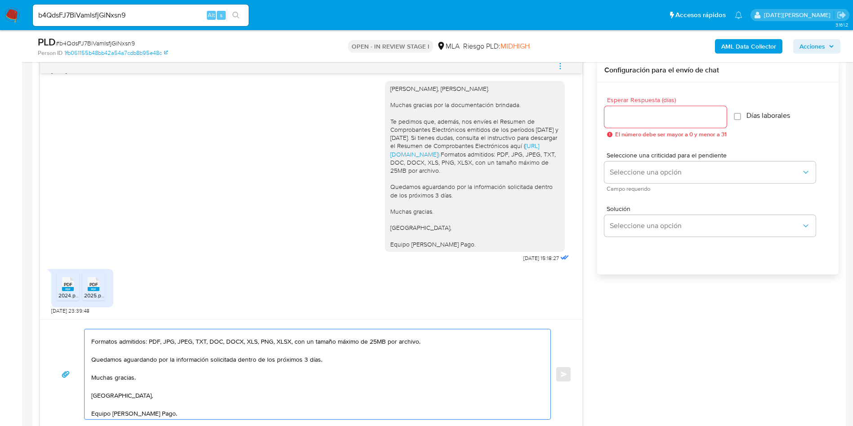
type textarea "Hola Rodolfo Daniel Facundo Barbetta Muchas gracias por la respuesta. La docume…"
click at [655, 124] on div at bounding box center [666, 117] width 122 height 22
click at [654, 117] on input "Esperar Respuesta (días)" at bounding box center [666, 117] width 122 height 12
type input "3"
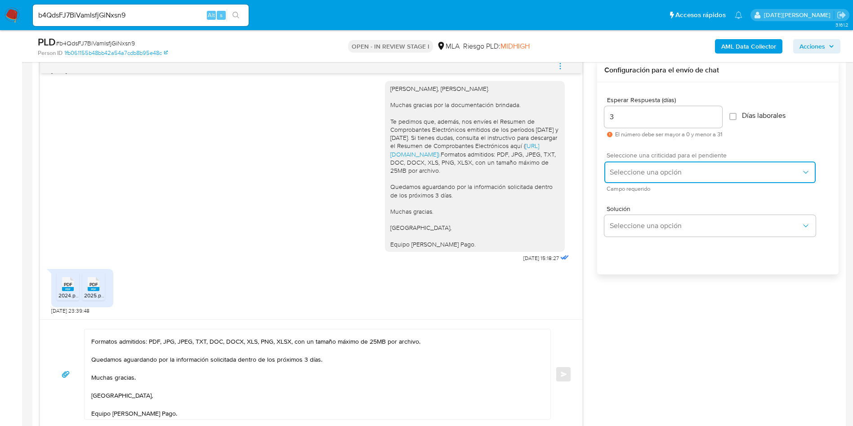
click at [667, 176] on span "Seleccione una opción" at bounding box center [706, 172] width 192 height 9
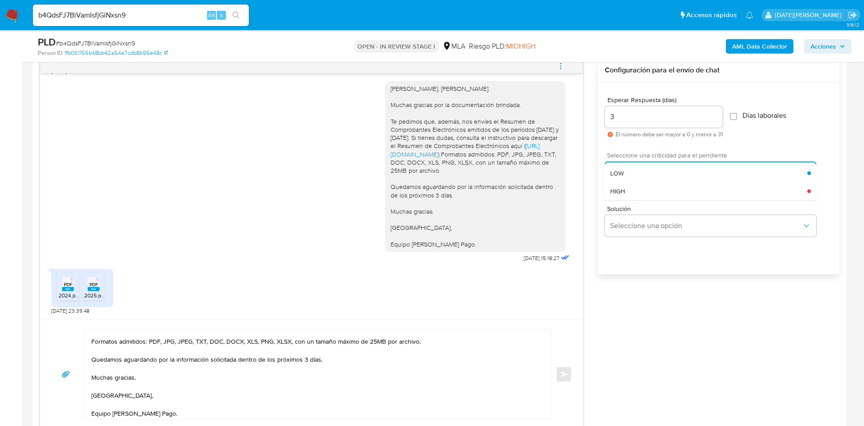
click at [646, 188] on div "HIGH" at bounding box center [708, 191] width 197 height 18
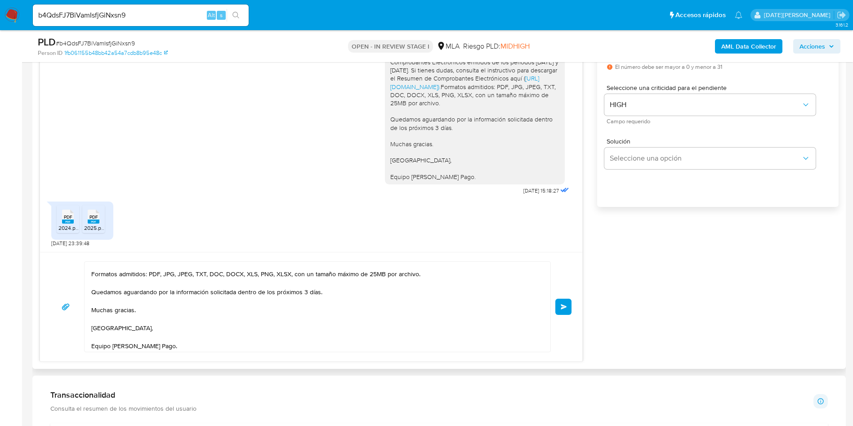
scroll to position [0, 0]
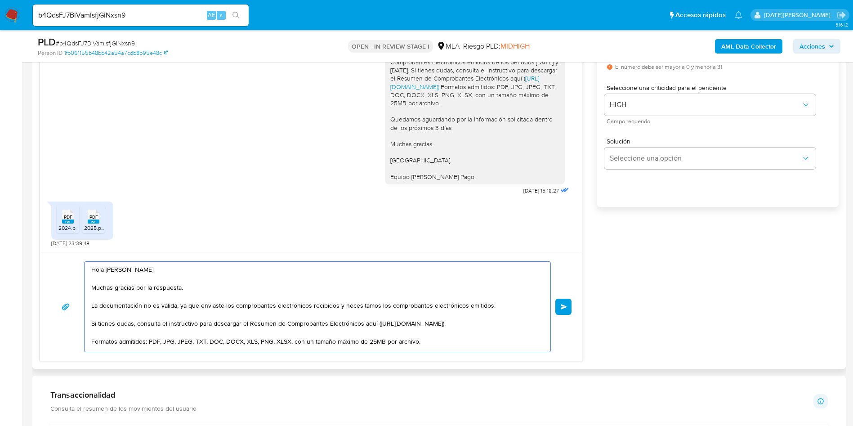
click at [105, 270] on textarea "Hola Rodolfo Daniel Facundo Barbetta Muchas gracias por la respuesta. La docume…" at bounding box center [315, 307] width 448 height 90
click at [217, 268] on textarea "Hola, Rodolfo Daniel Facundo Barbetta Muchas gracias por la respuesta. La docum…" at bounding box center [315, 307] width 448 height 90
click at [395, 311] on textarea "Hola, Rodolfo Daniel Facundo Barbetta. Muchas gracias por la respuesta. La docu…" at bounding box center [315, 307] width 448 height 90
click at [360, 304] on textarea "Hola, Rodolfo Daniel Facundo Barbetta. Muchas gracias por la respuesta. La docu…" at bounding box center [315, 307] width 448 height 90
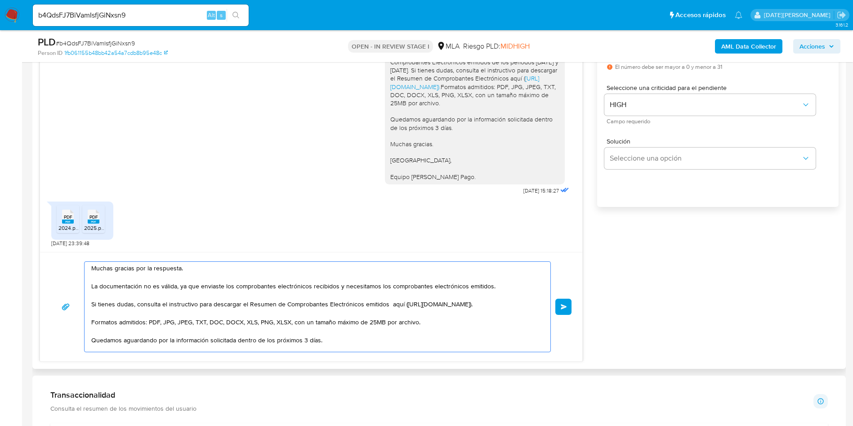
click at [363, 304] on textarea "Hola, Rodolfo Daniel Facundo Barbetta. Muchas gracias por la respuesta. La docu…" at bounding box center [315, 307] width 448 height 90
click at [364, 304] on textarea "Hola, Rodolfo Daniel Facundo Barbetta. Muchas gracias por la respuesta. La docu…" at bounding box center [315, 307] width 448 height 90
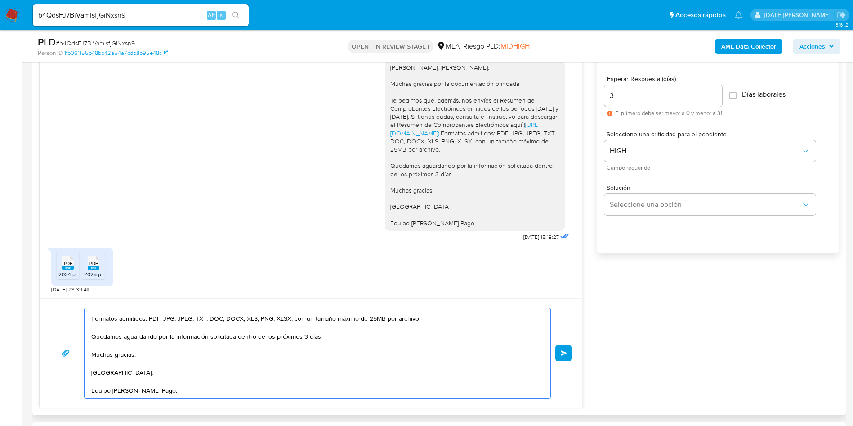
scroll to position [472, 0]
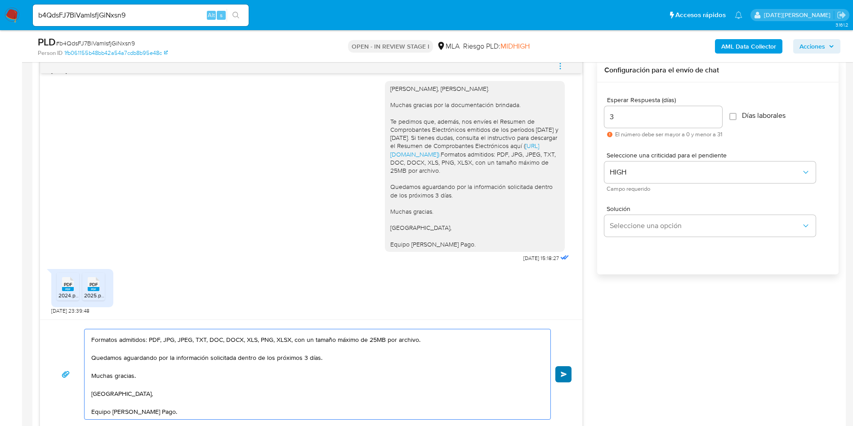
type textarea "Hola, Rodolfo Daniel Facundo Barbetta. Muchas gracias por la respuesta. La docu…"
click at [564, 373] on span "Enviar" at bounding box center [564, 374] width 6 height 5
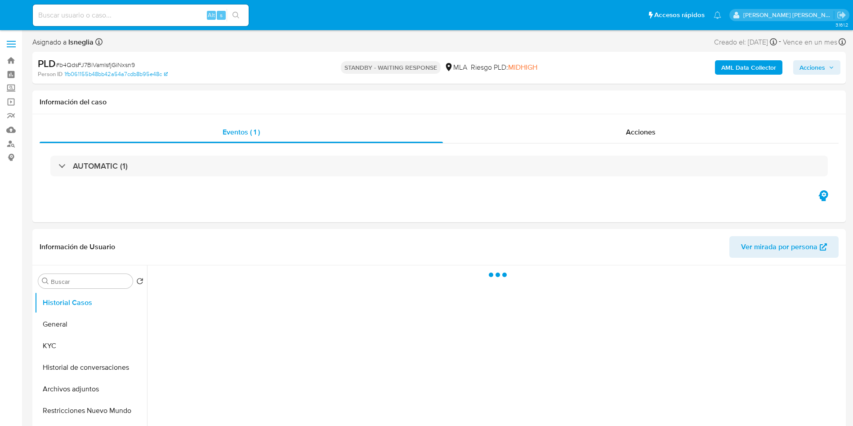
select select "10"
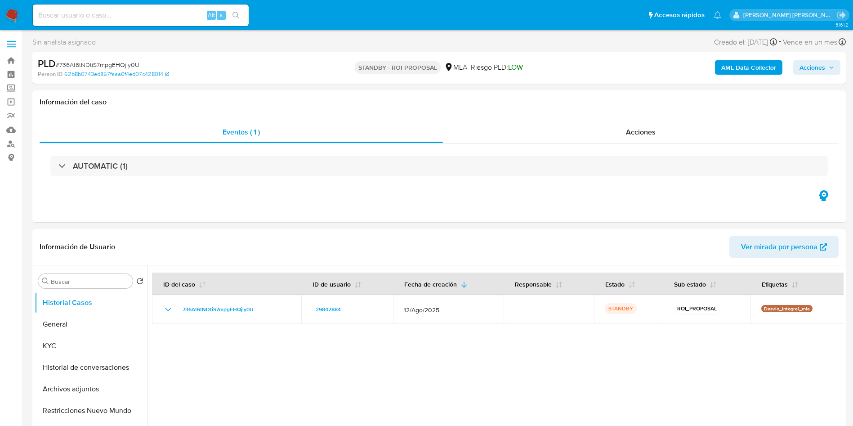
click at [126, 18] on input at bounding box center [141, 15] width 216 height 12
paste input "eb2guyNTBgNqiw1GrCxb0SC0"
type input "eb2guyNTBgNqiw1GrCxb0SC0"
click at [237, 13] on icon "search-icon" at bounding box center [236, 15] width 7 height 7
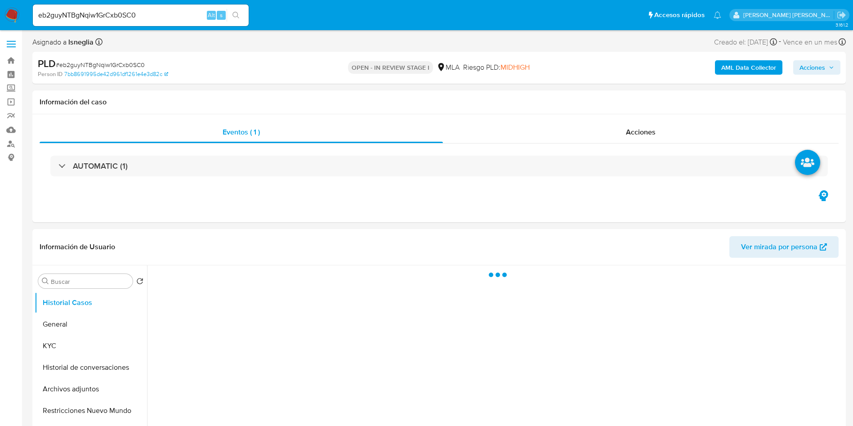
select select "10"
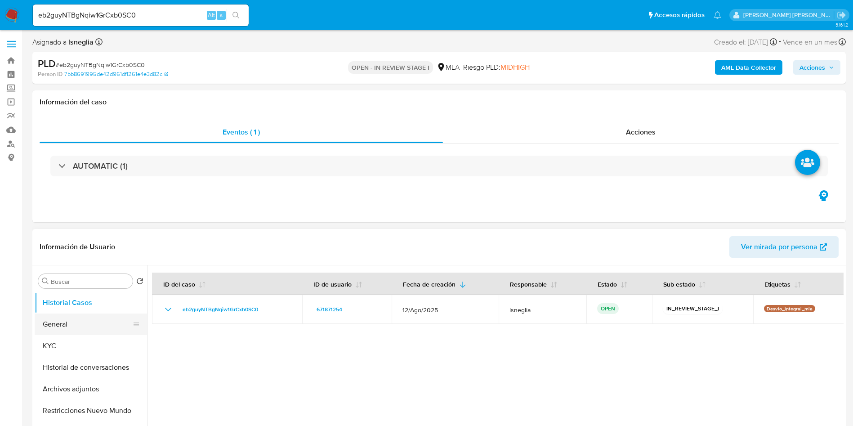
click at [97, 330] on button "General" at bounding box center [87, 324] width 105 height 22
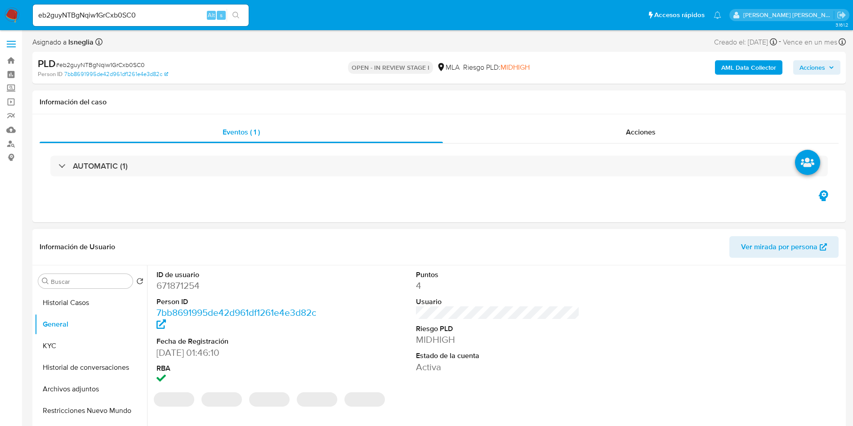
click at [184, 288] on dd "671871254" at bounding box center [239, 285] width 164 height 13
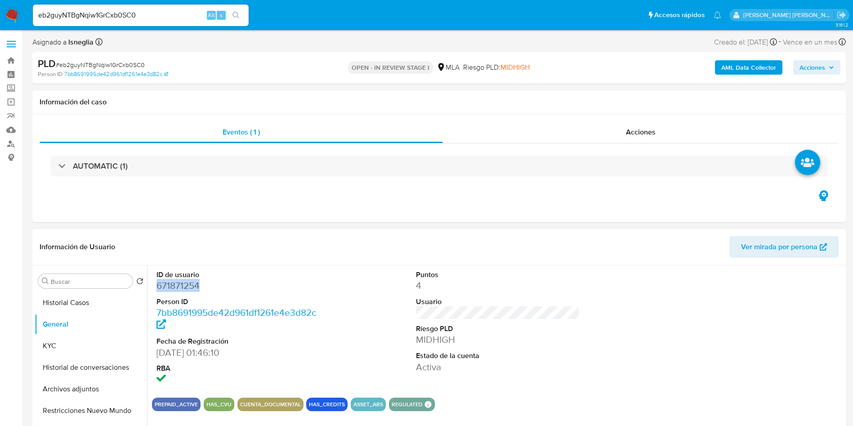
copy dd "671871254"
click at [339, 202] on div "Eventos ( 1 ) Acciones AUTOMATIC (1)" at bounding box center [439, 168] width 814 height 108
click at [179, 287] on dd "671871254" at bounding box center [239, 285] width 164 height 13
copy dd "671871254"
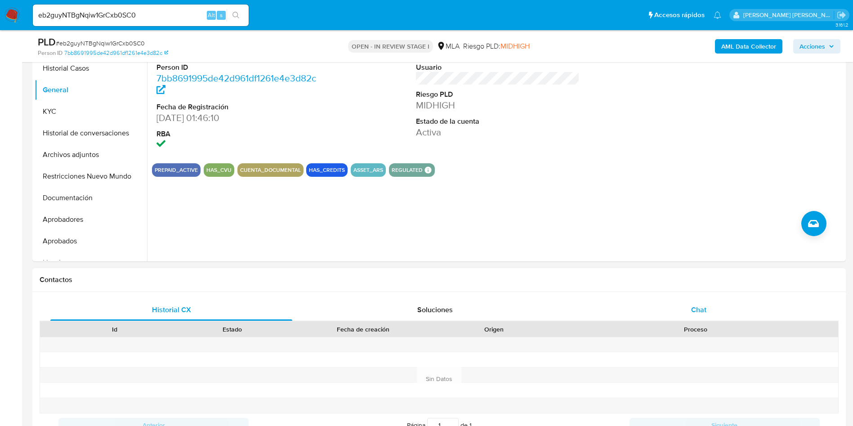
click at [699, 308] on span "Chat" at bounding box center [698, 310] width 15 height 10
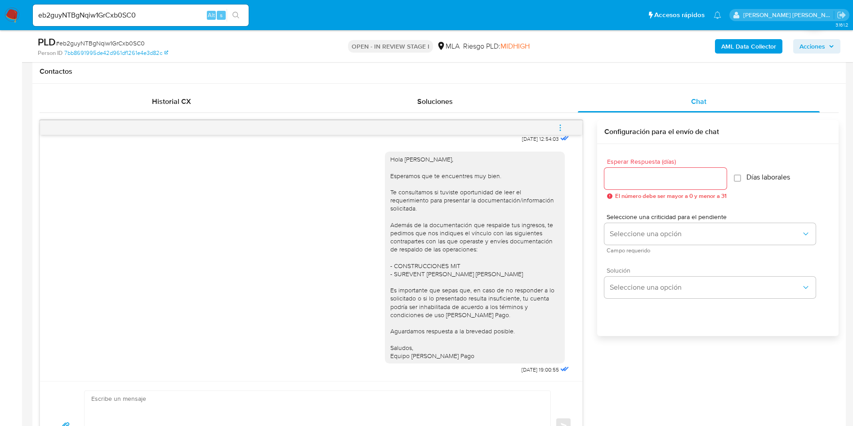
scroll to position [405, 0]
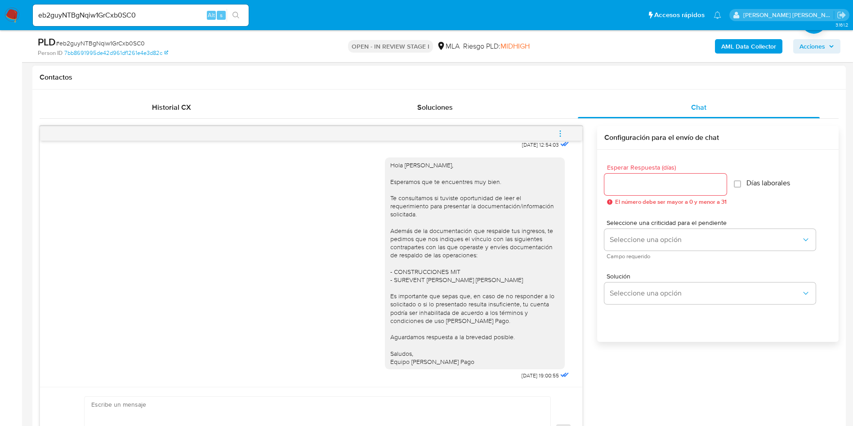
click at [556, 132] on button "menu-action" at bounding box center [561, 134] width 30 height 22
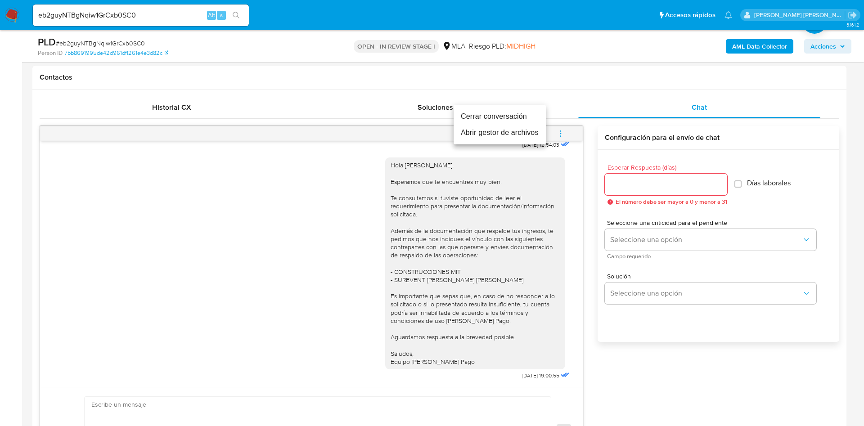
click at [506, 118] on li "Cerrar conversación" at bounding box center [499, 116] width 92 height 16
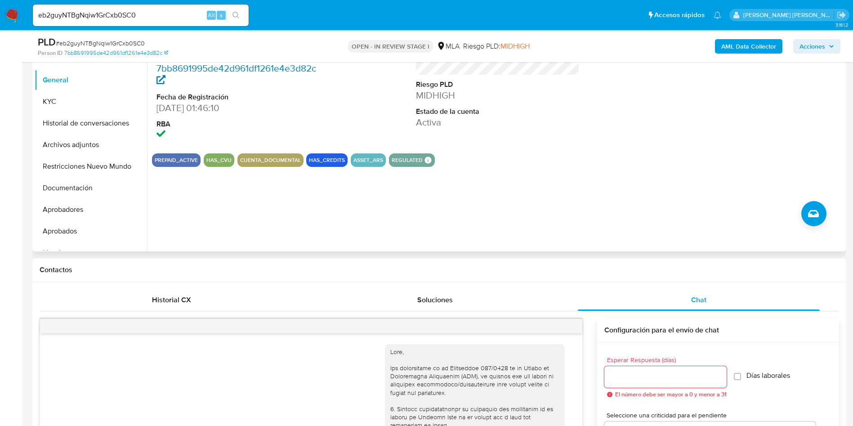
scroll to position [67, 0]
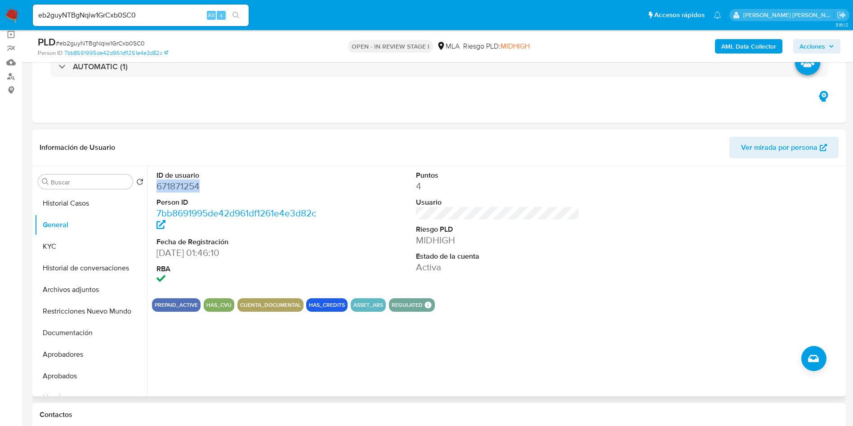
click at [178, 180] on dd "671871254" at bounding box center [239, 186] width 164 height 13
click at [180, 187] on dd "671871254" at bounding box center [239, 186] width 164 height 13
copy dd "671871254"
click at [85, 313] on button "Restricciones Nuevo Mundo" at bounding box center [87, 311] width 105 height 22
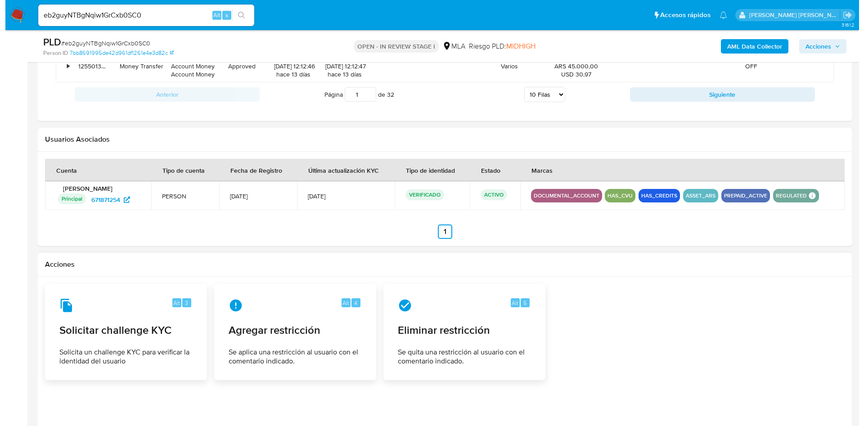
scroll to position [1376, 0]
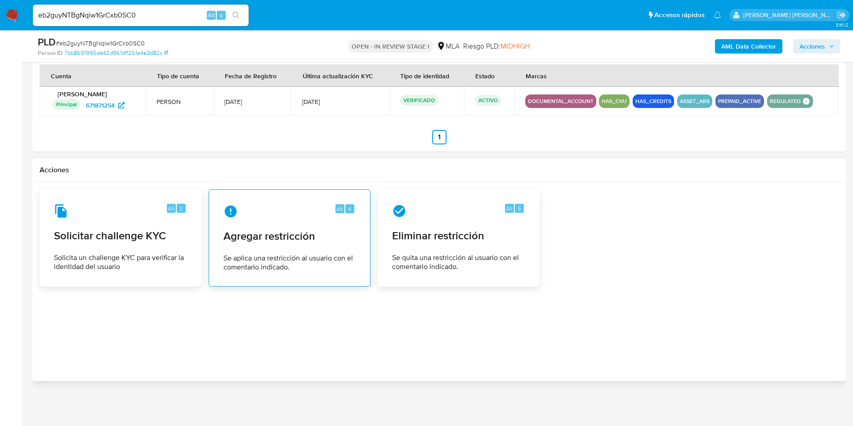
click at [281, 246] on div "Alt 4 Agregar restricción Se aplica una restricción al usuario con el comentari…" at bounding box center [289, 238] width 147 height 82
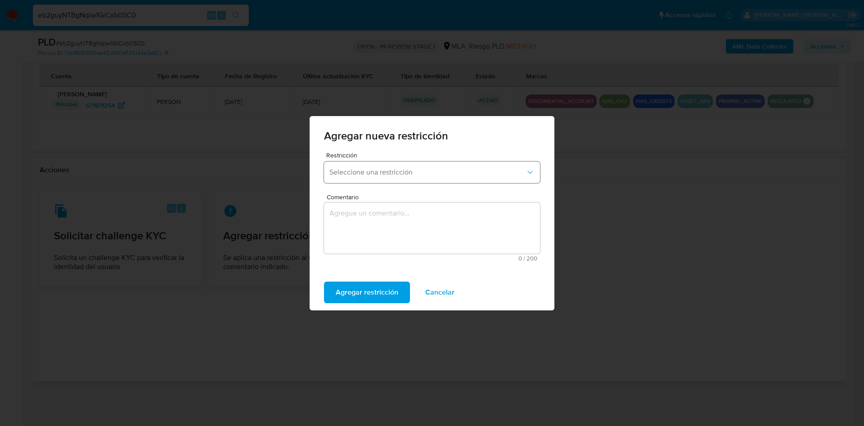
click at [393, 169] on span "Seleccione una restricción" at bounding box center [427, 172] width 196 height 9
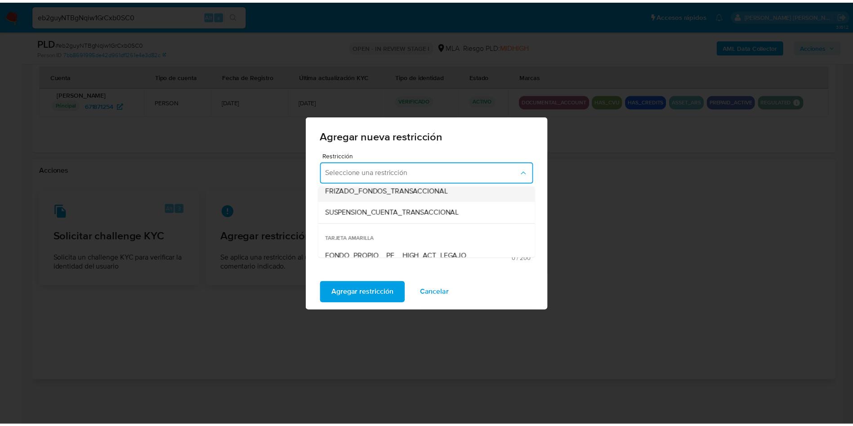
scroll to position [135, 0]
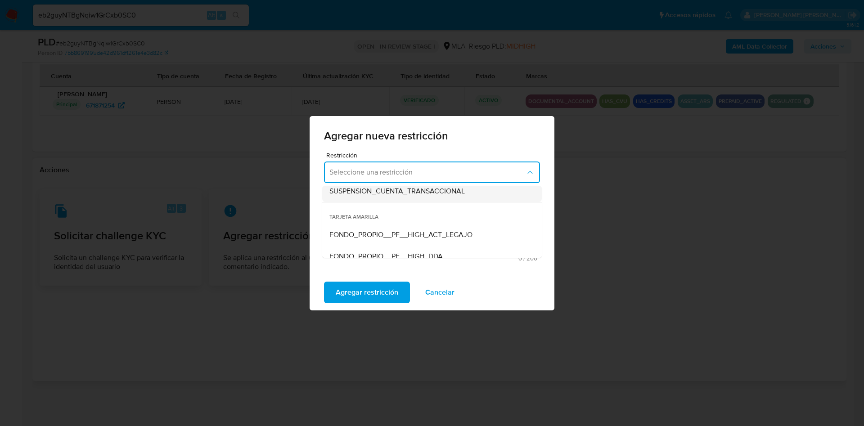
click at [430, 193] on span "SUSPENSION_CUENTA_TRANSACCIONAL" at bounding box center [396, 191] width 135 height 9
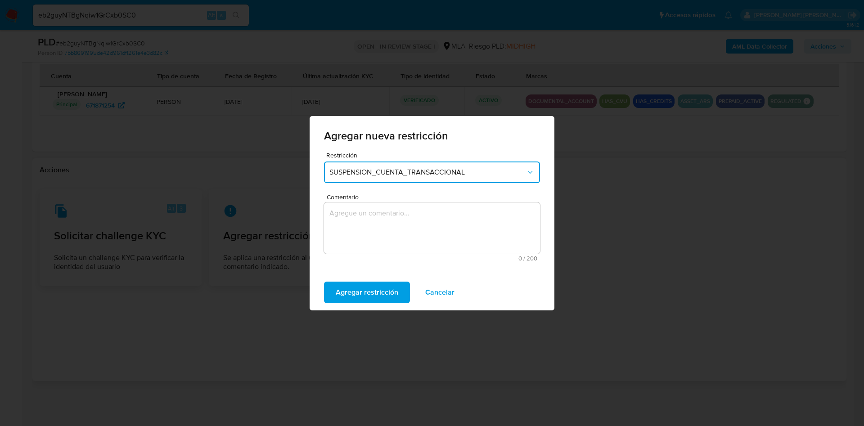
click at [405, 224] on textarea "Comentario" at bounding box center [432, 227] width 216 height 51
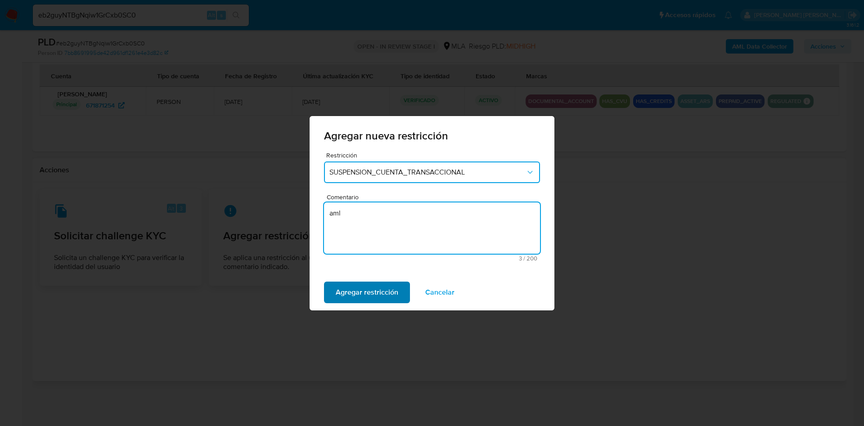
type textarea "aml"
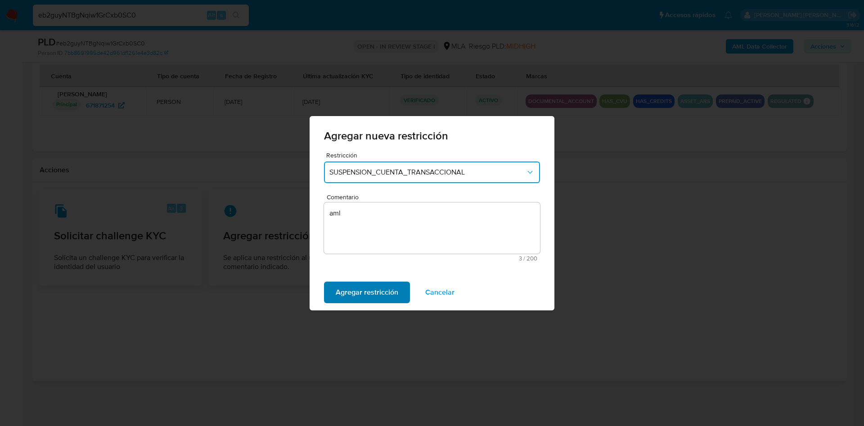
click at [374, 290] on span "Agregar restricción" at bounding box center [367, 292] width 63 height 20
click at [358, 296] on span "Confirmar" at bounding box center [352, 292] width 32 height 20
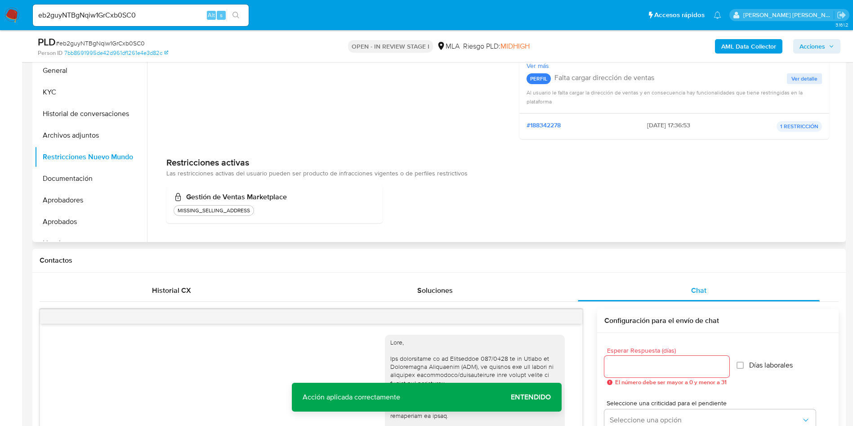
scroll to position [162, 0]
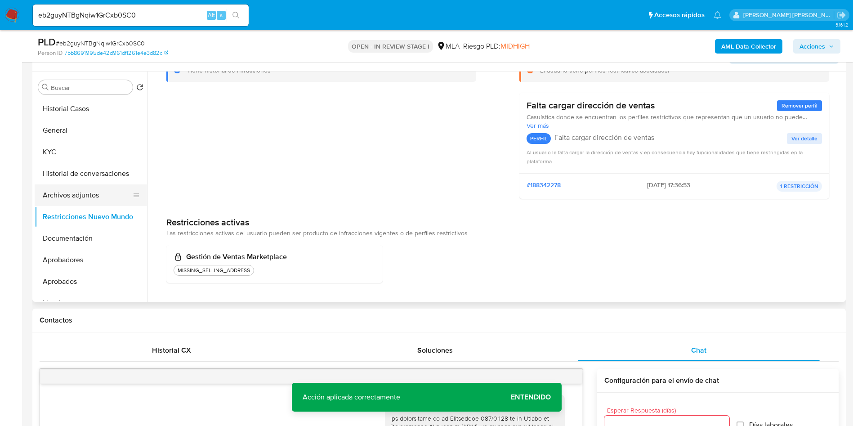
click at [84, 192] on button "Archivos adjuntos" at bounding box center [87, 195] width 105 height 22
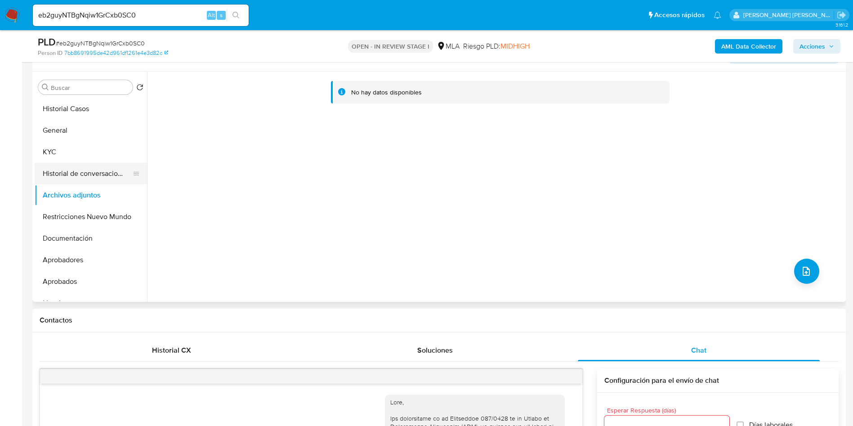
click at [74, 180] on button "Historial de conversaciones" at bounding box center [87, 174] width 105 height 22
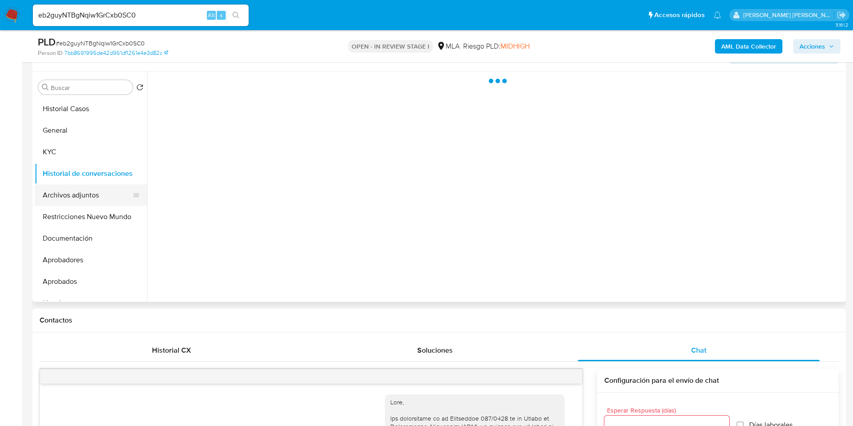
click at [76, 192] on button "Archivos adjuntos" at bounding box center [87, 195] width 105 height 22
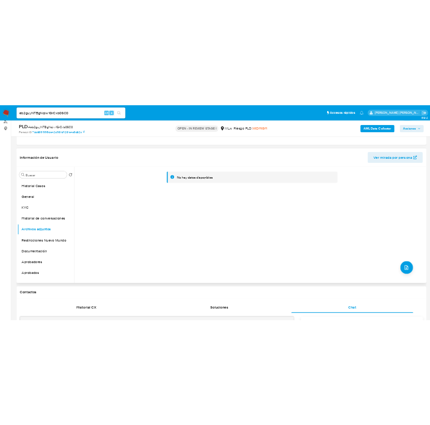
scroll to position [94, 0]
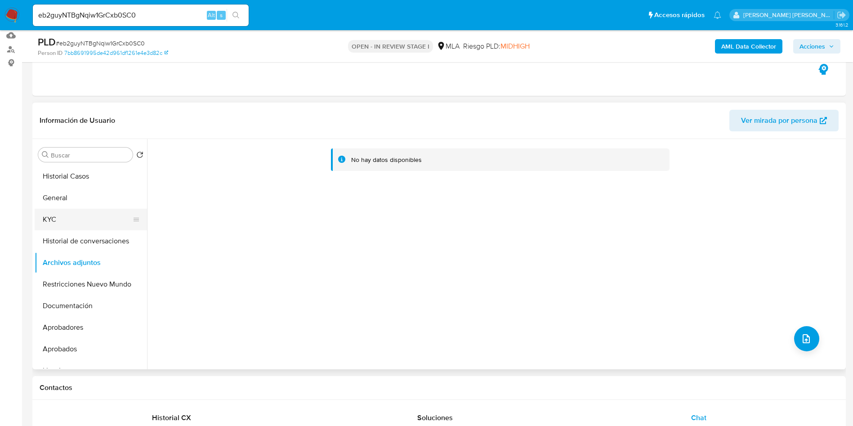
click at [72, 217] on button "KYC" at bounding box center [87, 220] width 105 height 22
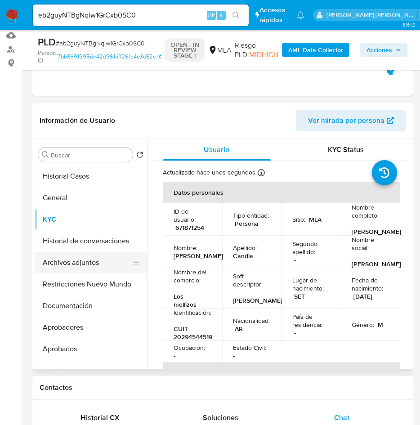
click at [72, 266] on button "Archivos adjuntos" at bounding box center [87, 263] width 105 height 22
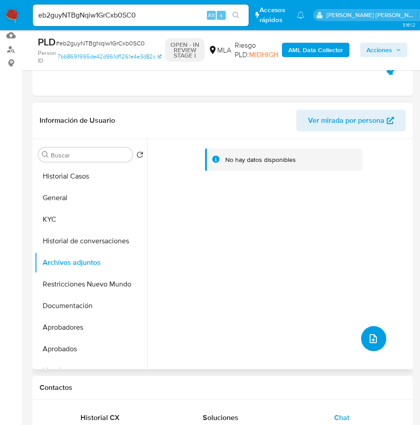
click at [368, 335] on span "upload-file" at bounding box center [373, 338] width 11 height 11
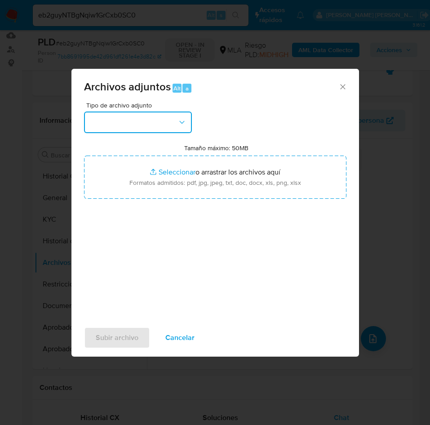
click at [146, 118] on button "button" at bounding box center [138, 123] width 108 height 22
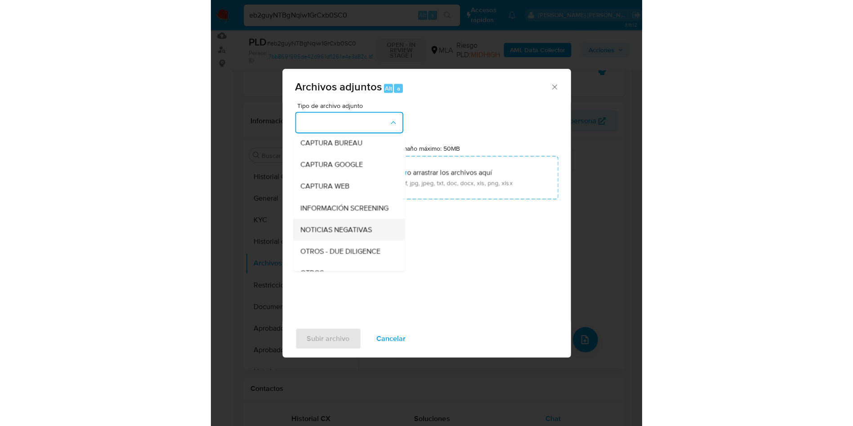
scroll to position [67, 0]
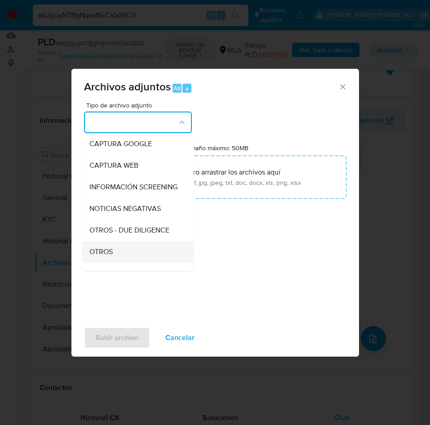
click at [106, 256] on span "OTROS" at bounding box center [101, 251] width 23 height 9
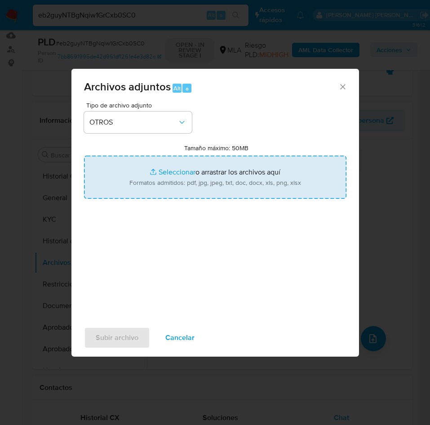
type input "C:\fakepath\Caselog eb2guyNTBgNqiw1GrCxb0SC0.docx"
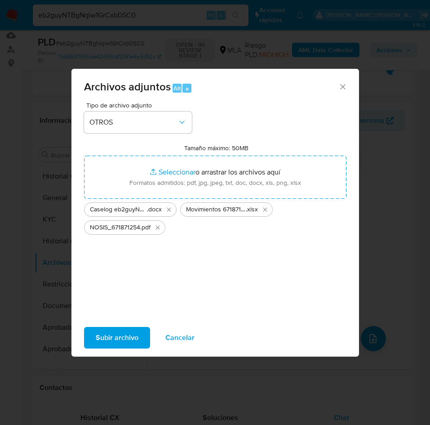
click at [115, 340] on span "Subir archivo" at bounding box center [117, 338] width 43 height 20
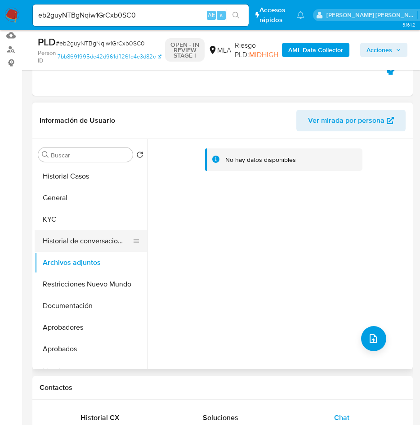
click at [91, 243] on button "Historial de conversaciones" at bounding box center [87, 241] width 105 height 22
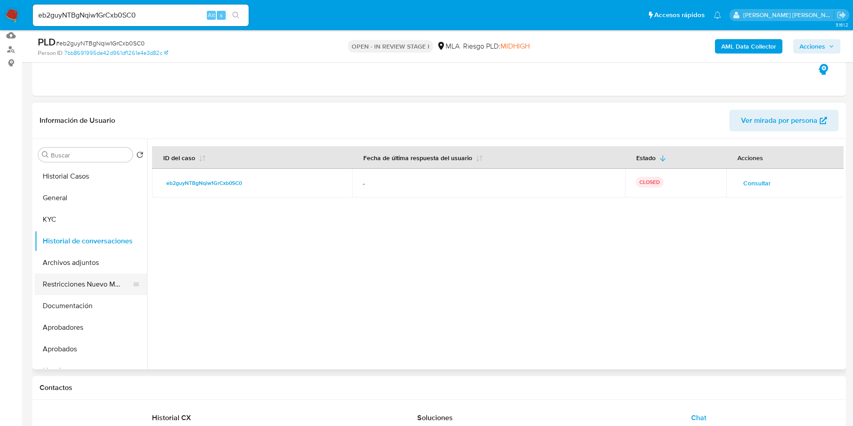
click at [91, 279] on button "Restricciones Nuevo Mundo" at bounding box center [87, 284] width 105 height 22
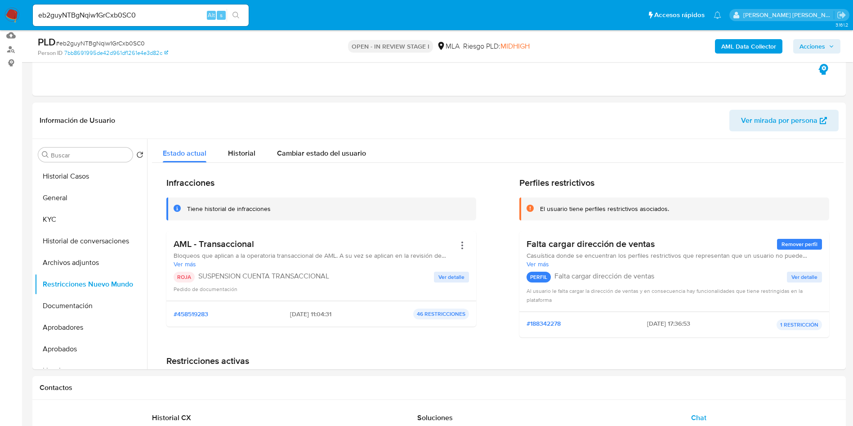
click at [745, 48] on b "AML Data Collector" at bounding box center [748, 46] width 55 height 14
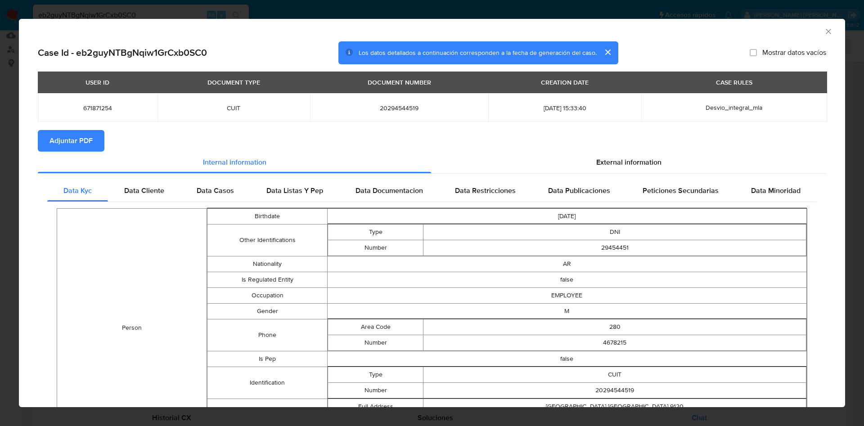
click at [73, 142] on span "Adjuntar PDF" at bounding box center [70, 141] width 43 height 20
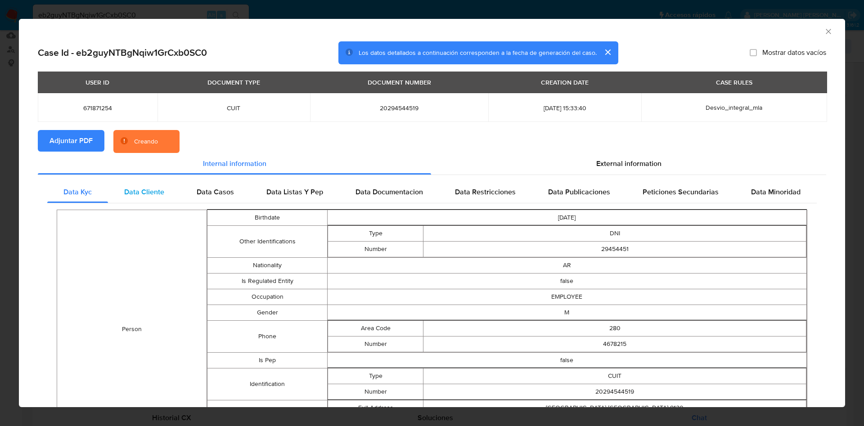
click at [133, 187] on span "Data Cliente" at bounding box center [144, 192] width 40 height 10
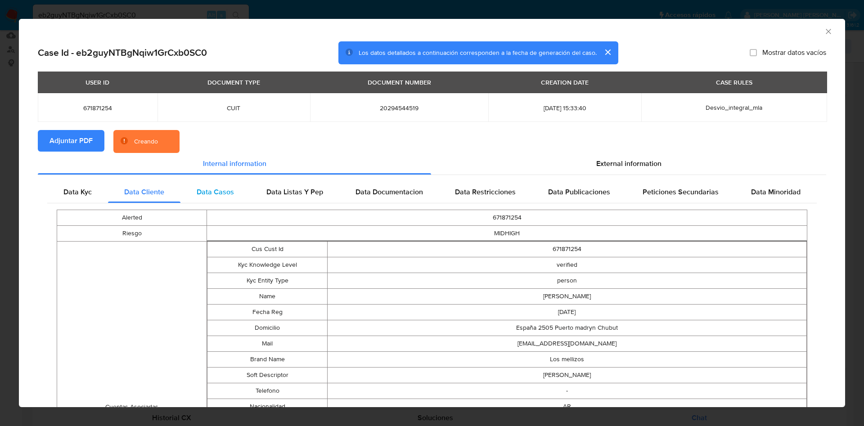
click at [217, 190] on span "Data Casos" at bounding box center [215, 192] width 37 height 10
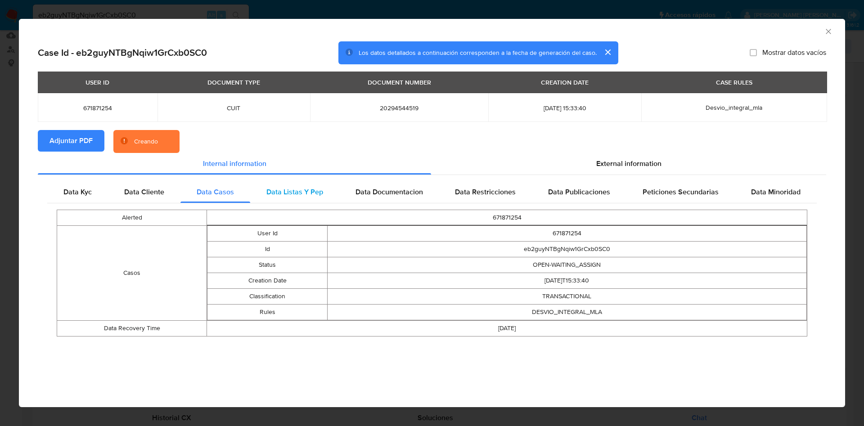
click at [278, 194] on span "Data Listas Y Pep" at bounding box center [294, 192] width 57 height 10
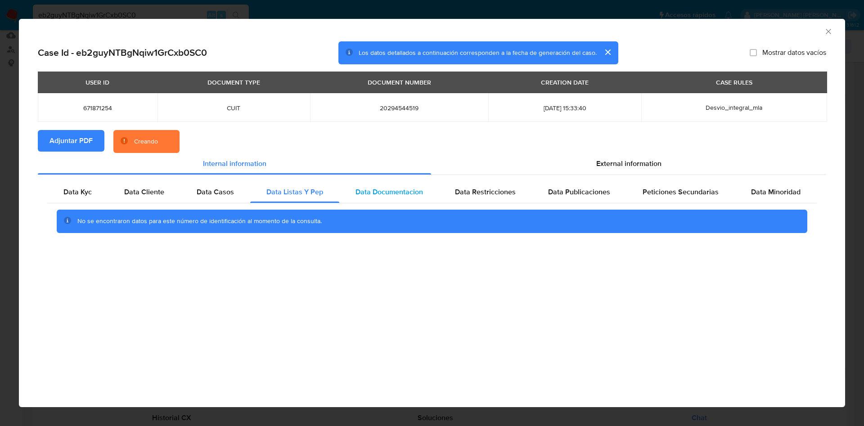
click at [389, 185] on div "Data Documentacion" at bounding box center [389, 192] width 100 height 22
click at [481, 192] on span "Data Restricciones" at bounding box center [485, 192] width 61 height 10
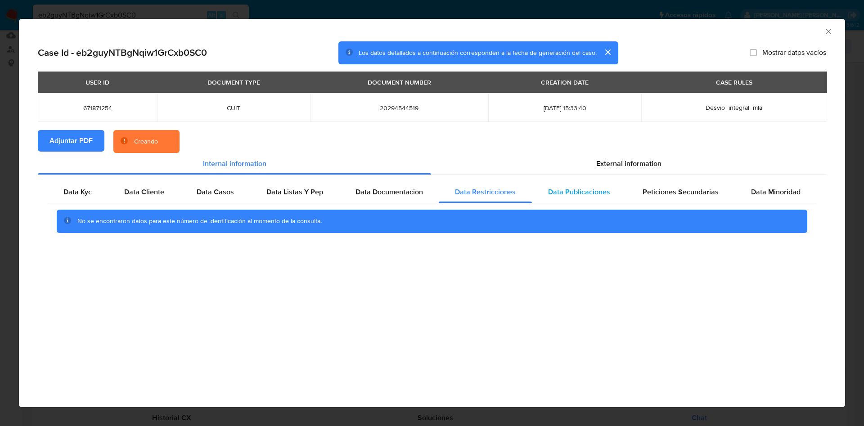
click at [551, 192] on span "Data Publicaciones" at bounding box center [579, 192] width 62 height 10
click at [669, 192] on span "Peticiones Secundarias" at bounding box center [680, 192] width 76 height 10
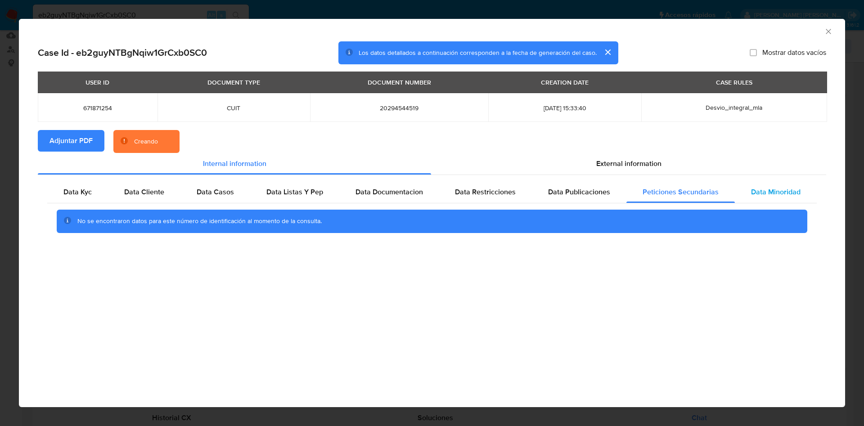
click at [757, 192] on span "Data Minoridad" at bounding box center [775, 192] width 49 height 10
click at [634, 172] on div "External information" at bounding box center [628, 164] width 395 height 22
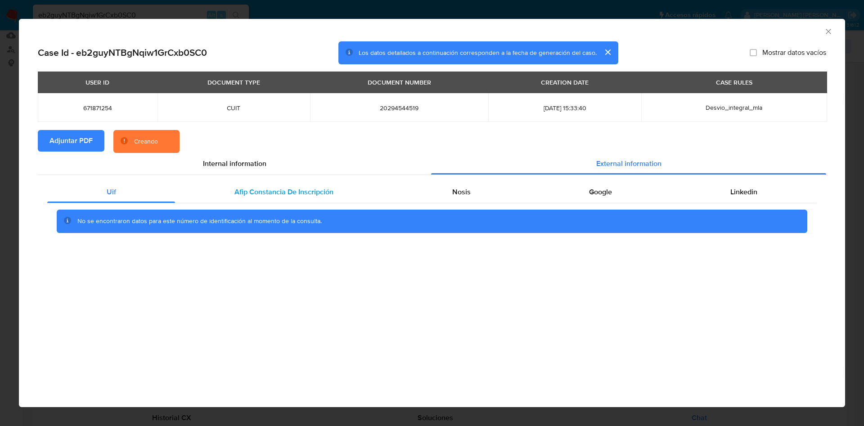
click at [287, 194] on span "Afip Constancia De Inscripción" at bounding box center [283, 192] width 99 height 10
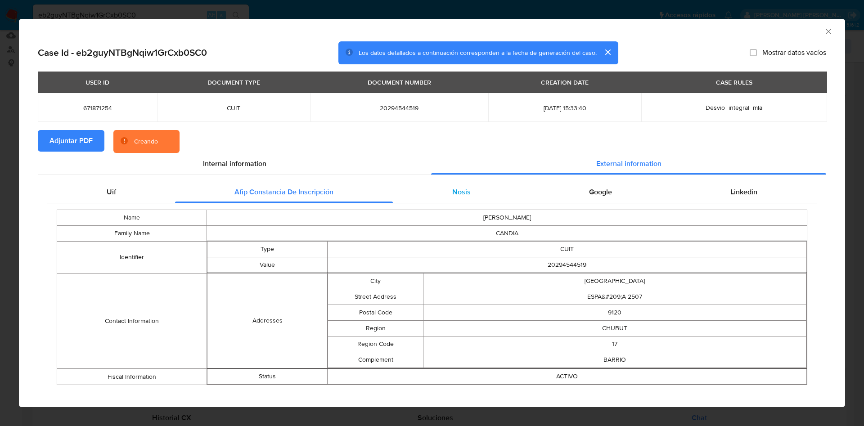
click at [429, 190] on div "Nosis" at bounding box center [461, 192] width 137 height 22
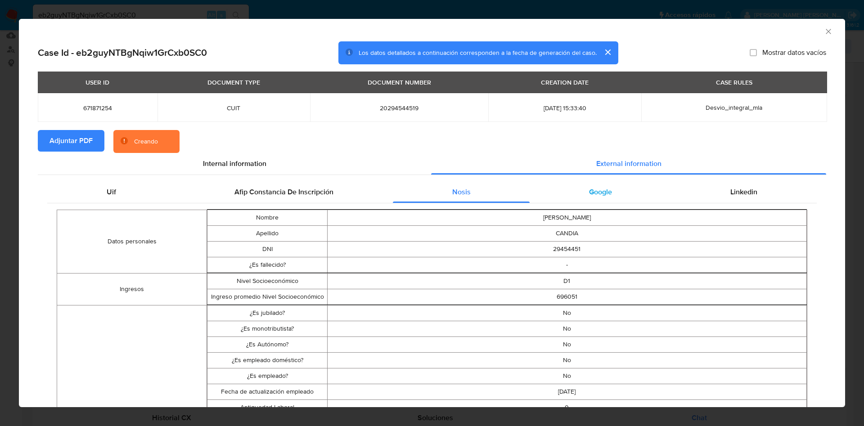
click at [569, 183] on div "Google" at bounding box center [599, 192] width 141 height 22
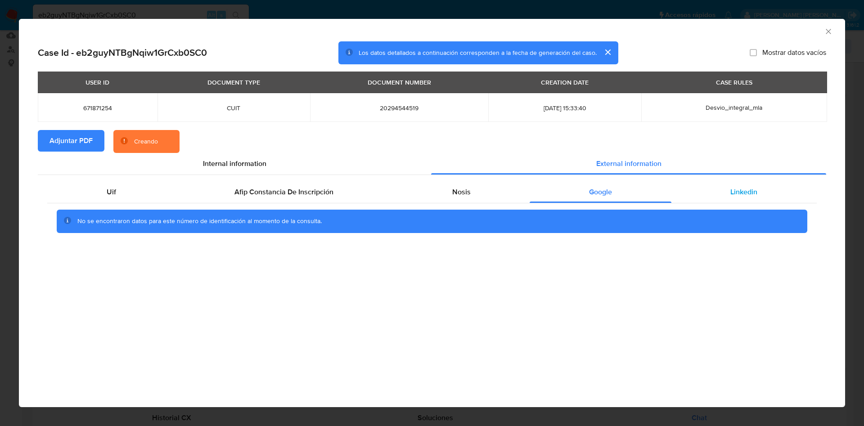
click at [724, 185] on div "Linkedin" at bounding box center [743, 192] width 145 height 22
click at [598, 193] on span "Google" at bounding box center [600, 192] width 23 height 10
click at [440, 193] on div "Nosis" at bounding box center [461, 192] width 137 height 22
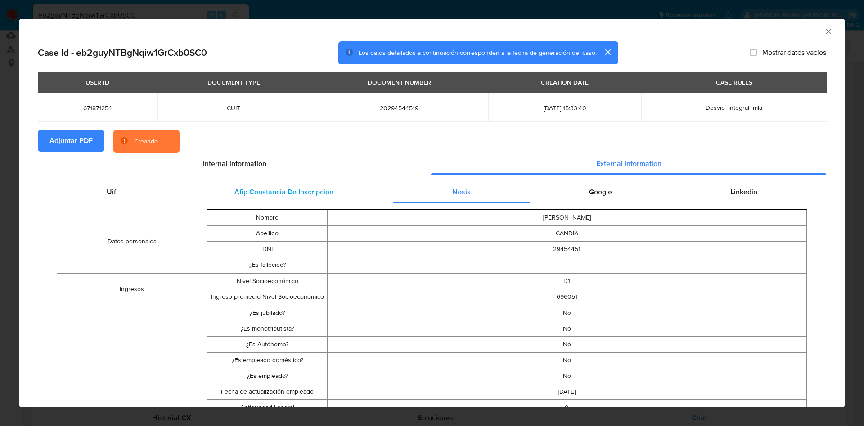
click at [291, 192] on span "Afip Constancia De Inscripción" at bounding box center [283, 192] width 99 height 10
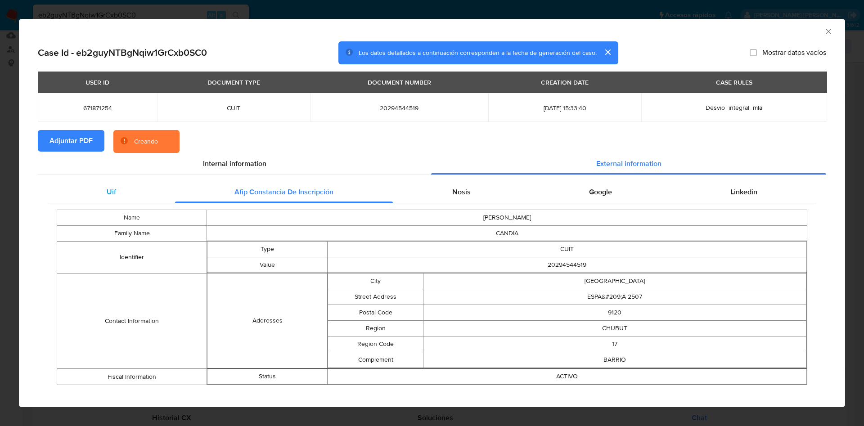
click at [119, 189] on div "Uif" at bounding box center [111, 192] width 128 height 22
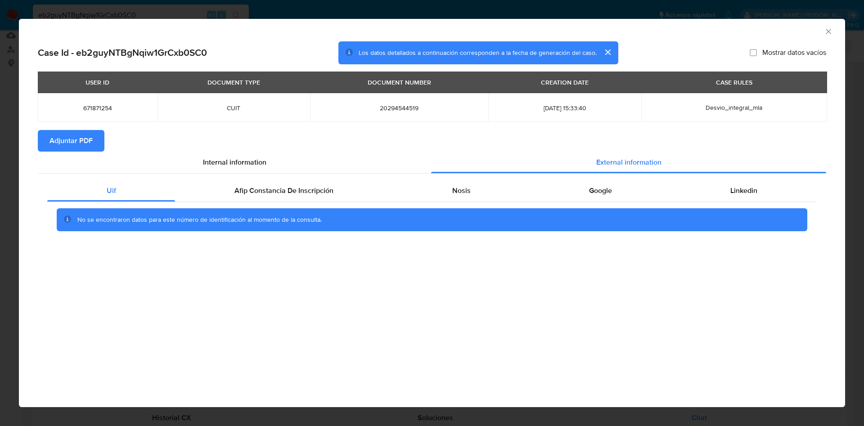
click at [829, 31] on icon "Cerrar ventana" at bounding box center [828, 31] width 9 height 9
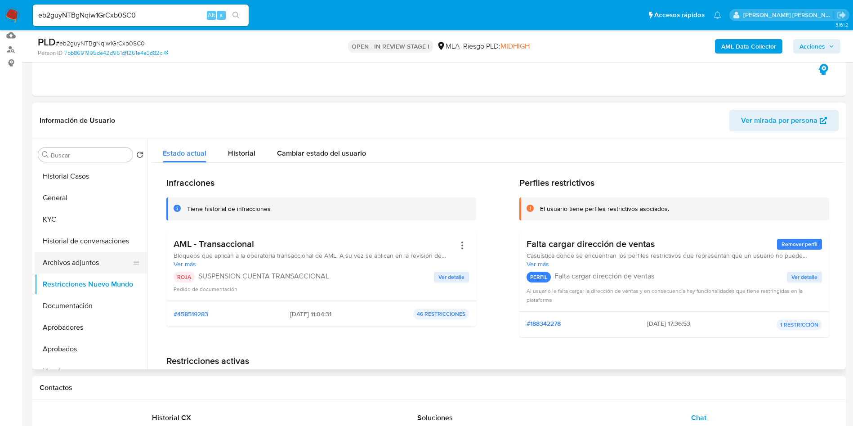
click at [80, 269] on button "Archivos adjuntos" at bounding box center [87, 263] width 105 height 22
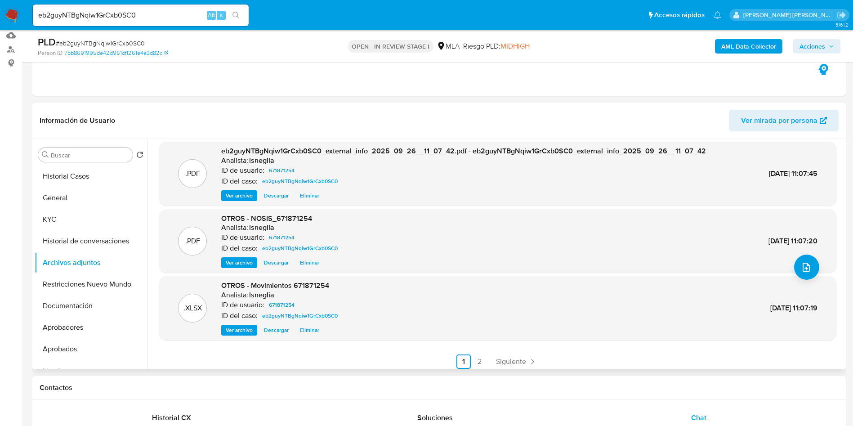
scroll to position [76, 0]
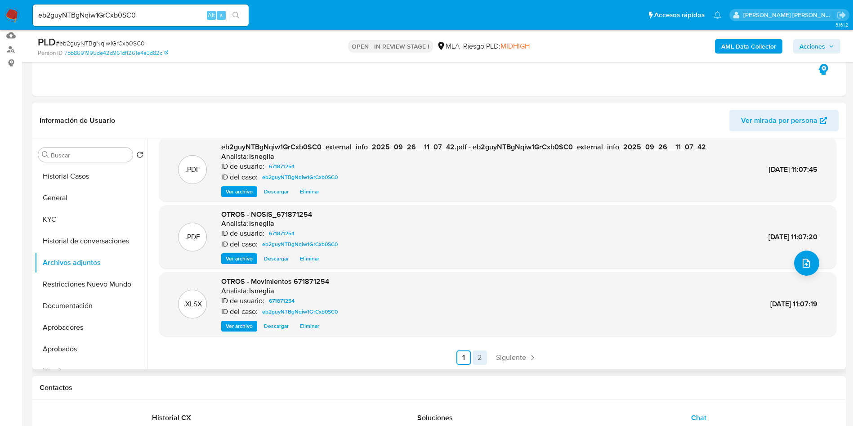
click at [475, 357] on link "2" at bounding box center [480, 357] width 14 height 14
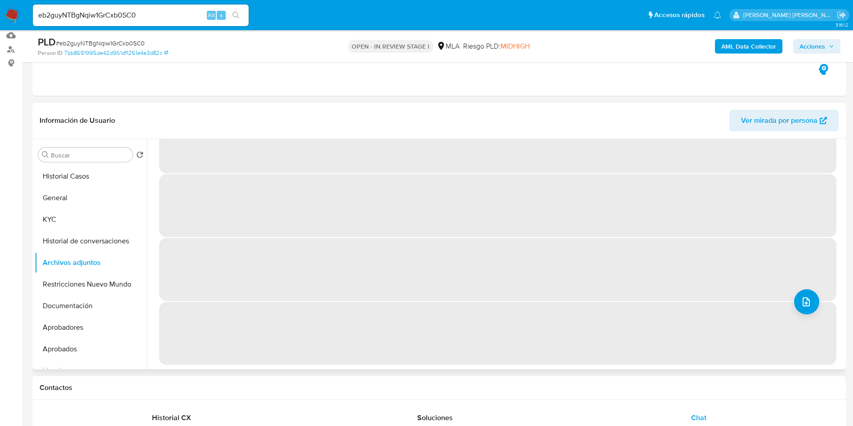
scroll to position [0, 0]
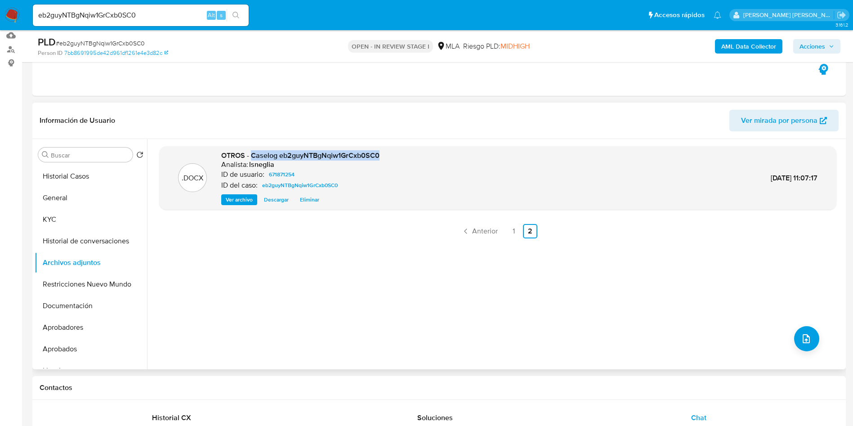
drag, startPoint x: 251, startPoint y: 154, endPoint x: 394, endPoint y: 152, distance: 143.0
click at [394, 152] on div ".DOCX OTROS - Caselog eb2guyNTBgNqiw1GrCxb0SC0 Analista: lsneglia ID de usuario…" at bounding box center [498, 178] width 668 height 55
copy span "Caselog eb2guyNTBgNqiw1GrCxb0SC0"
click at [70, 176] on button "Historial Casos" at bounding box center [87, 177] width 105 height 22
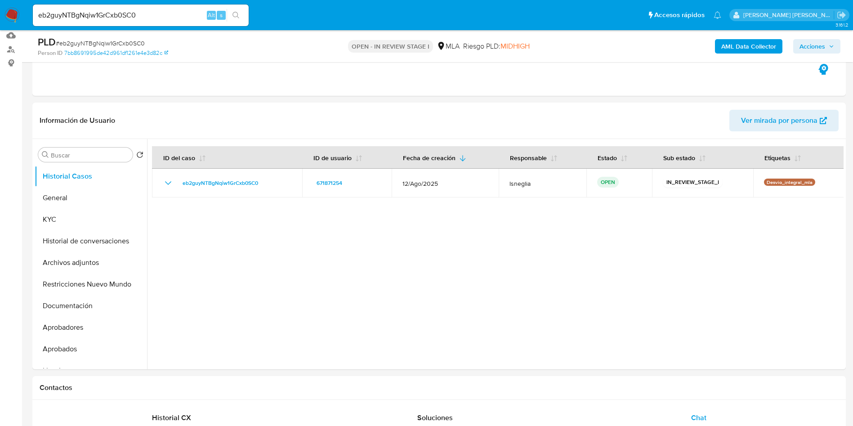
drag, startPoint x: 817, startPoint y: 45, endPoint x: 784, endPoint y: 43, distance: 32.4
click at [817, 45] on span "Acciones" at bounding box center [813, 46] width 26 height 14
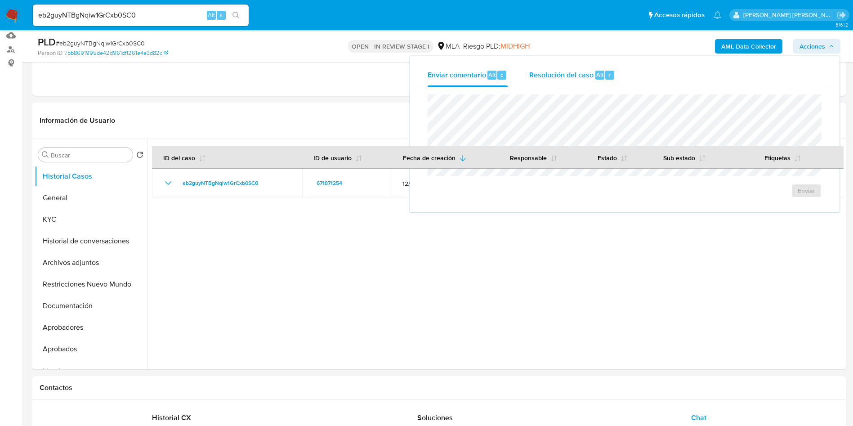
click at [566, 79] on span "Resolución del caso" at bounding box center [561, 74] width 64 height 10
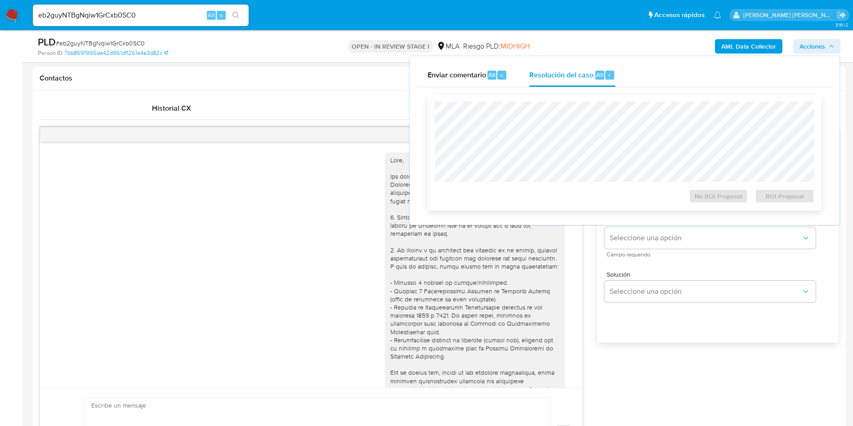
scroll to position [432, 0]
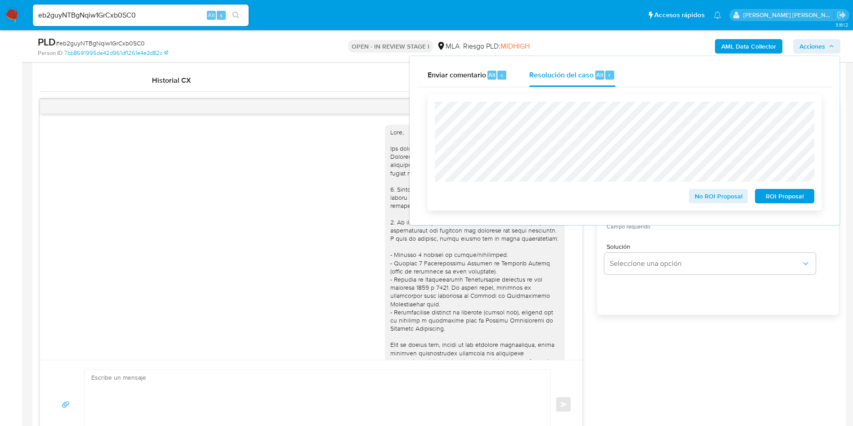
click at [790, 197] on span "ROI Proposal" at bounding box center [784, 196] width 47 height 13
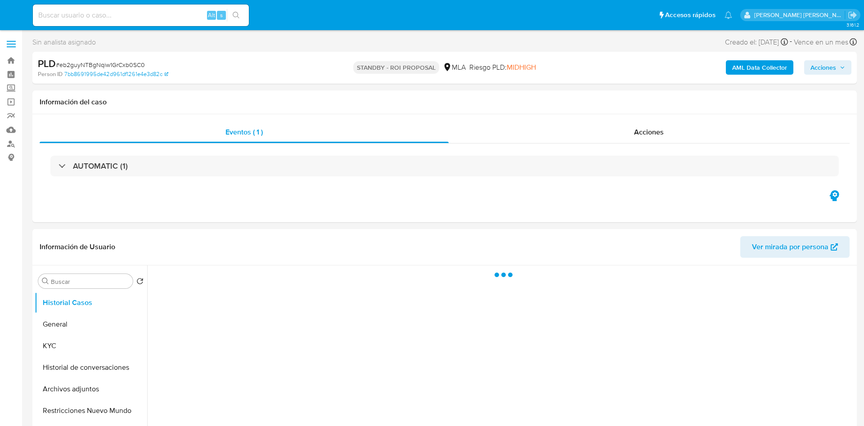
select select "10"
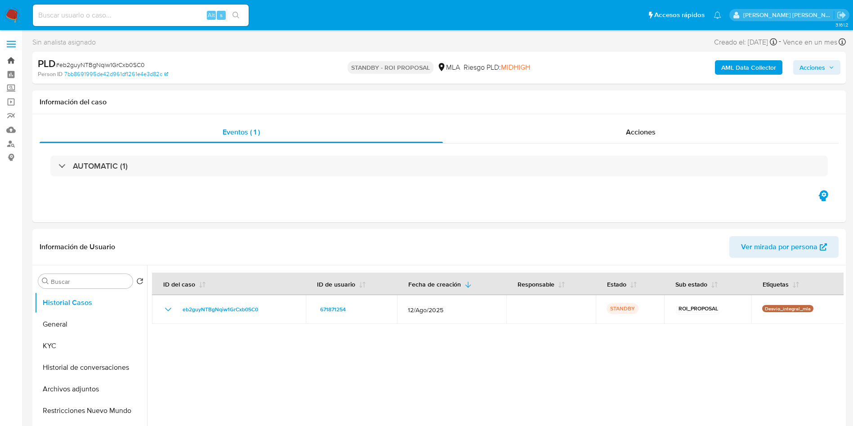
click at [12, 58] on link "Bandeja" at bounding box center [53, 61] width 107 height 14
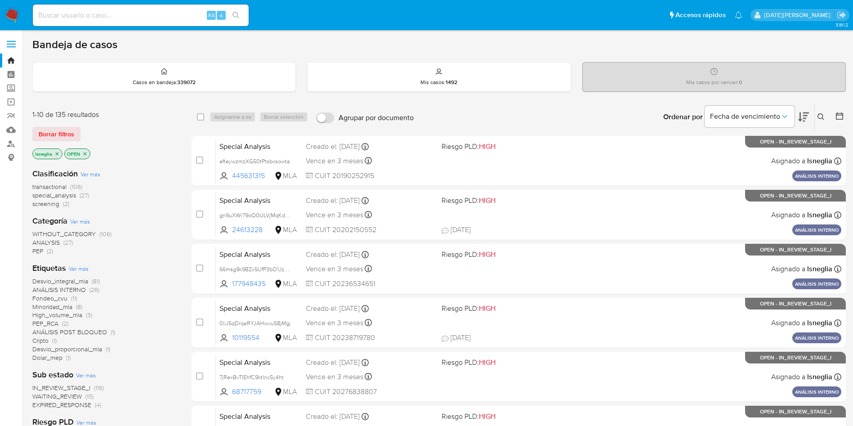
click at [55, 153] on icon "close-filter" at bounding box center [56, 153] width 5 height 5
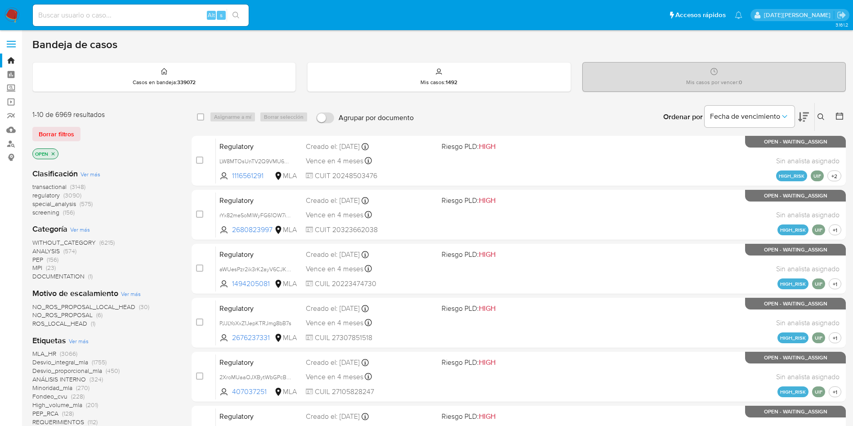
click at [841, 112] on icon at bounding box center [839, 116] width 9 height 9
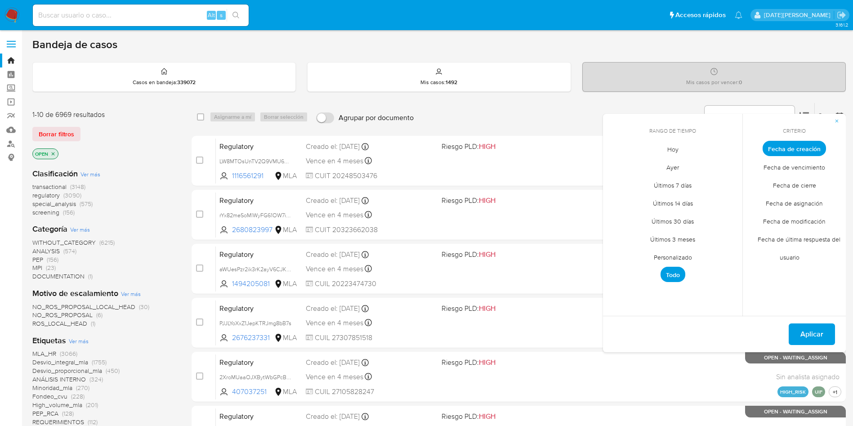
click at [667, 256] on span "Personalizado" at bounding box center [673, 257] width 57 height 18
click at [614, 166] on icon "Mes anterior" at bounding box center [617, 165] width 11 height 11
click at [694, 196] on button "1" at bounding box center [691, 198] width 14 height 14
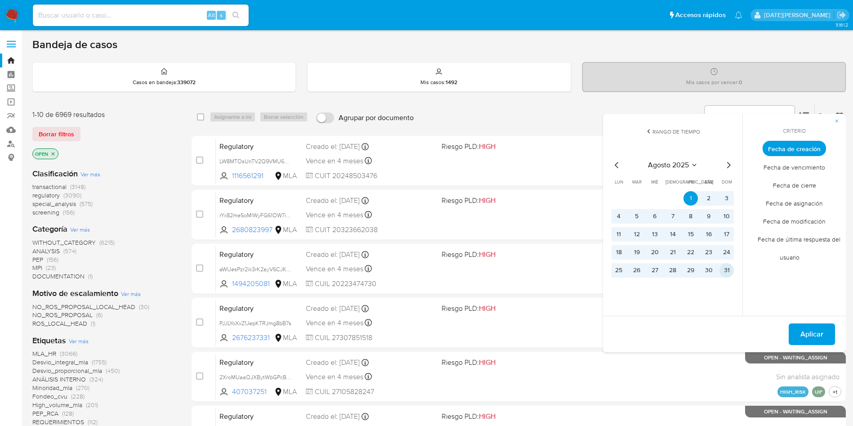
click at [723, 268] on button "31" at bounding box center [727, 270] width 14 height 14
click at [794, 334] on button "Aplicar" at bounding box center [812, 334] width 46 height 22
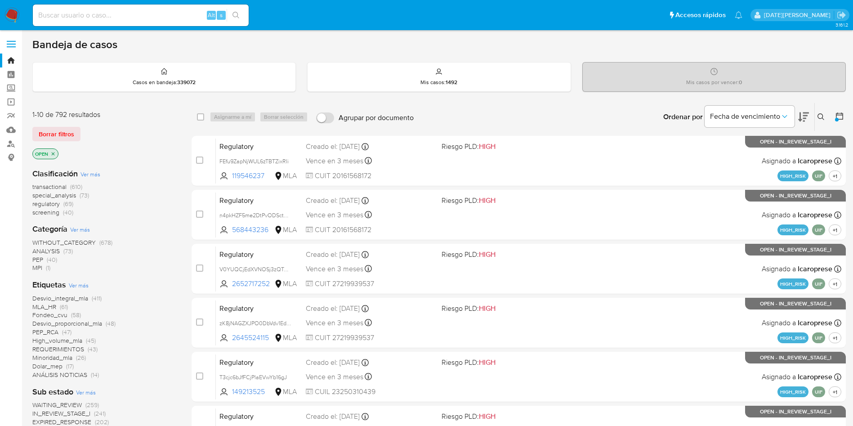
click at [841, 115] on icon at bounding box center [839, 116] width 9 height 9
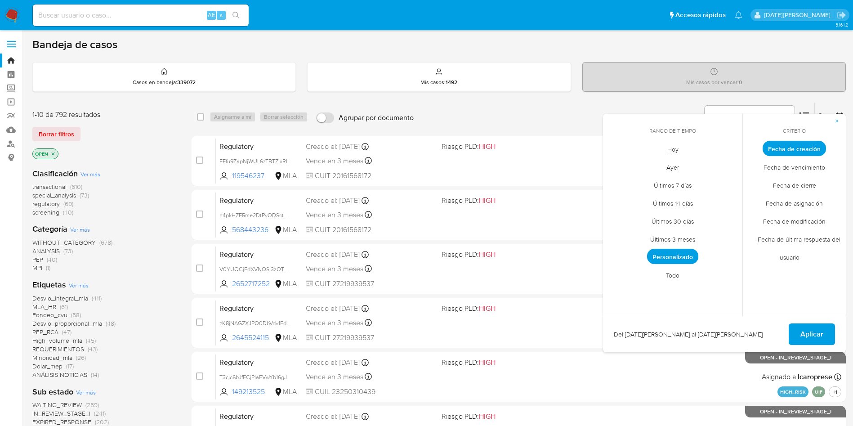
click at [675, 259] on span "Personalizado" at bounding box center [672, 256] width 51 height 15
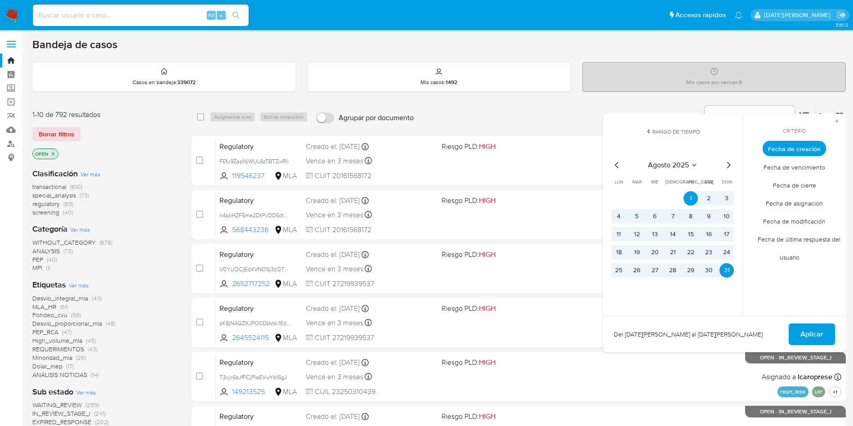
click at [727, 165] on icon "Mes siguiente" at bounding box center [728, 165] width 11 height 11
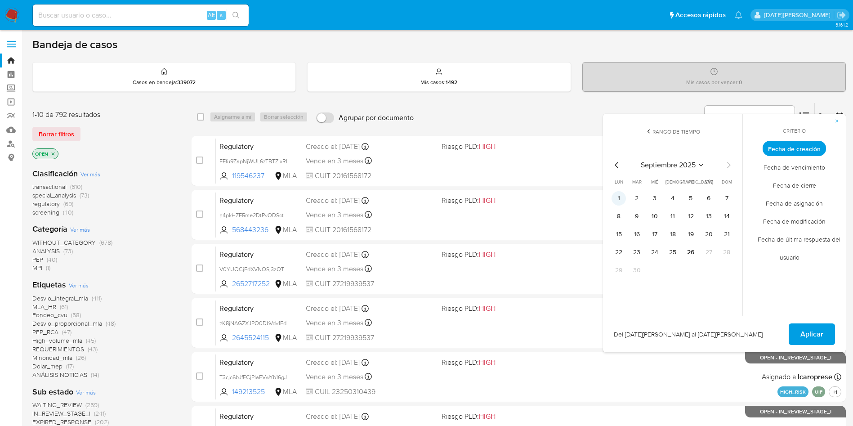
click at [616, 198] on button "1" at bounding box center [619, 198] width 14 height 14
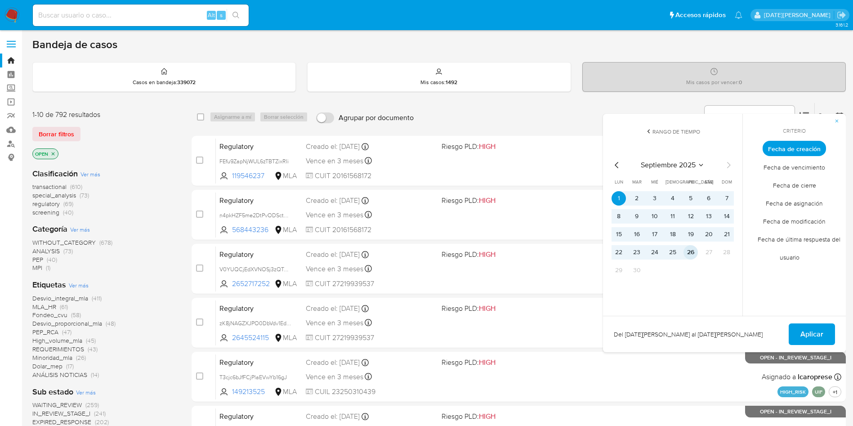
drag, startPoint x: 691, startPoint y: 255, endPoint x: 712, endPoint y: 260, distance: 21.6
click at [691, 255] on button "26" at bounding box center [691, 252] width 14 height 14
click at [816, 335] on span "Aplicar" at bounding box center [812, 334] width 23 height 20
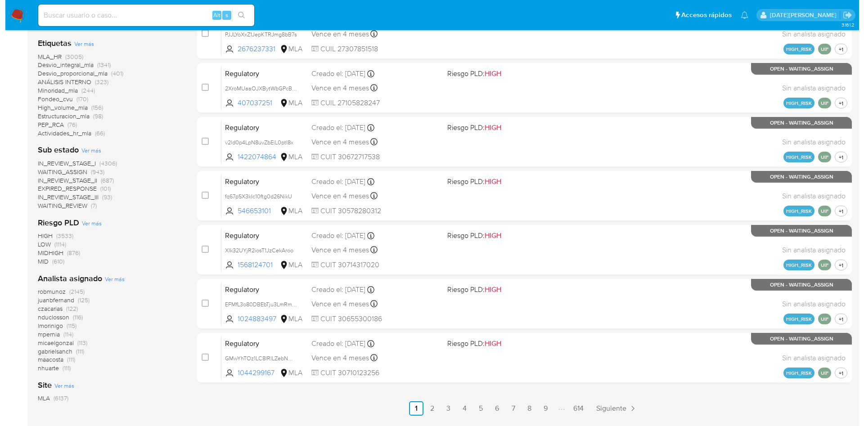
scroll to position [337, 0]
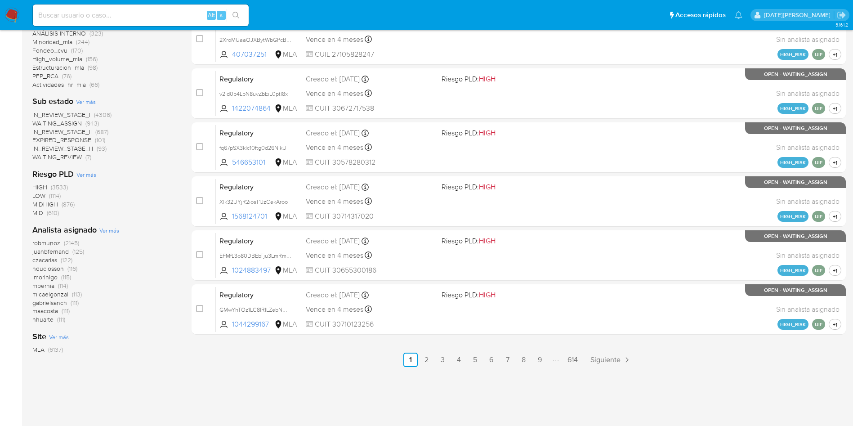
click at [110, 231] on span "Ver más" at bounding box center [109, 230] width 20 height 8
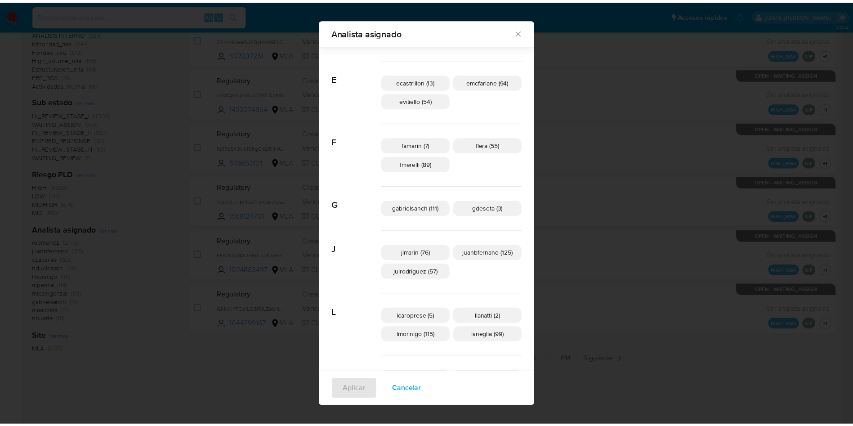
scroll to position [129, 0]
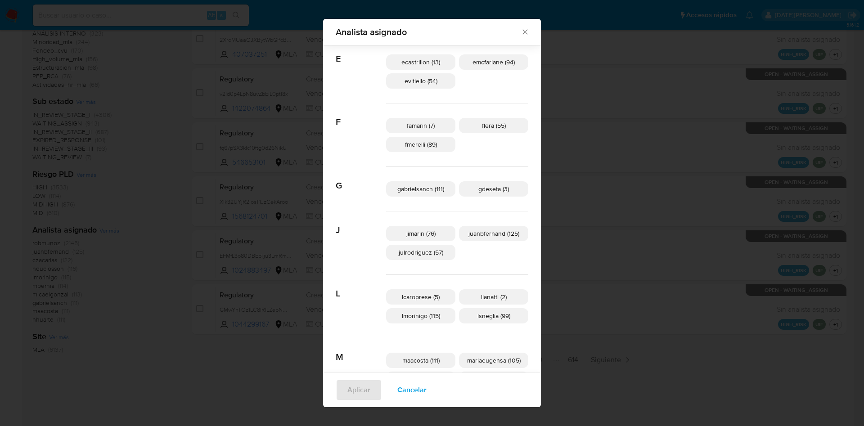
click at [520, 34] on icon "Cerrar" at bounding box center [524, 31] width 9 height 9
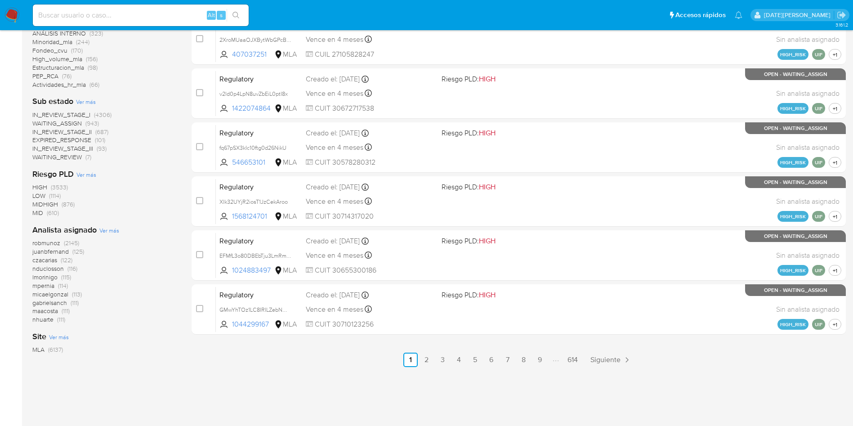
click at [67, 19] on input at bounding box center [141, 15] width 216 height 12
paste input "9m6YaTPLpIbKxLkqS9B0phU1"
type input "9m6YaTPLpIbKxLkqS9B0phU1"
click at [234, 14] on icon "search-icon" at bounding box center [236, 15] width 7 height 7
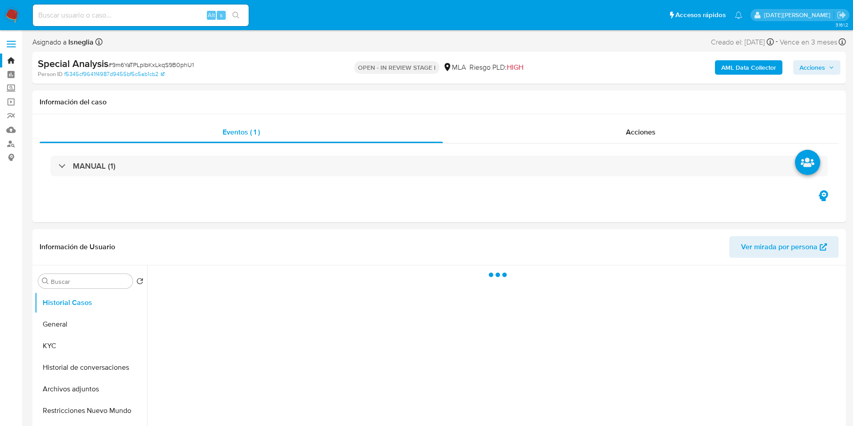
select select "10"
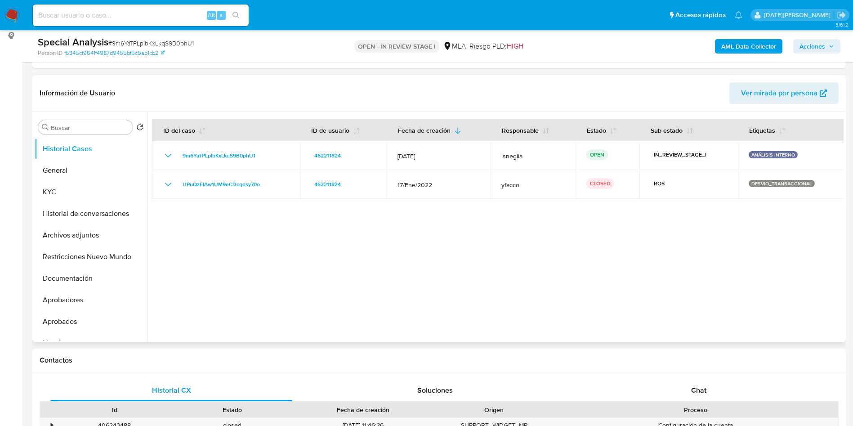
scroll to position [135, 0]
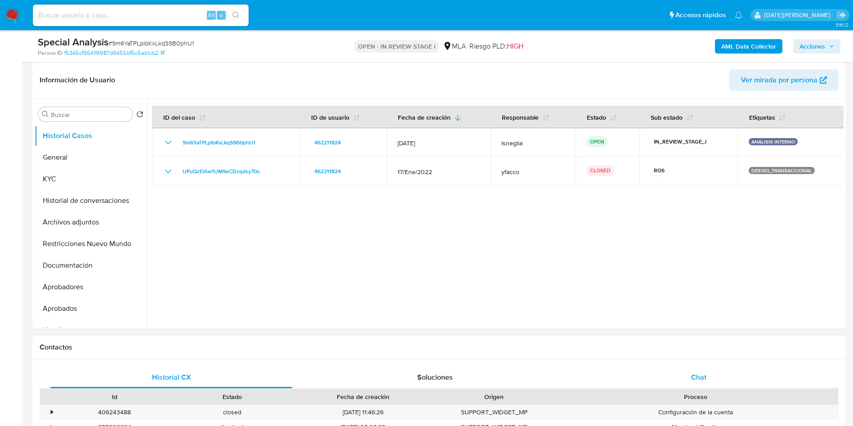
click at [710, 377] on div "Chat" at bounding box center [699, 378] width 242 height 22
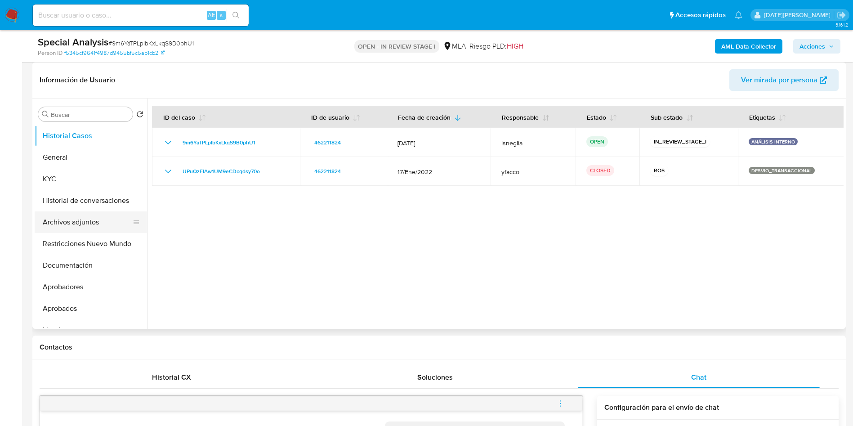
click at [93, 218] on button "Archivos adjuntos" at bounding box center [87, 222] width 105 height 22
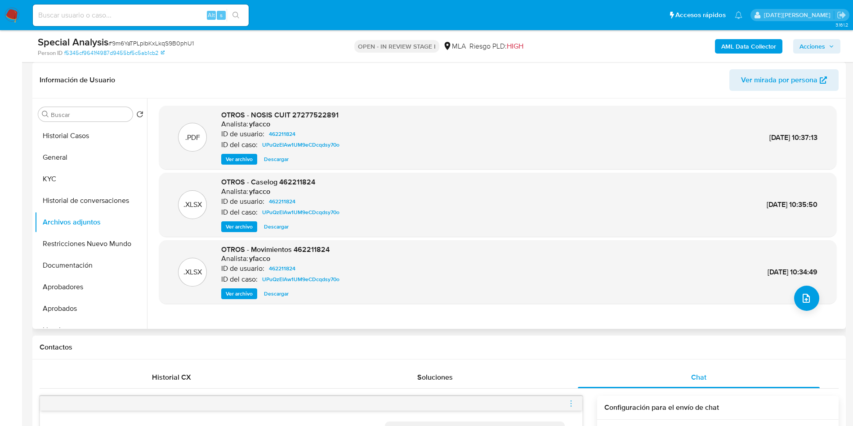
click at [245, 229] on span "Ver archivo" at bounding box center [239, 226] width 27 height 9
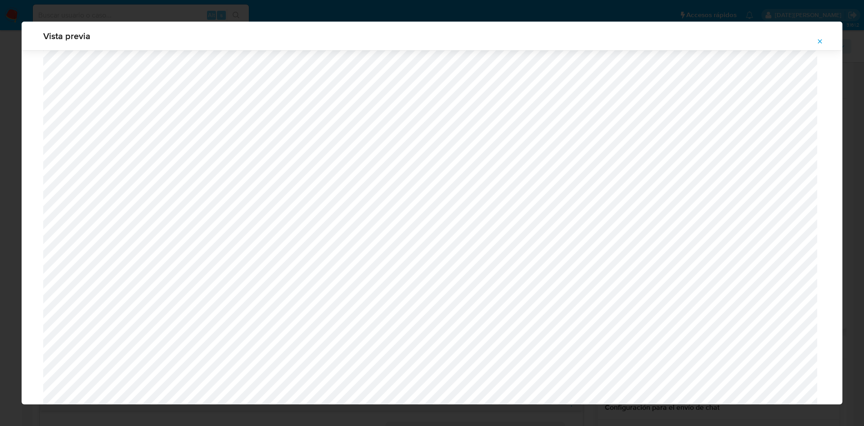
scroll to position [445, 0]
click at [818, 39] on icon "Attachment preview" at bounding box center [819, 41] width 7 height 7
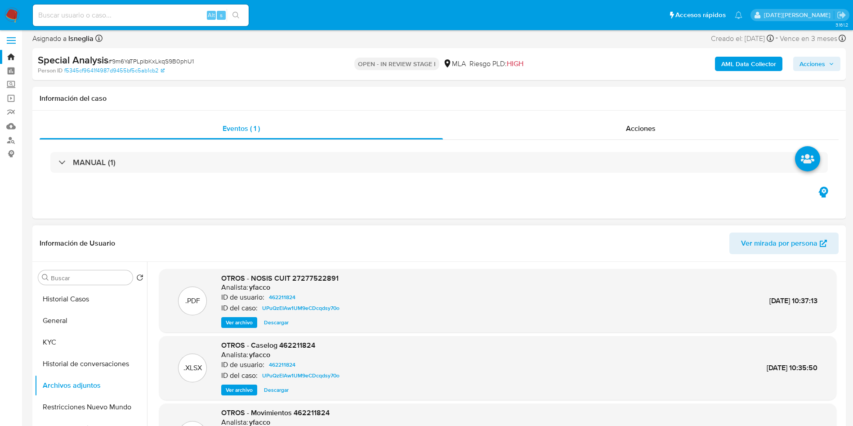
scroll to position [0, 0]
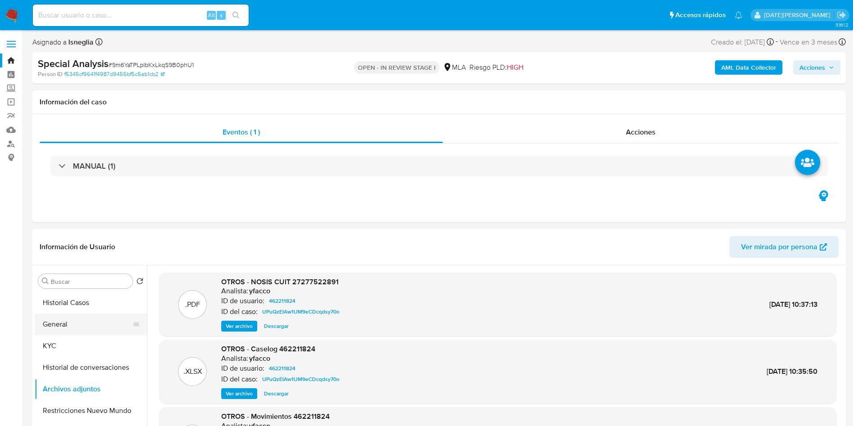
click at [75, 323] on button "General" at bounding box center [87, 324] width 105 height 22
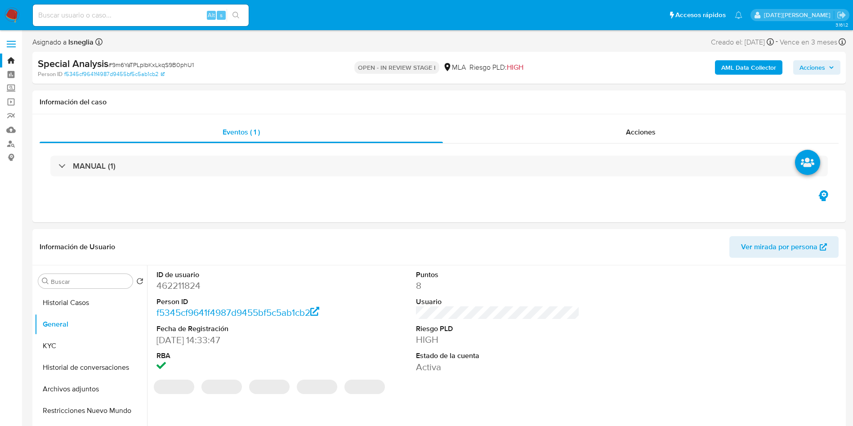
click at [187, 284] on dd "462211824" at bounding box center [239, 285] width 164 height 13
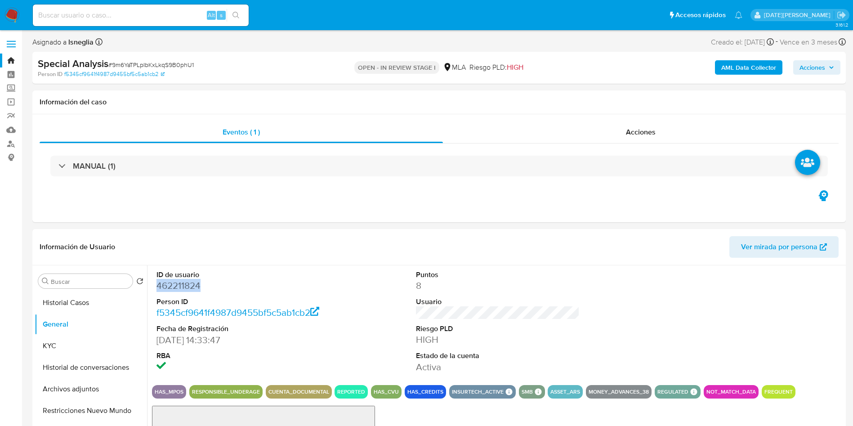
copy dd "462211824"
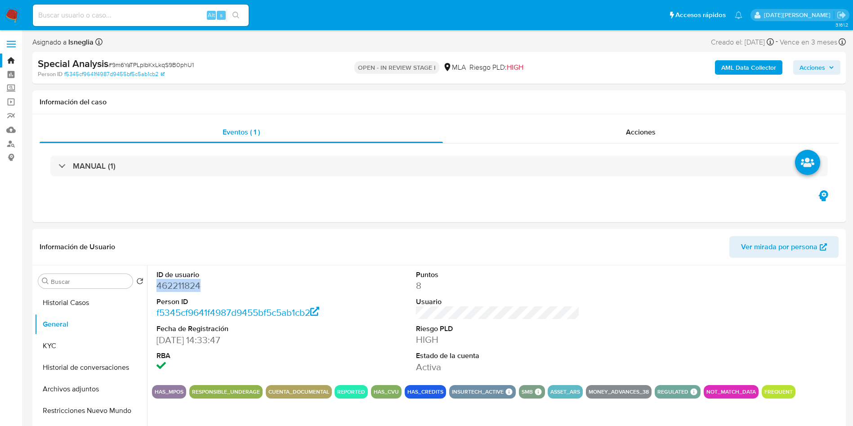
copy dd "462211824"
